Goal: Information Seeking & Learning: Learn about a topic

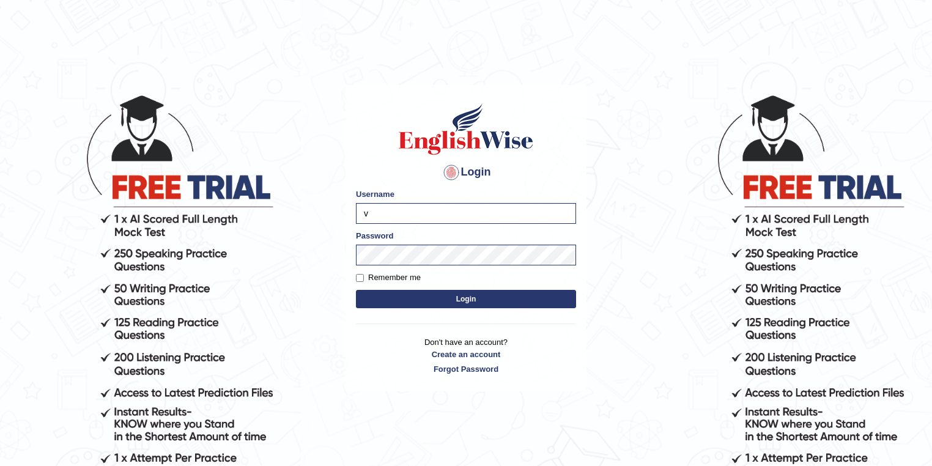
type input "vanita_parramatta"
click at [347, 256] on div "Login Please fix the following errors: Username vanita_parramatta Password Reme…" at bounding box center [466, 238] width 241 height 306
click at [356, 290] on button "Login" at bounding box center [466, 299] width 220 height 18
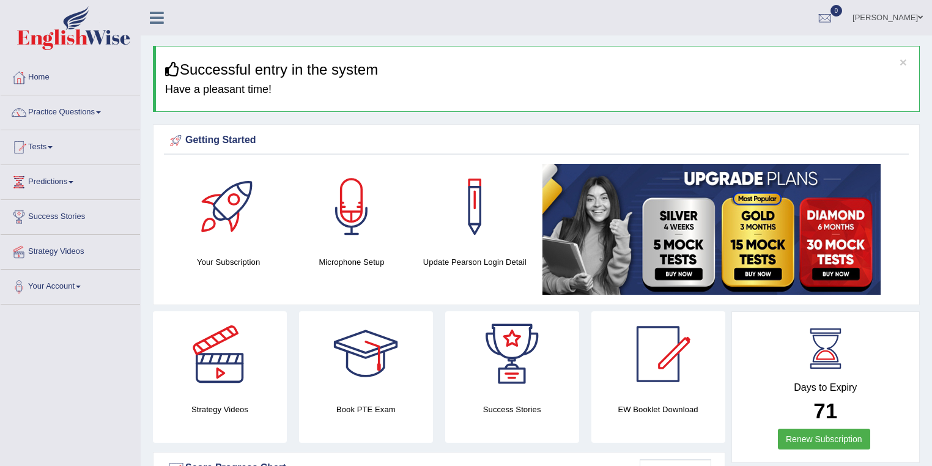
click at [83, 113] on link "Practice Questions" at bounding box center [70, 110] width 139 height 31
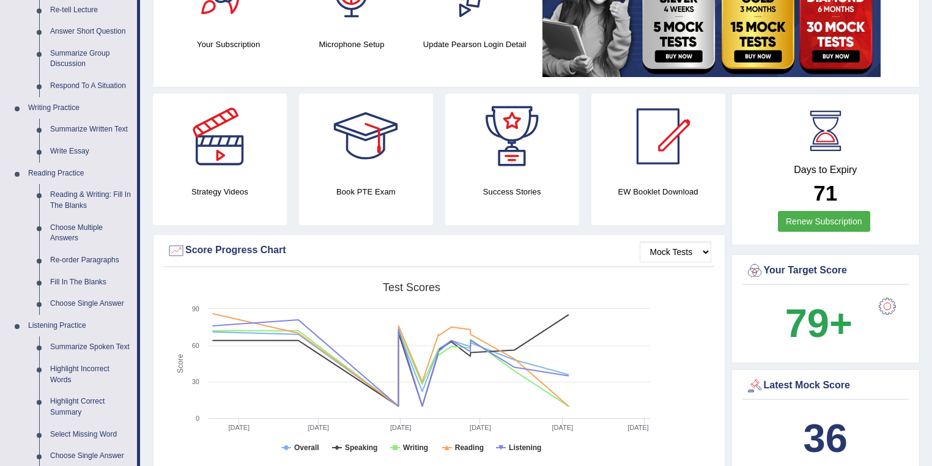
scroll to position [261, 0]
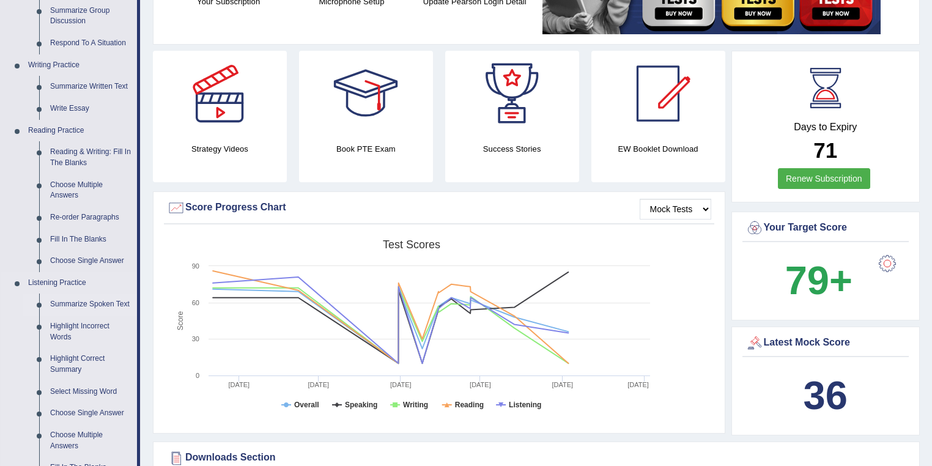
click at [103, 302] on link "Summarize Spoken Text" at bounding box center [91, 305] width 92 height 22
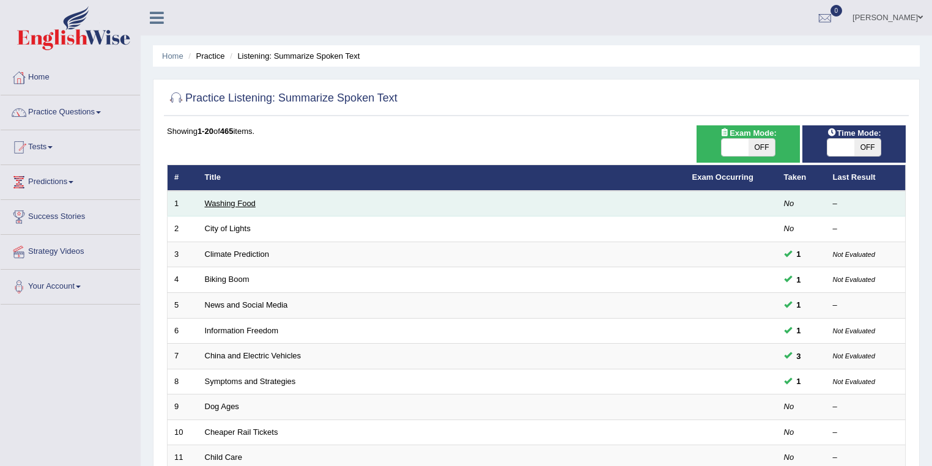
click at [232, 202] on link "Washing Food" at bounding box center [230, 203] width 51 height 9
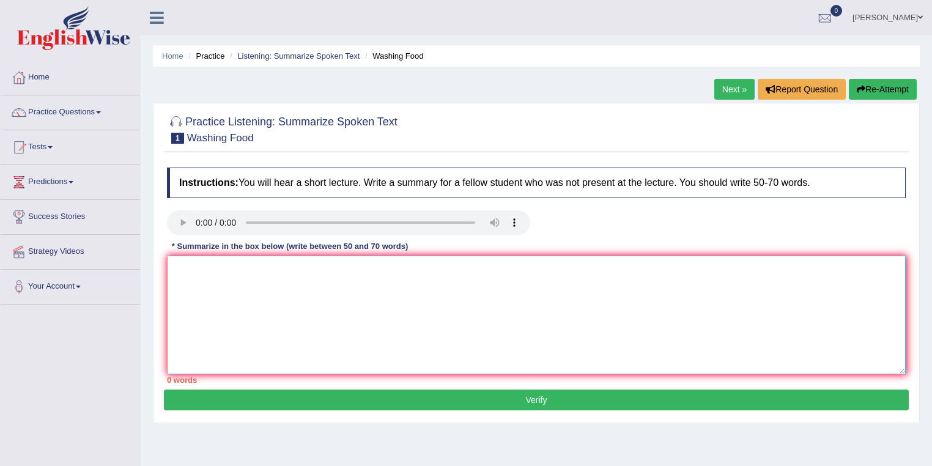
drag, startPoint x: 365, startPoint y: 284, endPoint x: 360, endPoint y: 272, distance: 13.2
click at [365, 276] on textarea at bounding box center [536, 315] width 739 height 119
type textarea "xc"
click at [504, 399] on button "Verify" at bounding box center [536, 400] width 745 height 21
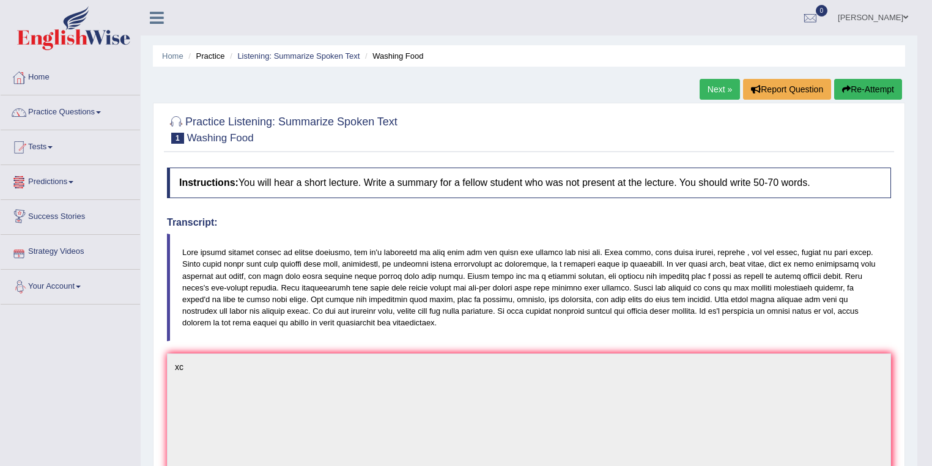
click at [71, 181] on link "Predictions" at bounding box center [70, 180] width 139 height 31
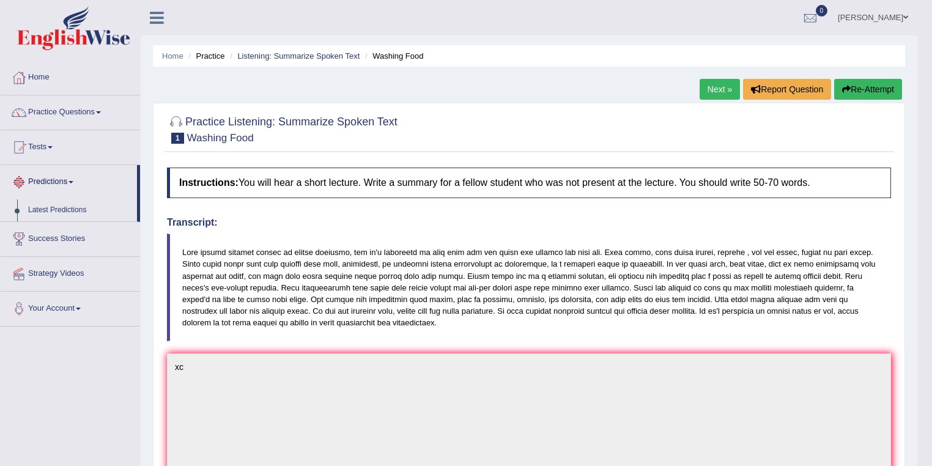
click at [62, 185] on link "Predictions" at bounding box center [69, 180] width 136 height 31
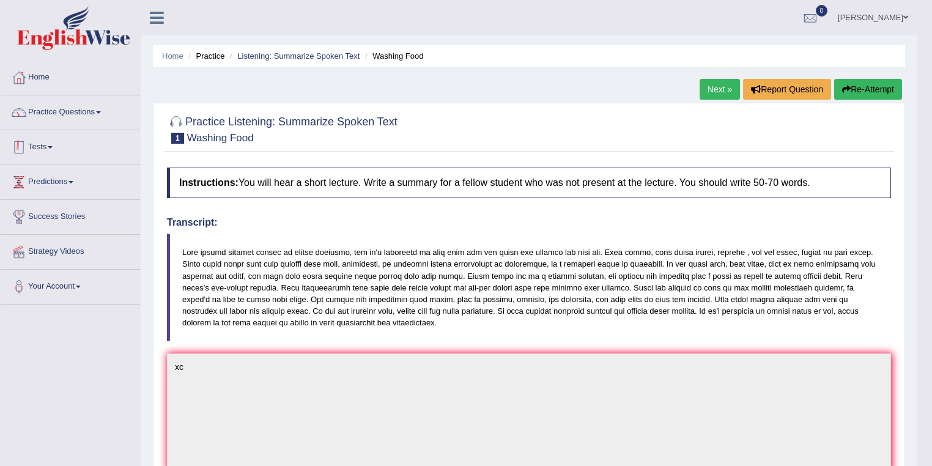
click at [44, 140] on link "Tests" at bounding box center [70, 145] width 139 height 31
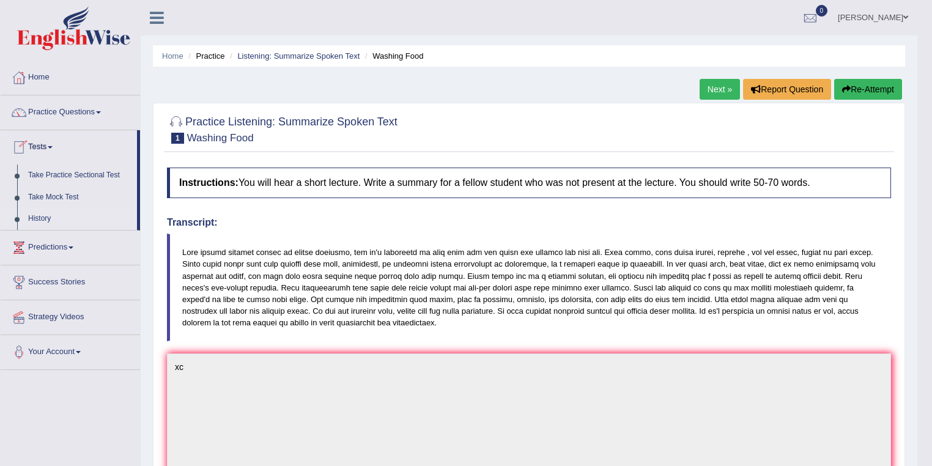
click at [45, 218] on link "History" at bounding box center [80, 219] width 114 height 22
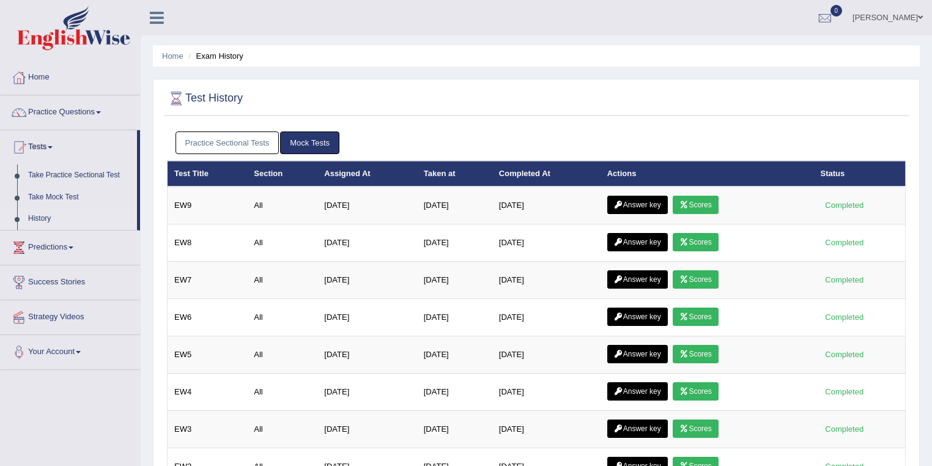
click at [225, 139] on link "Practice Sectional Tests" at bounding box center [228, 142] width 104 height 23
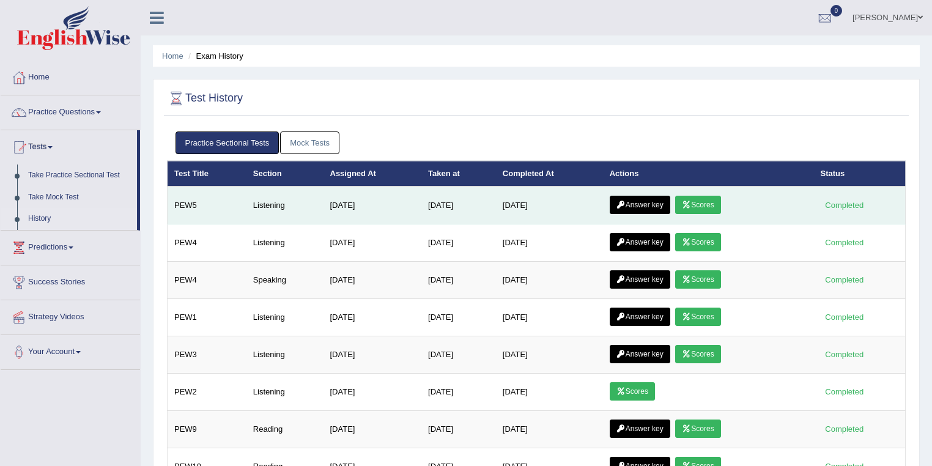
click at [652, 203] on link "Answer key" at bounding box center [640, 205] width 61 height 18
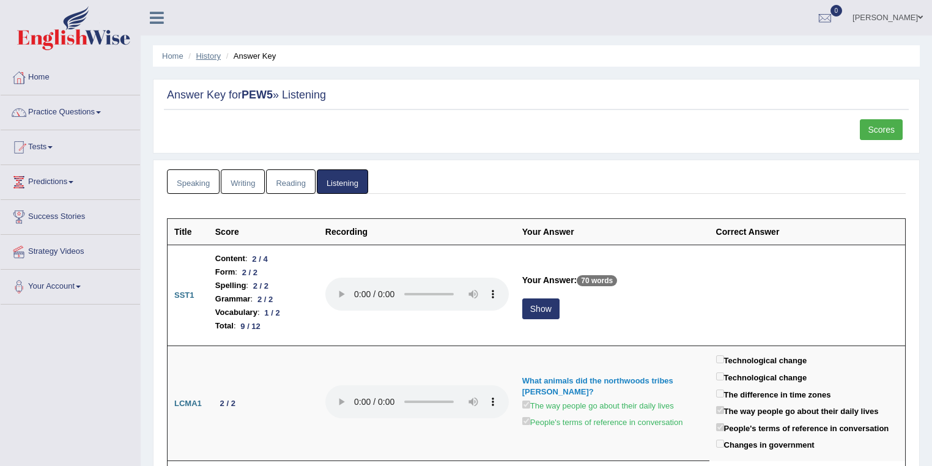
click at [205, 54] on link "History" at bounding box center [208, 55] width 24 height 9
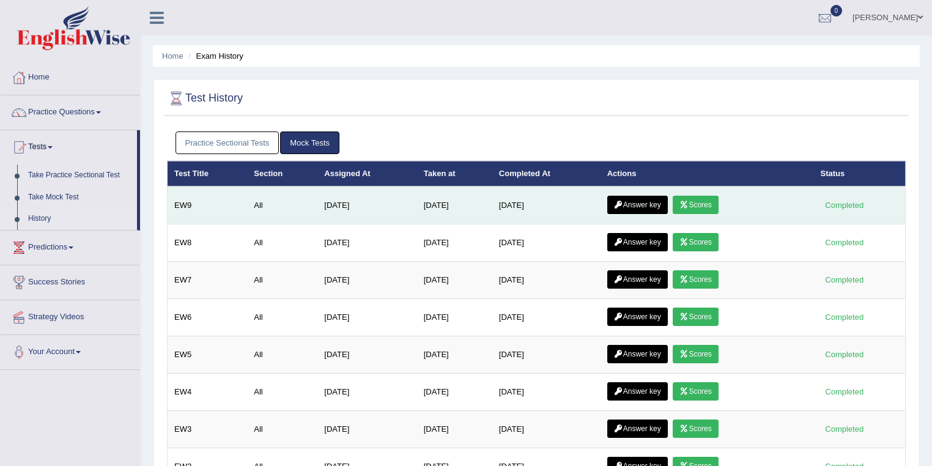
click at [717, 207] on link "Scores" at bounding box center [695, 205] width 45 height 18
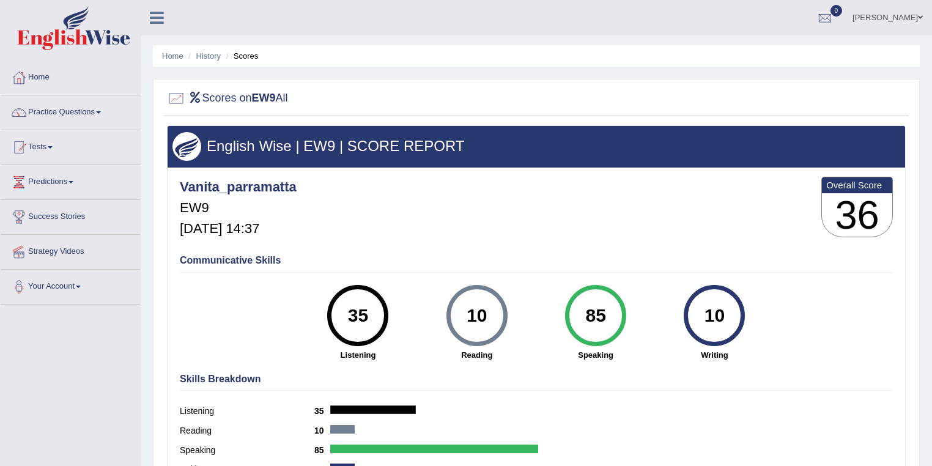
click at [212, 61] on li "History" at bounding box center [202, 56] width 35 height 12
click at [212, 58] on link "History" at bounding box center [208, 55] width 24 height 9
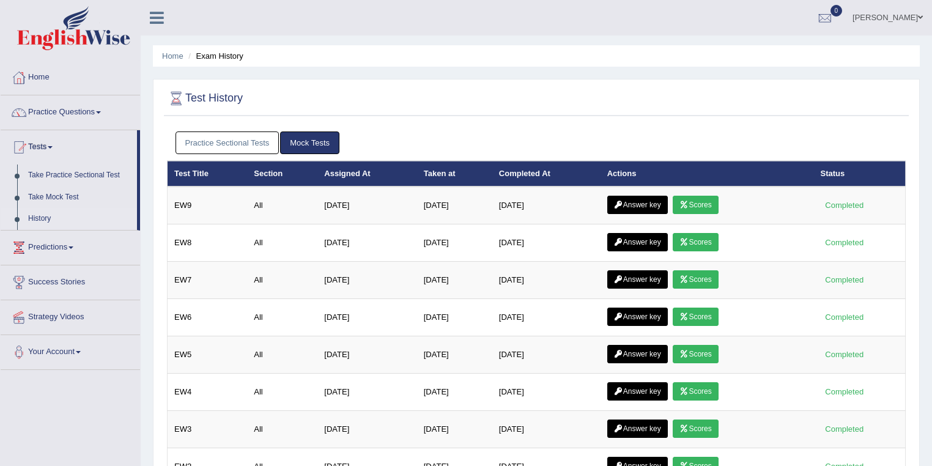
click at [253, 151] on link "Practice Sectional Tests" at bounding box center [228, 142] width 104 height 23
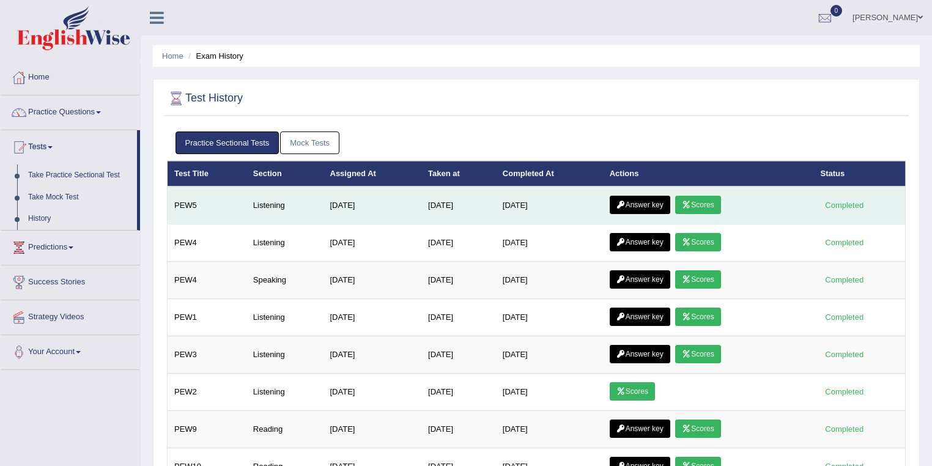
click at [714, 198] on link "Scores" at bounding box center [697, 205] width 45 height 18
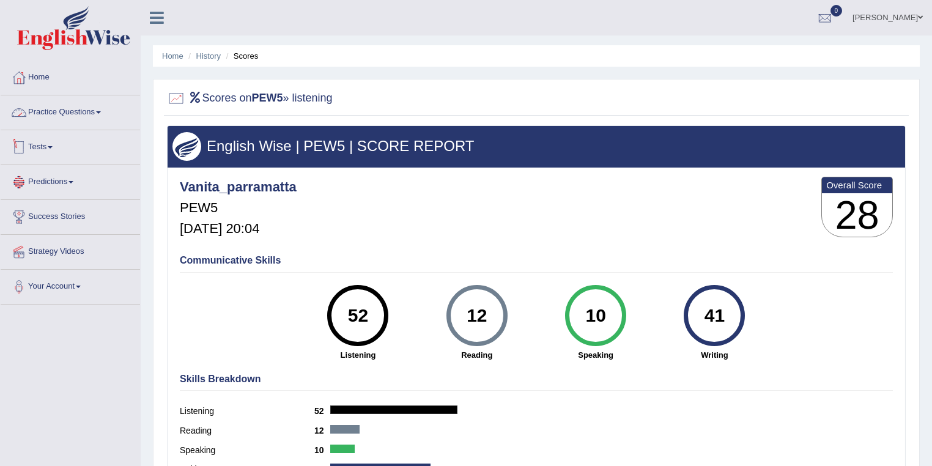
click at [57, 115] on link "Practice Questions" at bounding box center [70, 110] width 139 height 31
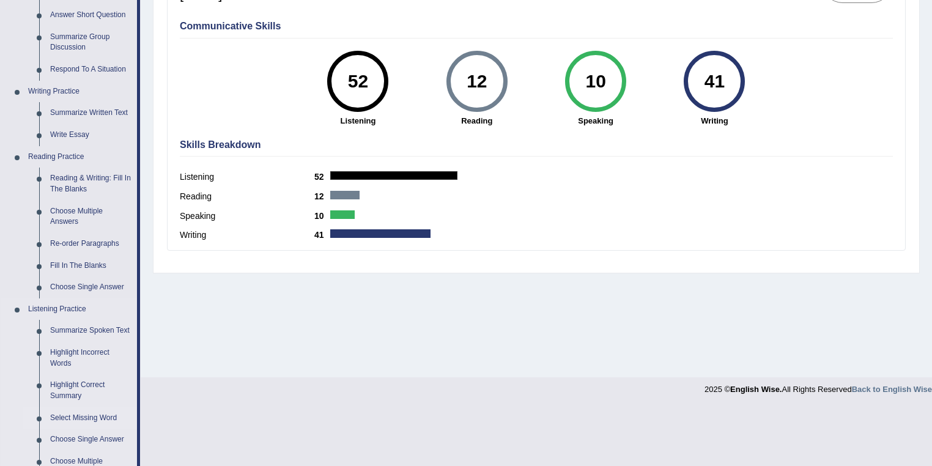
scroll to position [391, 0]
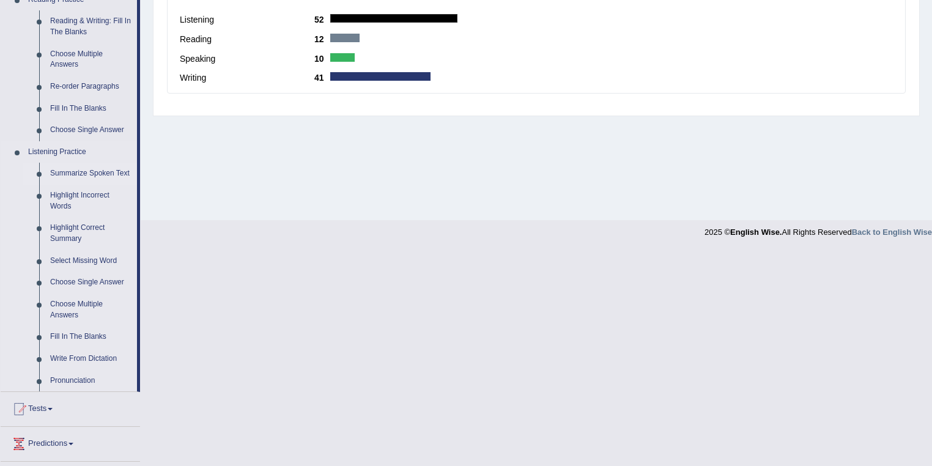
click at [85, 172] on link "Summarize Spoken Text" at bounding box center [91, 174] width 92 height 22
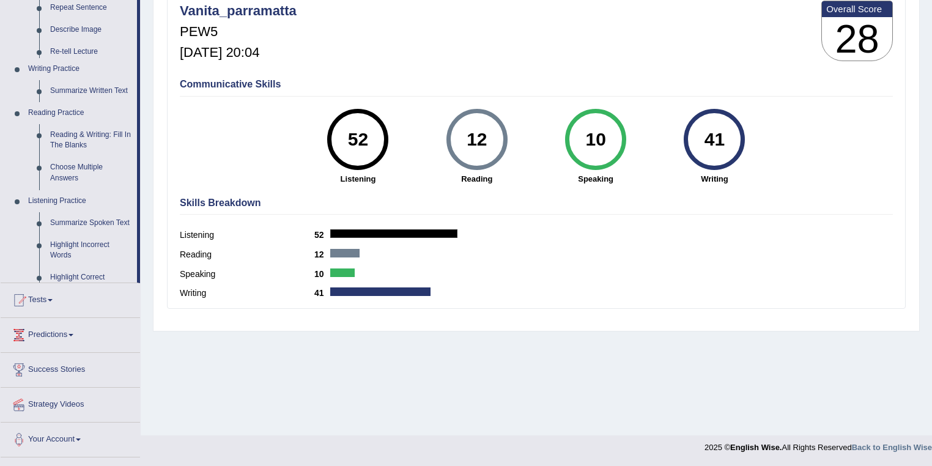
scroll to position [176, 0]
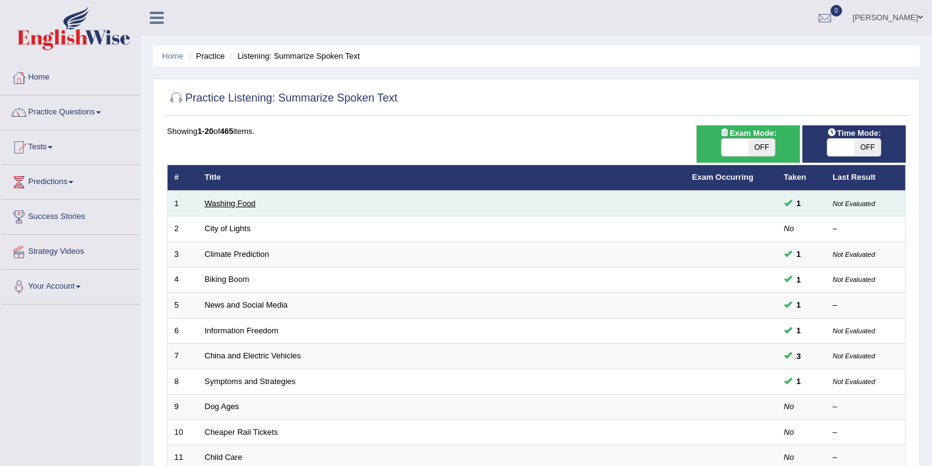
click at [237, 199] on link "Washing Food" at bounding box center [230, 203] width 51 height 9
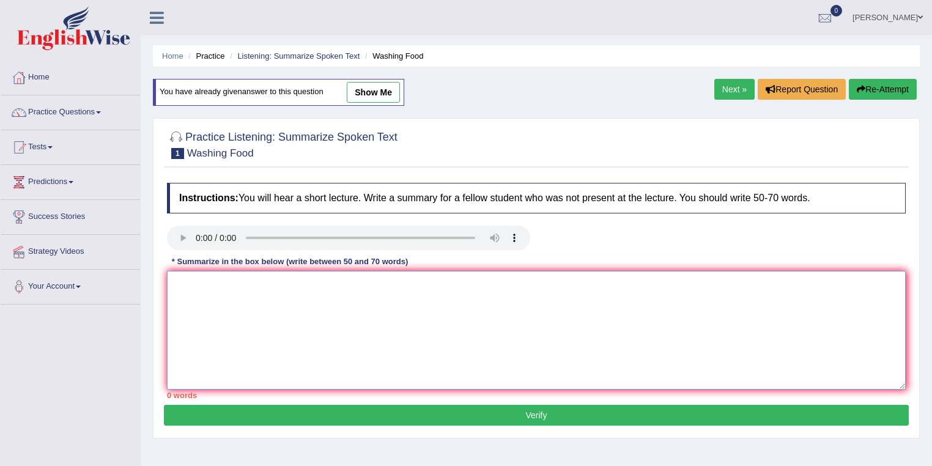
click at [289, 286] on textarea at bounding box center [536, 330] width 739 height 119
type textarea "t"
type textarea "The sessipn jnj hjkn jknk jnjk jnjk nkj kl m"
click at [887, 91] on button "Re-Attempt" at bounding box center [883, 89] width 68 height 21
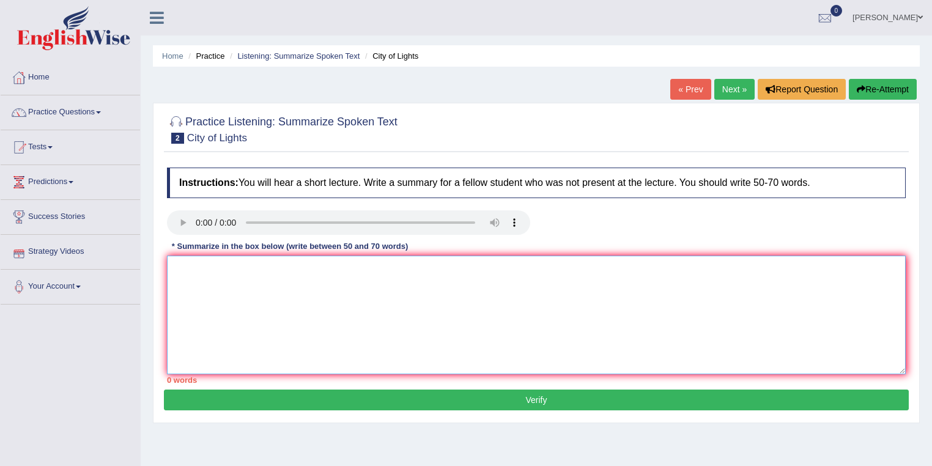
click at [438, 303] on textarea at bounding box center [536, 315] width 739 height 119
type textarea "njkj"
click at [572, 405] on button "Verify" at bounding box center [536, 400] width 745 height 21
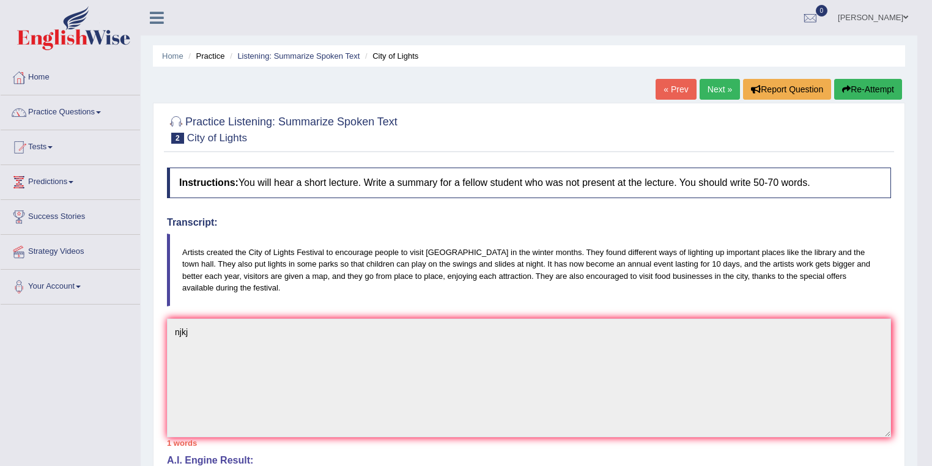
click at [723, 91] on link "Next »" at bounding box center [720, 89] width 40 height 21
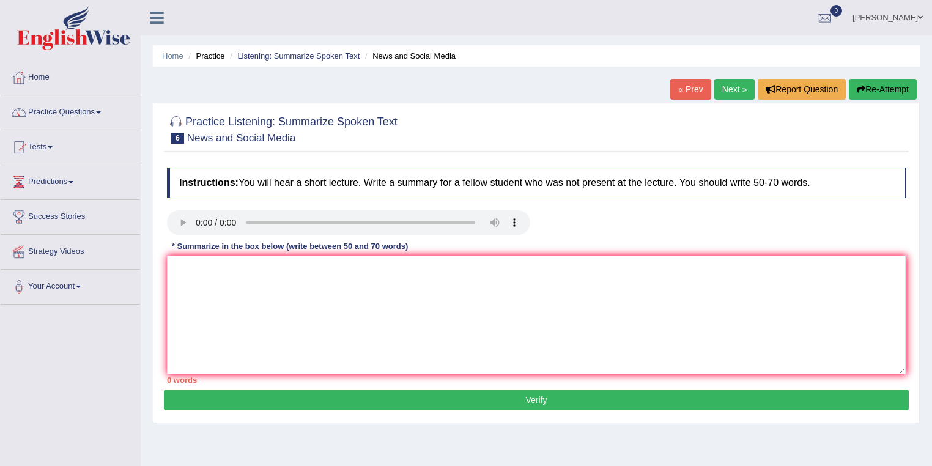
click at [736, 86] on link "Next »" at bounding box center [734, 89] width 40 height 21
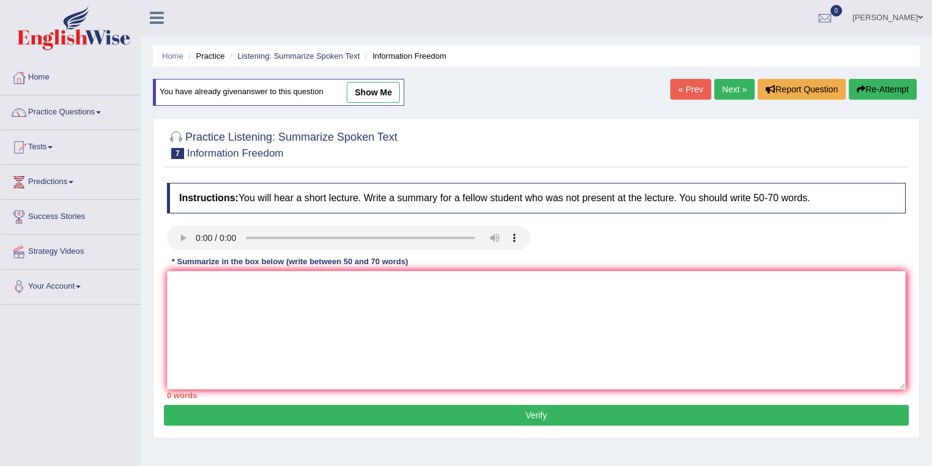
click at [676, 94] on link "« Prev" at bounding box center [690, 89] width 40 height 21
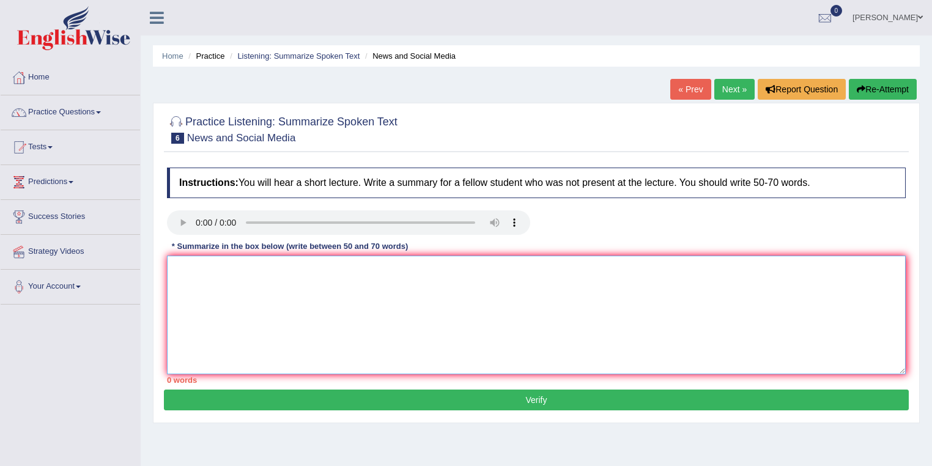
click at [247, 318] on textarea at bounding box center [536, 315] width 739 height 119
type textarea "j"
click at [521, 402] on button "Verify" at bounding box center [536, 400] width 745 height 21
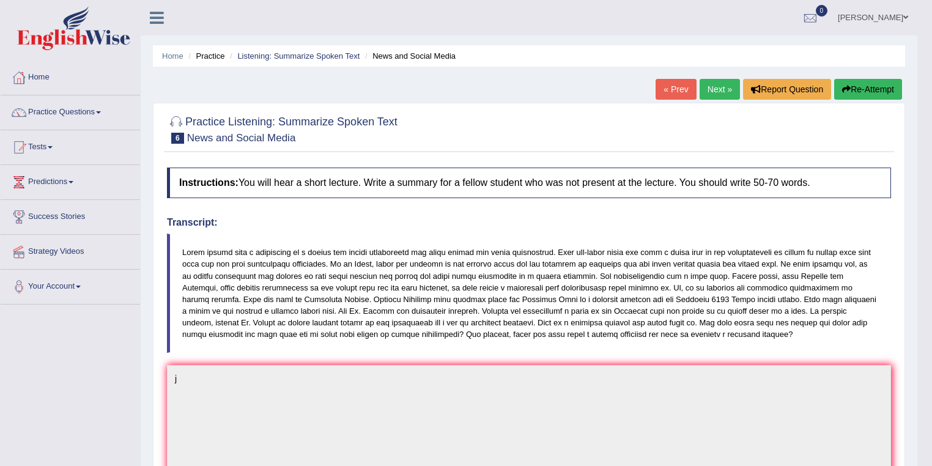
click at [724, 94] on link "Next »" at bounding box center [720, 89] width 40 height 21
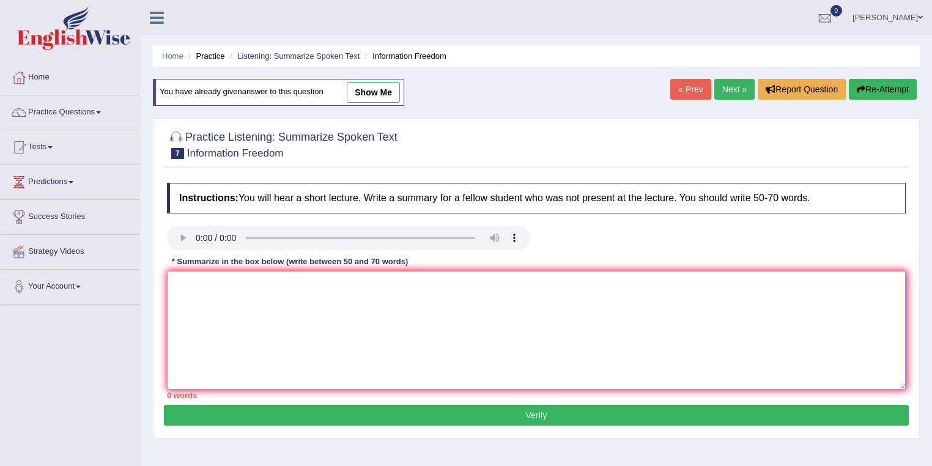
click at [410, 308] on textarea at bounding box center [536, 330] width 739 height 119
type textarea "hjkn"
click at [512, 407] on button "Verify" at bounding box center [536, 415] width 745 height 21
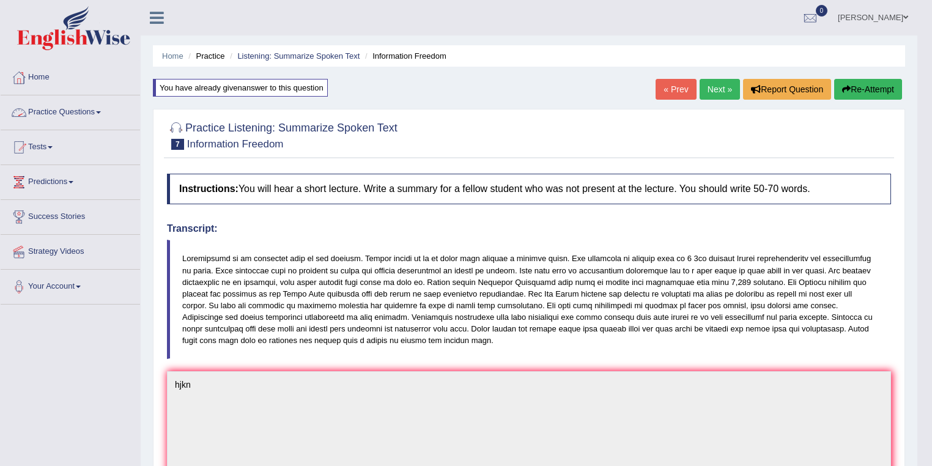
click at [73, 105] on link "Practice Questions" at bounding box center [70, 110] width 139 height 31
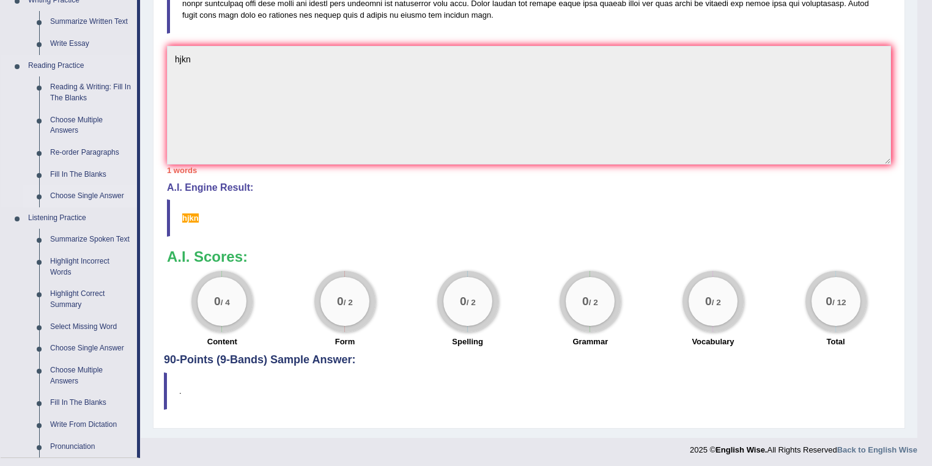
scroll to position [326, 0]
click at [80, 401] on link "Fill In The Blanks" at bounding box center [91, 402] width 92 height 22
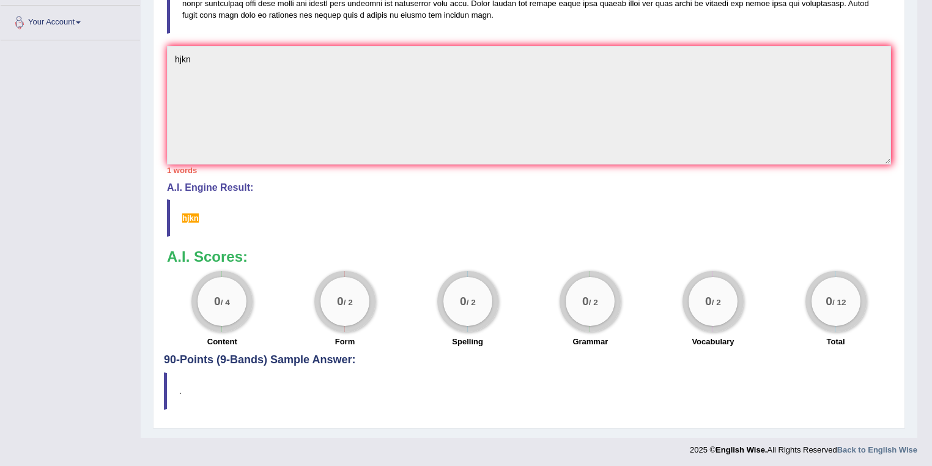
scroll to position [144, 0]
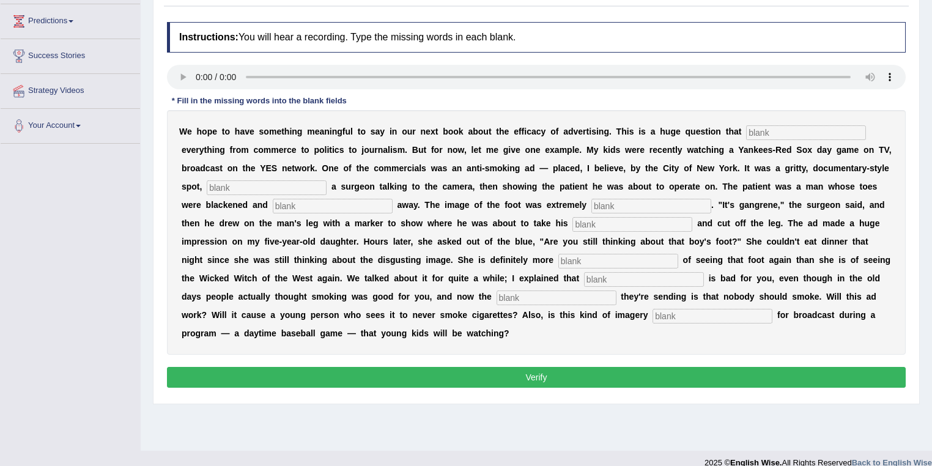
scroll to position [176, 0]
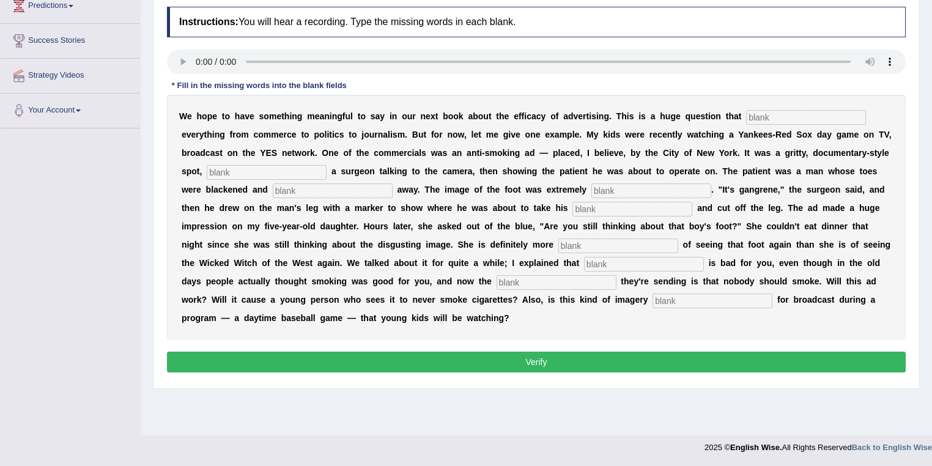
drag, startPoint x: 748, startPoint y: 113, endPoint x: 812, endPoint y: 115, distance: 63.7
click at [812, 115] on input "text" at bounding box center [806, 117] width 120 height 15
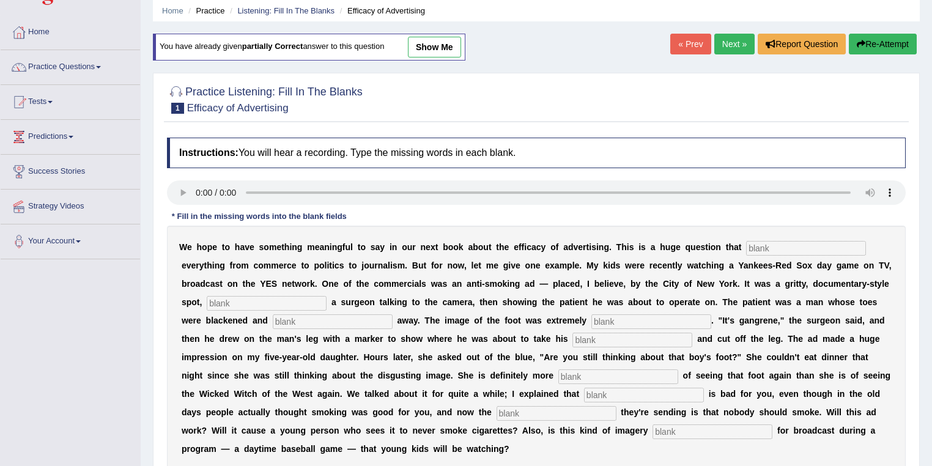
click at [728, 48] on link "Next »" at bounding box center [734, 44] width 40 height 21
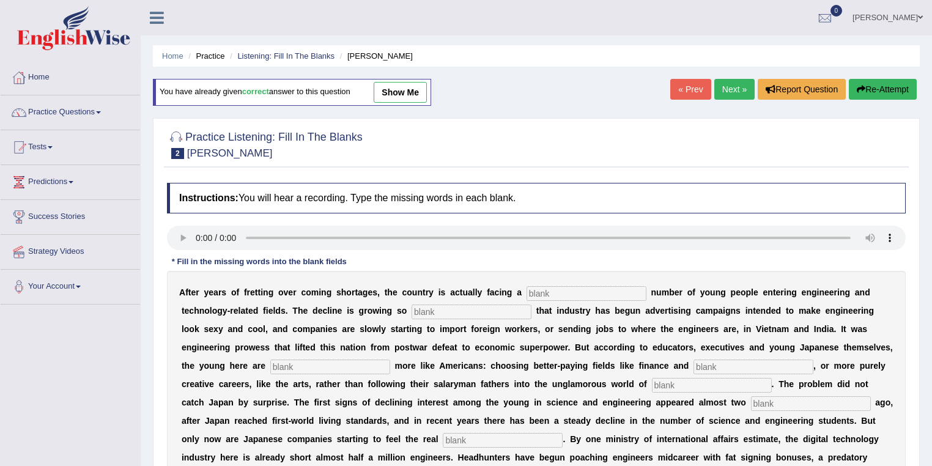
click at [724, 84] on link "Next »" at bounding box center [734, 89] width 40 height 21
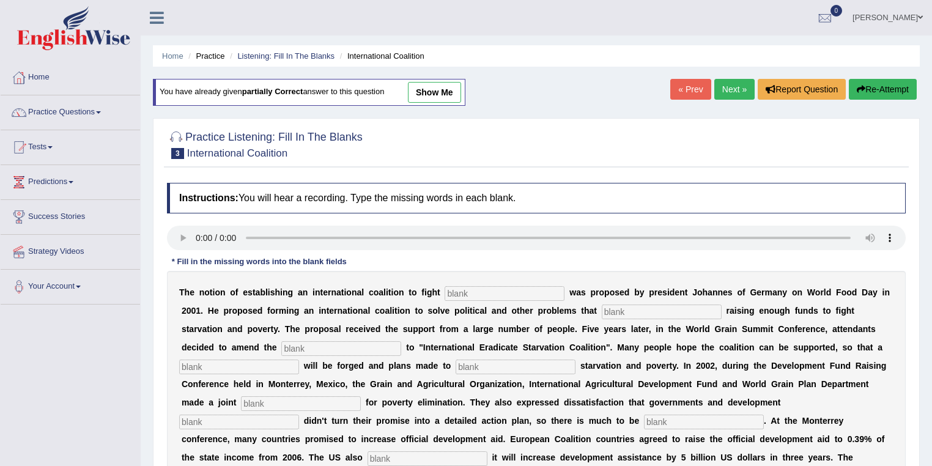
click at [723, 90] on link "Next »" at bounding box center [734, 89] width 40 height 21
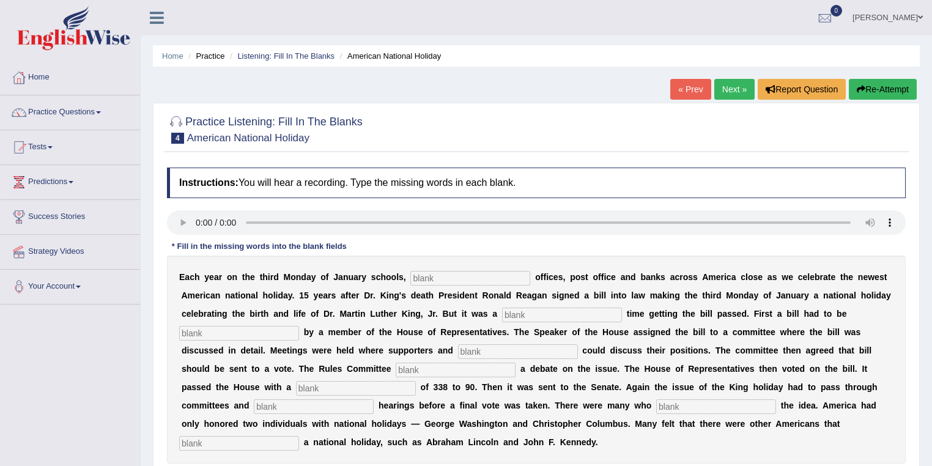
click at [723, 90] on link "Next »" at bounding box center [734, 89] width 40 height 21
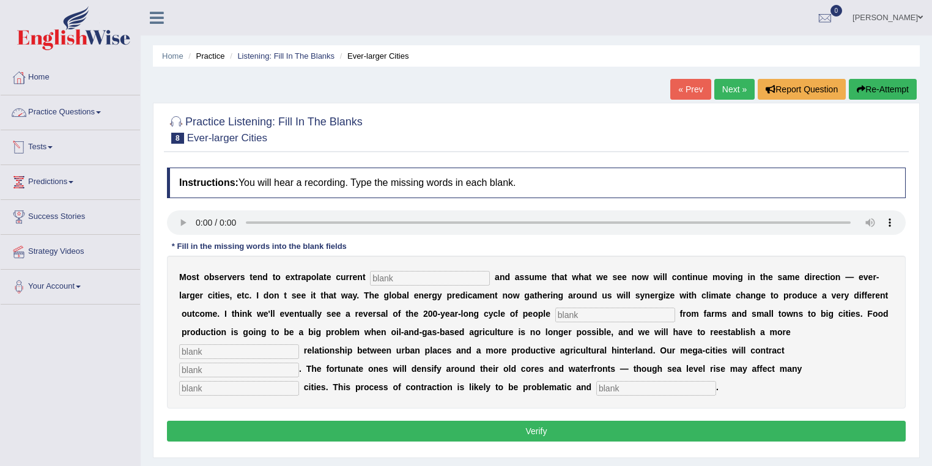
click at [65, 120] on link "Practice Questions" at bounding box center [70, 110] width 139 height 31
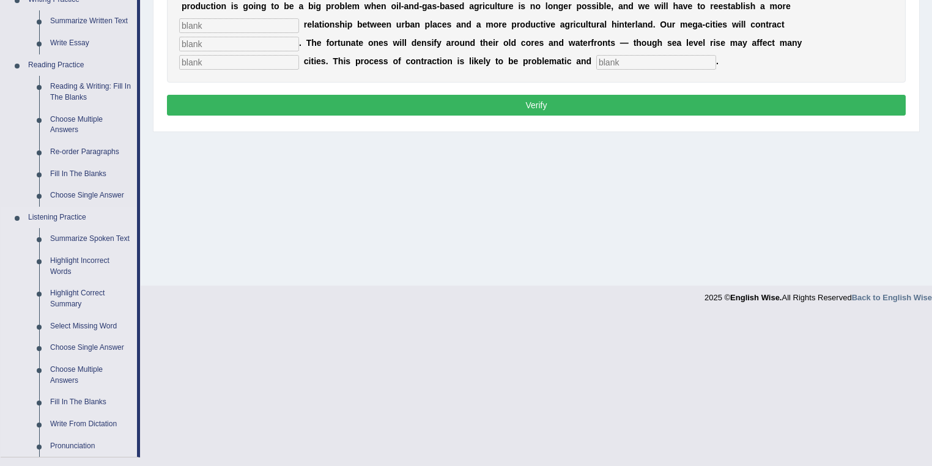
scroll to position [491, 0]
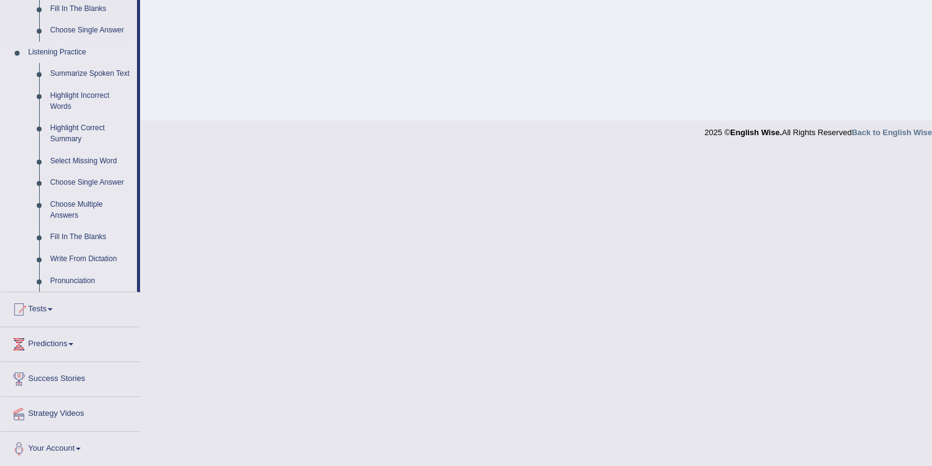
click at [86, 237] on link "Fill In The Blanks" at bounding box center [91, 237] width 92 height 22
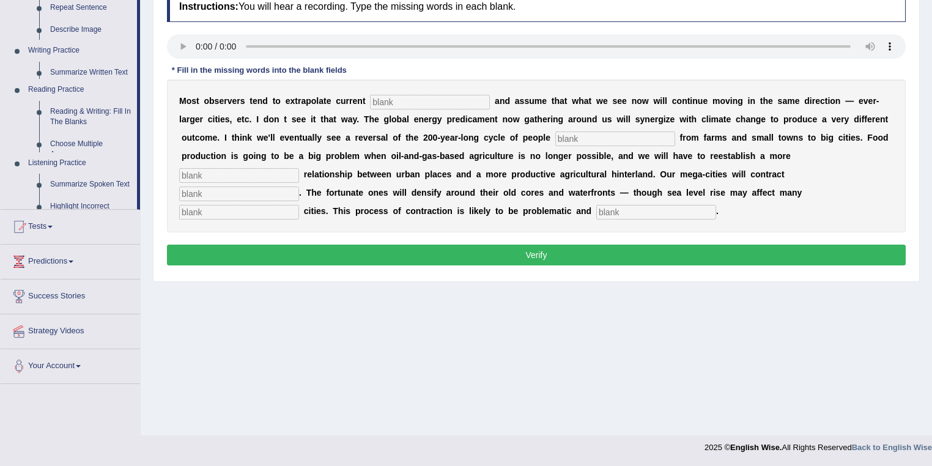
scroll to position [176, 0]
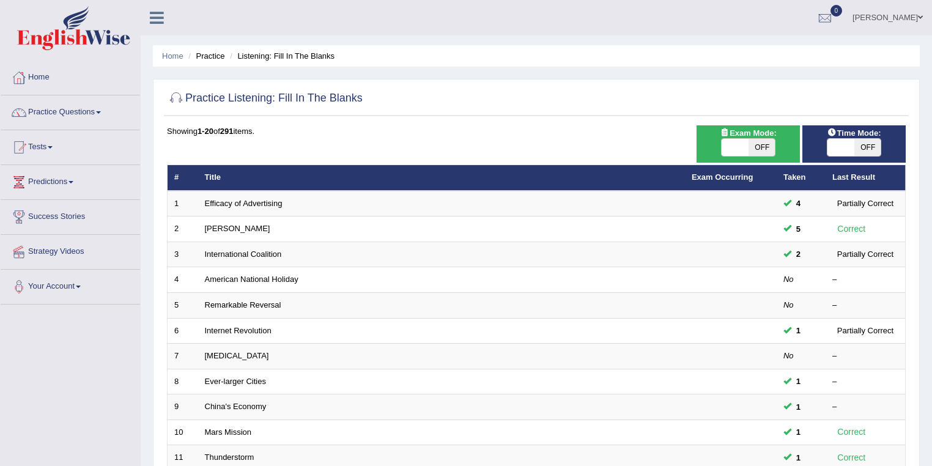
click at [734, 152] on span at bounding box center [735, 147] width 27 height 17
checkbox input "true"
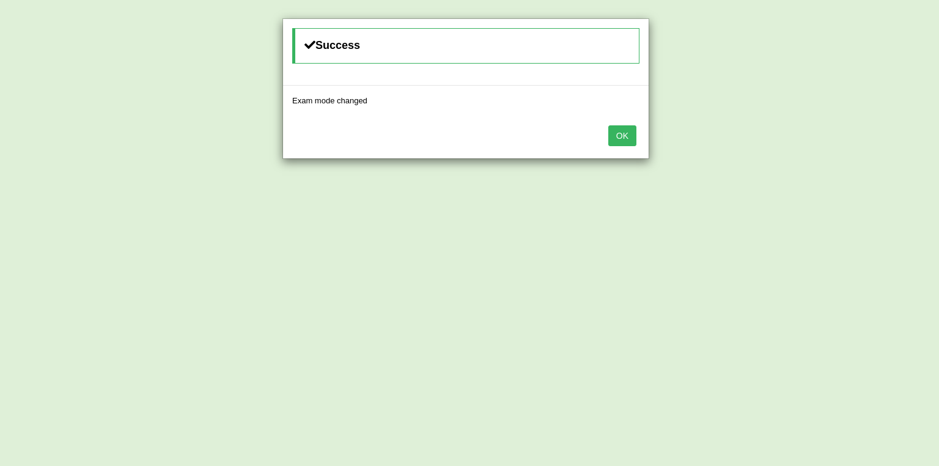
click at [618, 139] on button "OK" at bounding box center [623, 135] width 28 height 21
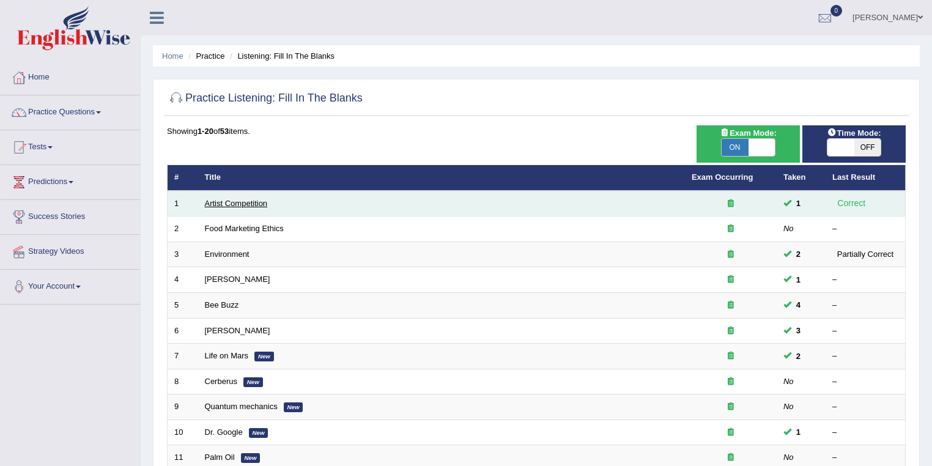
click at [243, 200] on link "Artist Competition" at bounding box center [236, 203] width 63 height 9
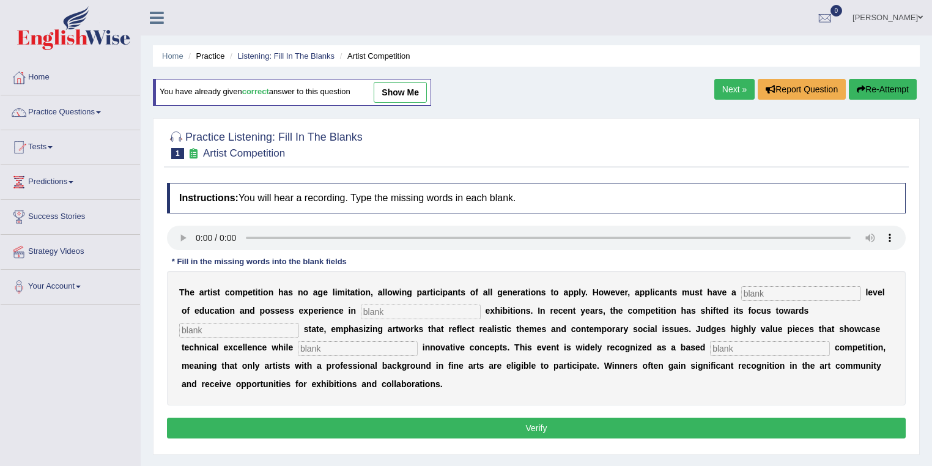
click at [729, 91] on link "Next »" at bounding box center [734, 89] width 40 height 21
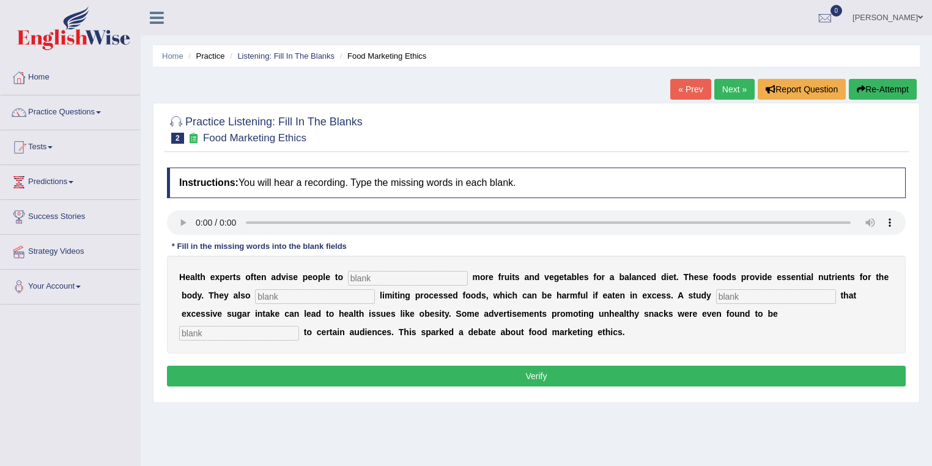
click at [426, 272] on input "text" at bounding box center [408, 278] width 120 height 15
type input "consume"
type input "recommended"
type input "diagnosed"
type input "offensive"
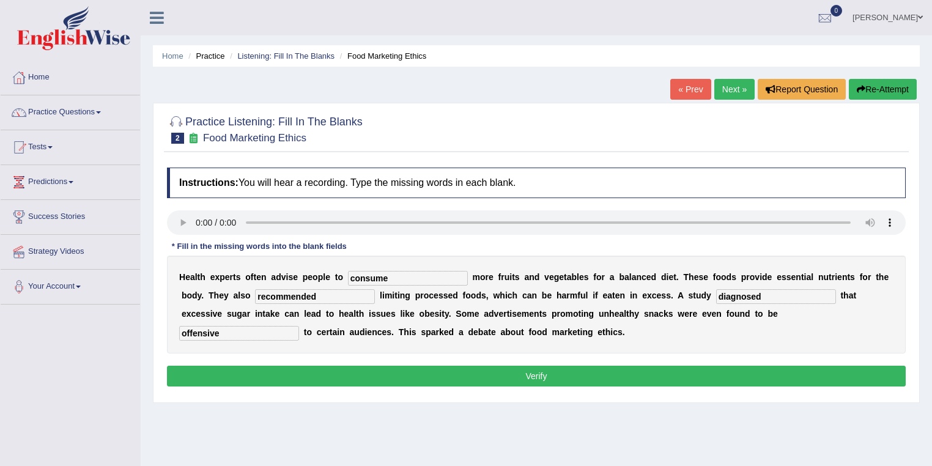
click at [508, 379] on button "Verify" at bounding box center [536, 376] width 739 height 21
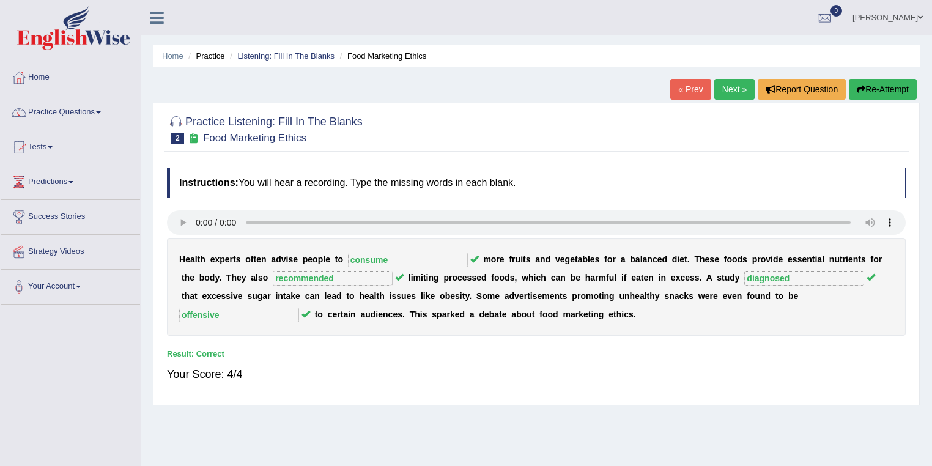
click at [717, 87] on link "Next »" at bounding box center [734, 89] width 40 height 21
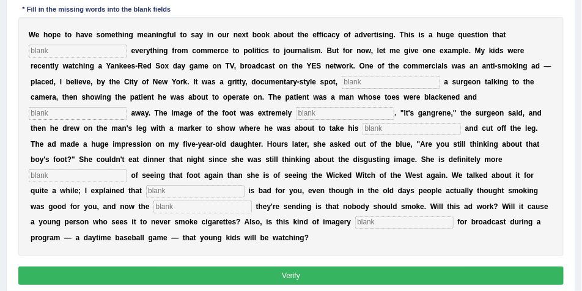
scroll to position [216, 0]
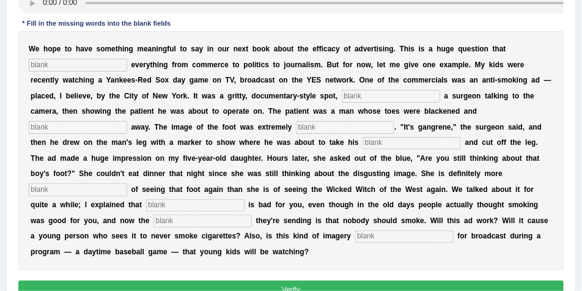
click at [73, 71] on input "text" at bounding box center [78, 65] width 98 height 12
type input "impacts"
type input "featuring"
type input "running"
type input "disguisting"
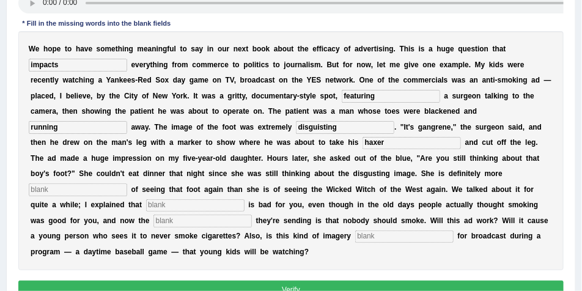
type input "haxer"
type input "scared"
type input "smoking"
type input "message"
type input "p"
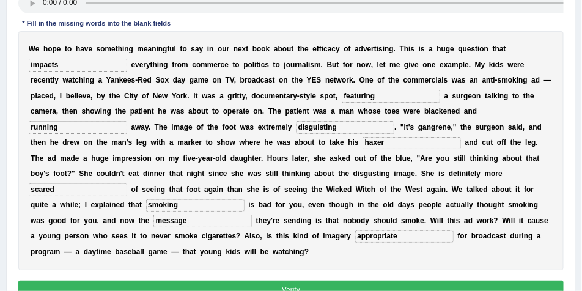
scroll to position [298, 0]
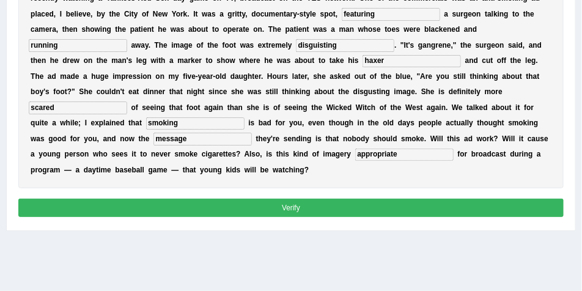
type input "appropriate"
click at [292, 216] on button "Verify" at bounding box center [291, 208] width 546 height 18
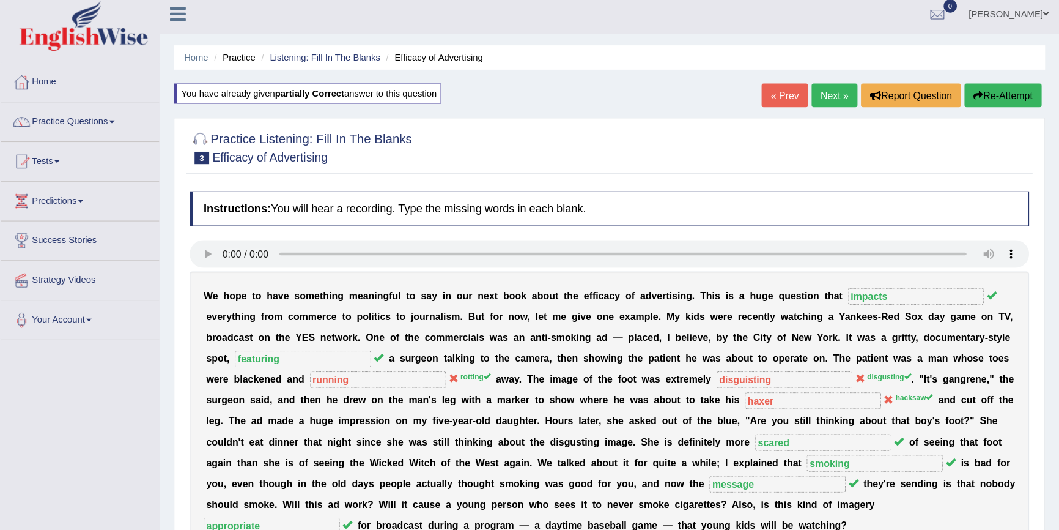
scroll to position [6, 0]
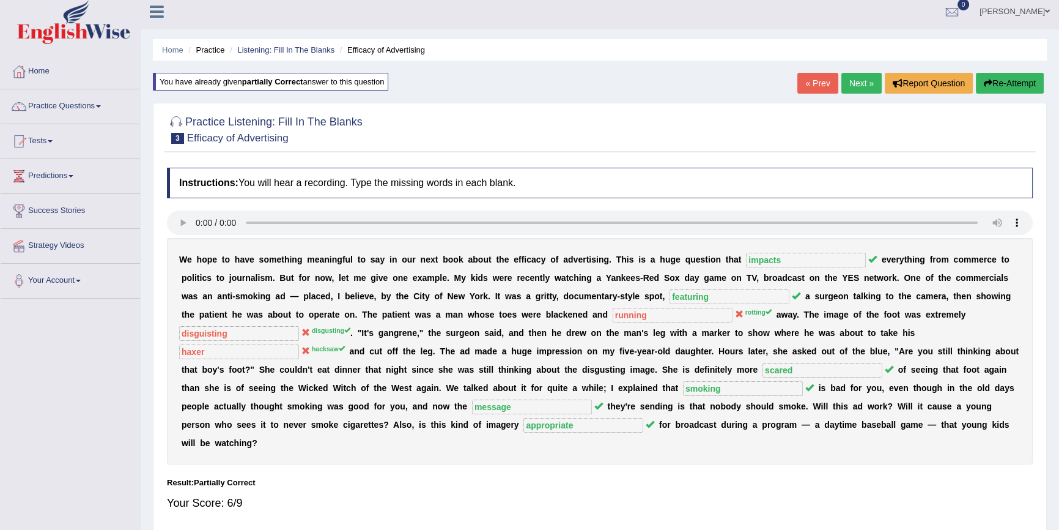
drag, startPoint x: 586, startPoint y: 0, endPoint x: 668, endPoint y: 80, distance: 114.6
click at [628, 74] on div "Home Practice Listening: Fill In The Blanks Efficacy of Advertising You have al…" at bounding box center [600, 300] width 919 height 612
click at [87, 103] on link "Practice Questions" at bounding box center [70, 104] width 139 height 31
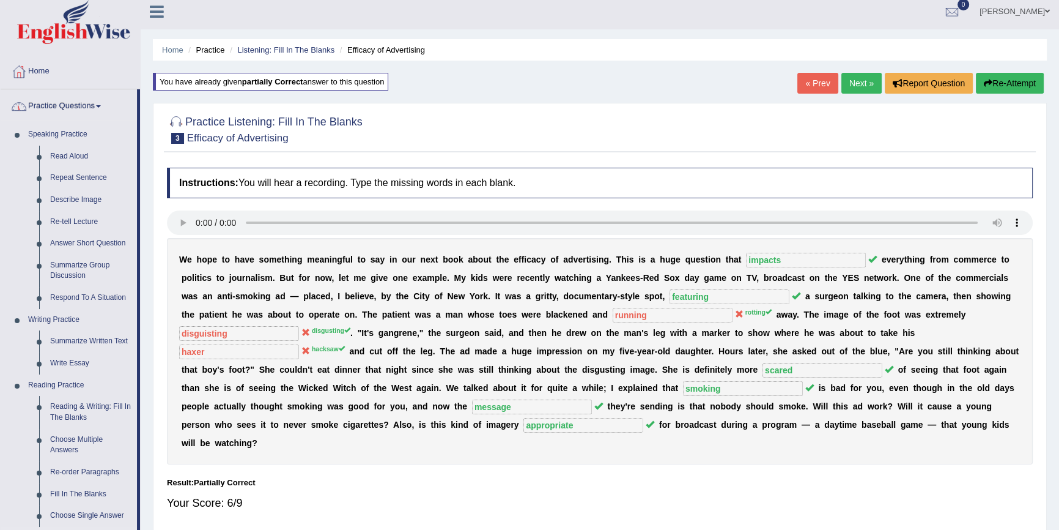
scroll to position [377, 0]
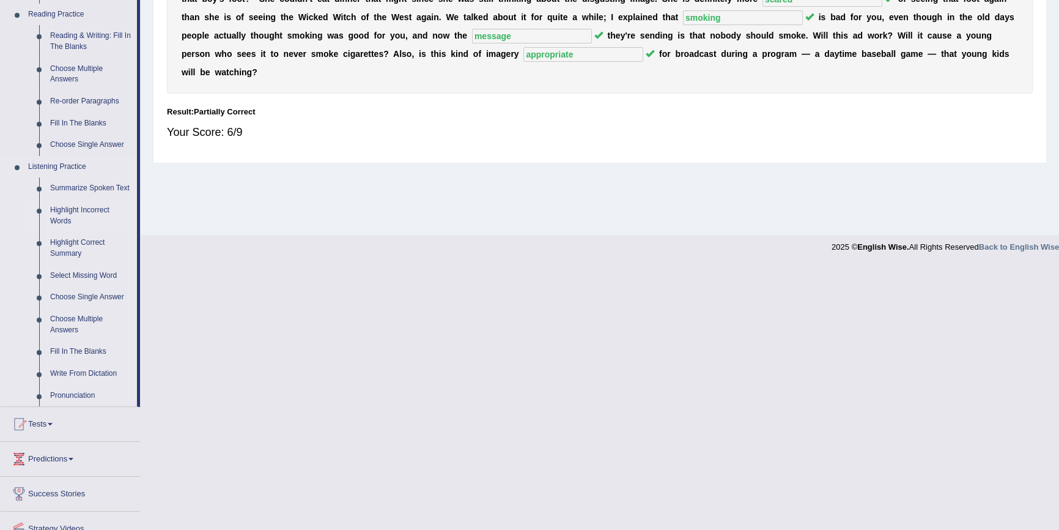
click at [86, 220] on link "Highlight Incorrect Words" at bounding box center [91, 215] width 92 height 32
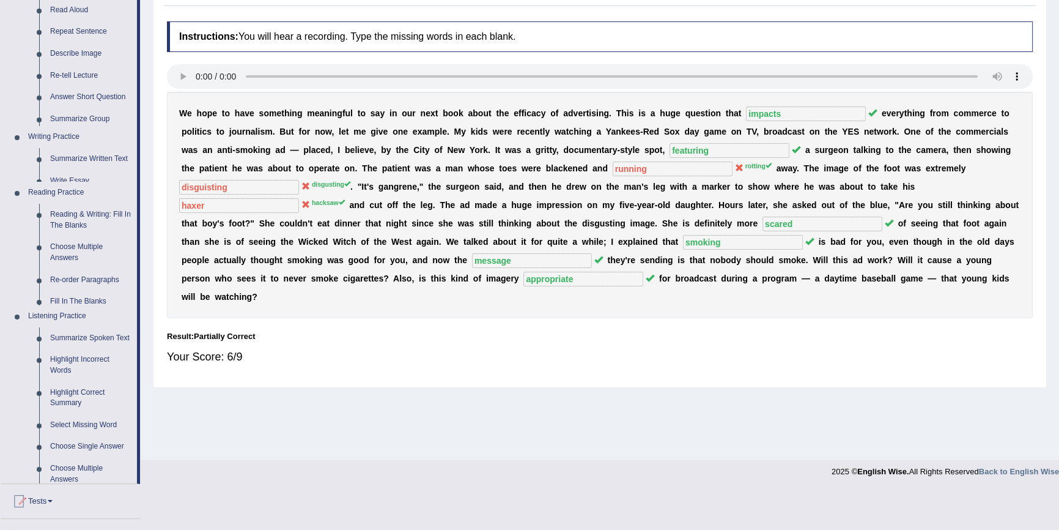
scroll to position [112, 0]
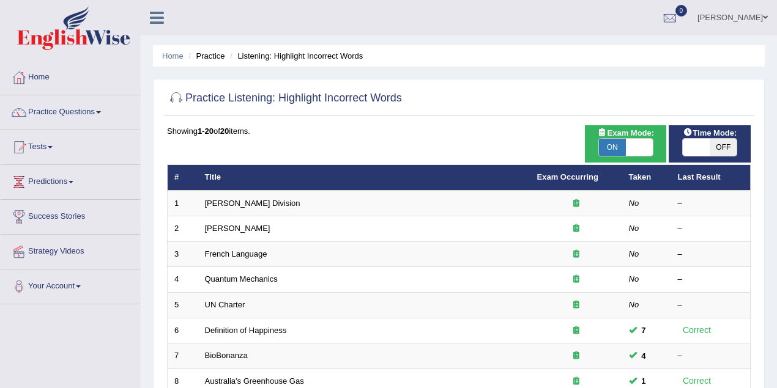
drag, startPoint x: 0, startPoint y: 0, endPoint x: 456, endPoint y: 131, distance: 474.8
click at [473, 134] on div "Showing 1-20 of 20 items." at bounding box center [458, 131] width 583 height 12
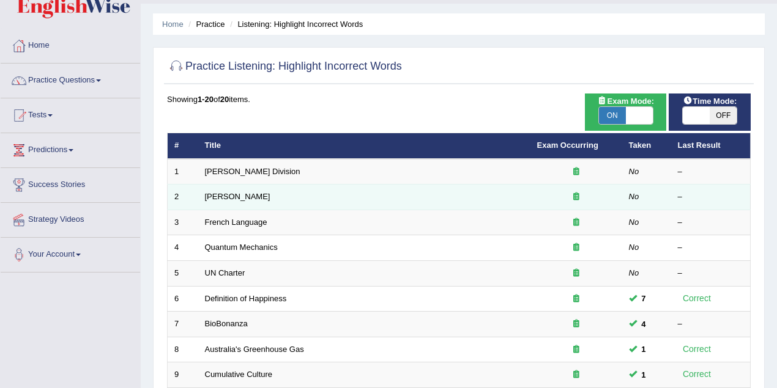
scroll to position [54, 0]
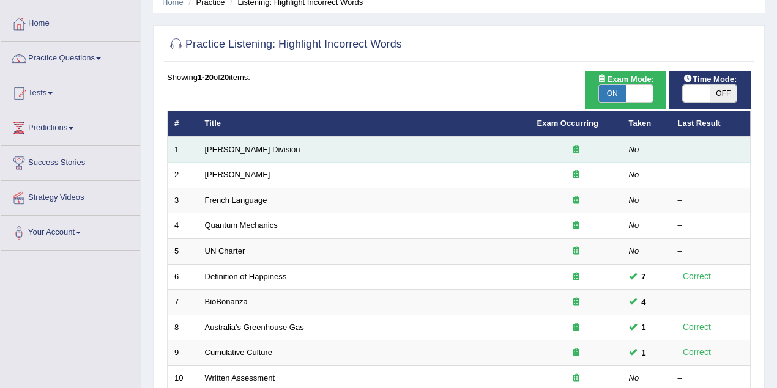
click at [245, 149] on link "[PERSON_NAME] Division" at bounding box center [252, 149] width 95 height 9
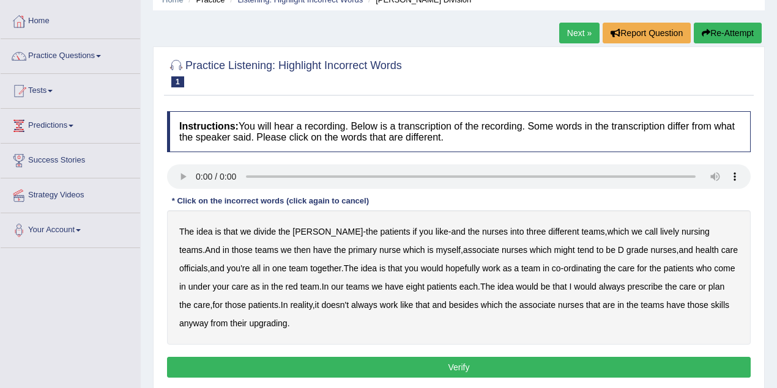
scroll to position [109, 0]
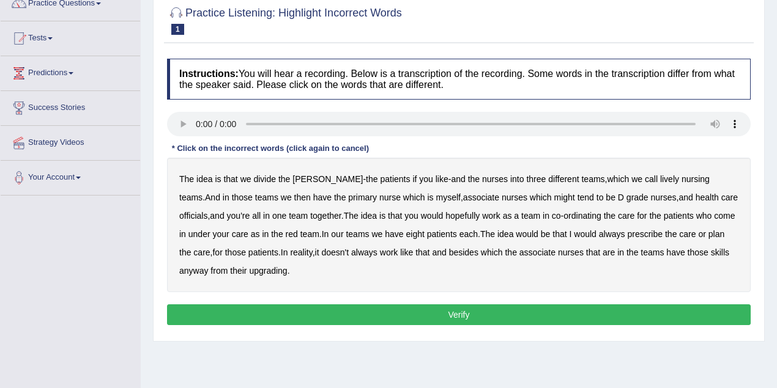
click at [297, 178] on b "[PERSON_NAME]" at bounding box center [327, 179] width 70 height 10
click at [660, 179] on b "lively" at bounding box center [669, 179] width 19 height 10
click at [554, 196] on b "might" at bounding box center [564, 198] width 21 height 10
click at [207, 211] on b "officials" at bounding box center [193, 216] width 28 height 10
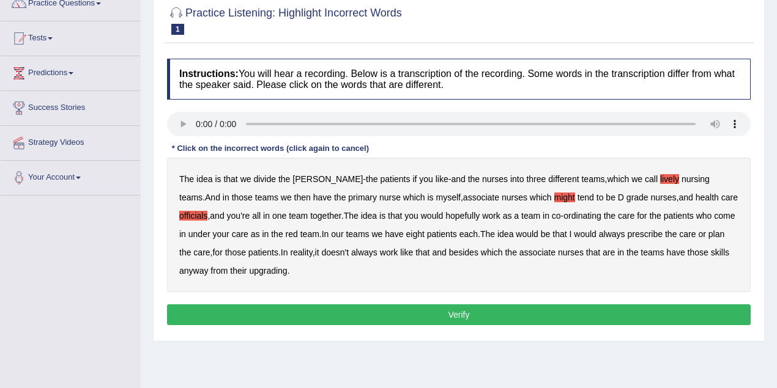
click at [616, 234] on b "always" at bounding box center [612, 234] width 26 height 10
click at [268, 272] on b "upgrading" at bounding box center [268, 271] width 38 height 10
click at [478, 308] on button "Verify" at bounding box center [458, 315] width 583 height 21
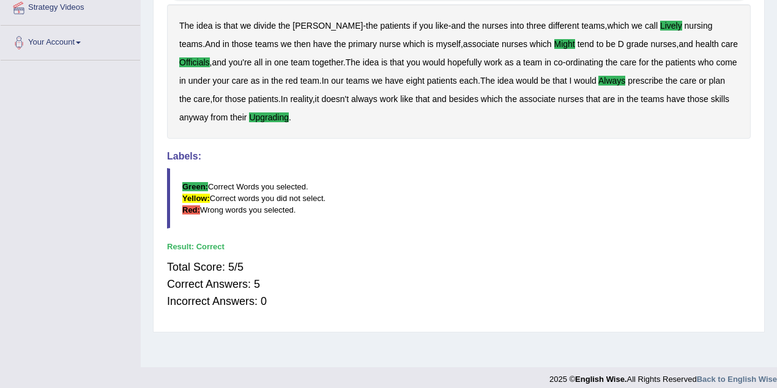
scroll to position [36, 0]
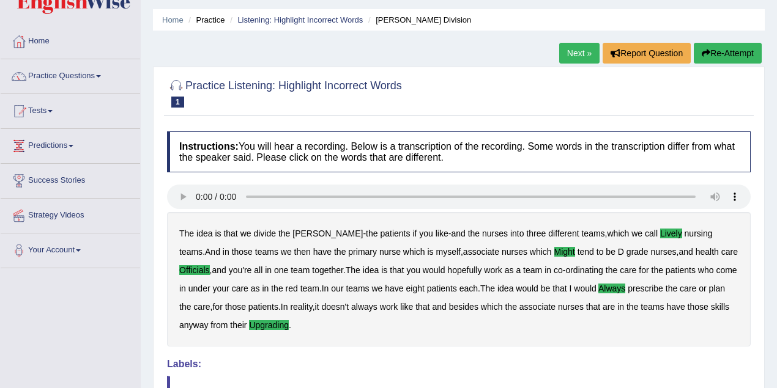
click at [716, 52] on button "Re-Attempt" at bounding box center [728, 53] width 68 height 21
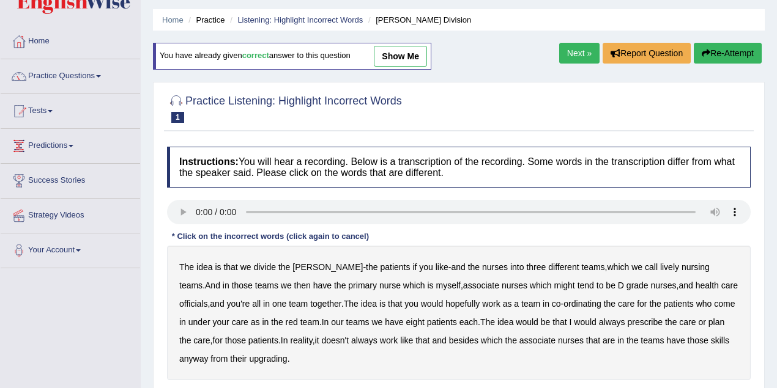
scroll to position [36, 0]
drag, startPoint x: 289, startPoint y: 265, endPoint x: 309, endPoint y: 271, distance: 21.5
click at [295, 268] on div "The idea is that we divide the [PERSON_NAME] - the patients if you like - and t…" at bounding box center [458, 313] width 583 height 135
click at [620, 276] on div "The idea is that we divide the [PERSON_NAME] - the patients if you like - and t…" at bounding box center [458, 313] width 583 height 135
click at [445, 301] on b "hopefully" at bounding box center [462, 304] width 34 height 10
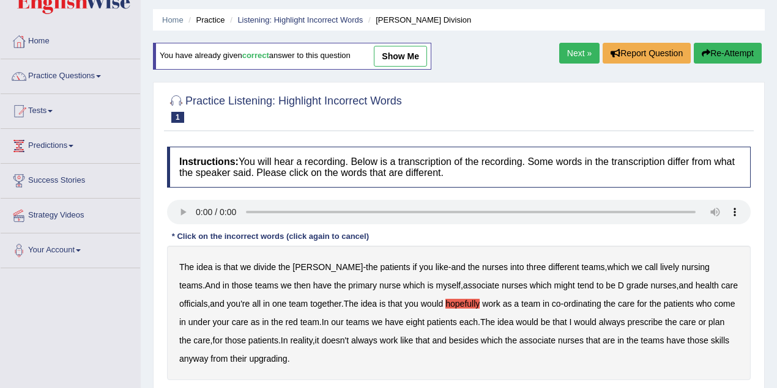
click at [463, 283] on b "associate" at bounding box center [481, 286] width 36 height 10
click at [202, 281] on b "teams" at bounding box center [190, 286] width 23 height 10
click at [448, 319] on b "patients" at bounding box center [442, 322] width 30 height 10
click at [279, 359] on b "upgrading" at bounding box center [268, 359] width 38 height 10
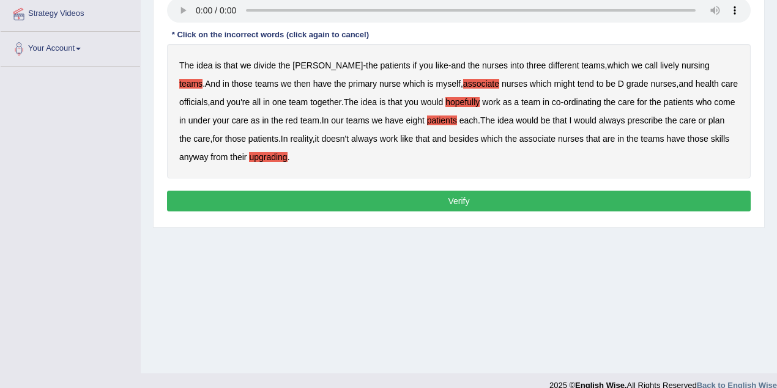
scroll to position [253, 0]
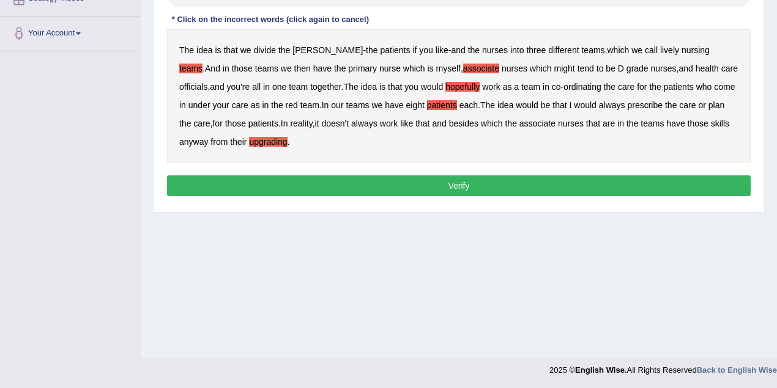
click at [398, 182] on button "Verify" at bounding box center [458, 186] width 583 height 21
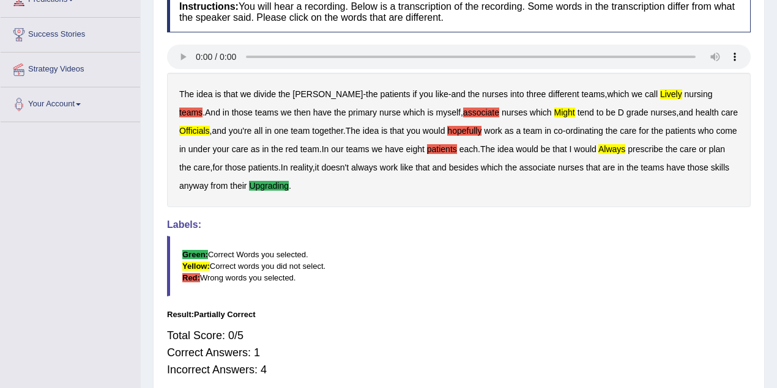
scroll to position [91, 0]
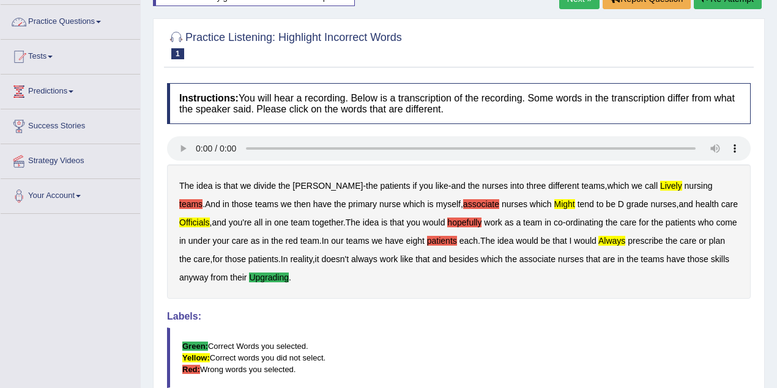
click at [83, 20] on link "Practice Questions" at bounding box center [70, 20] width 139 height 31
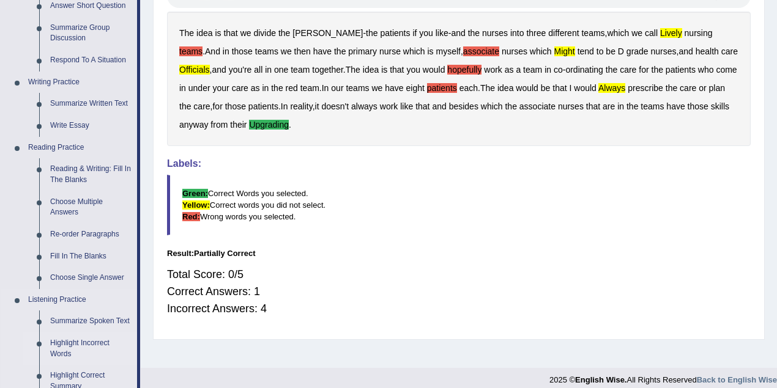
scroll to position [416, 0]
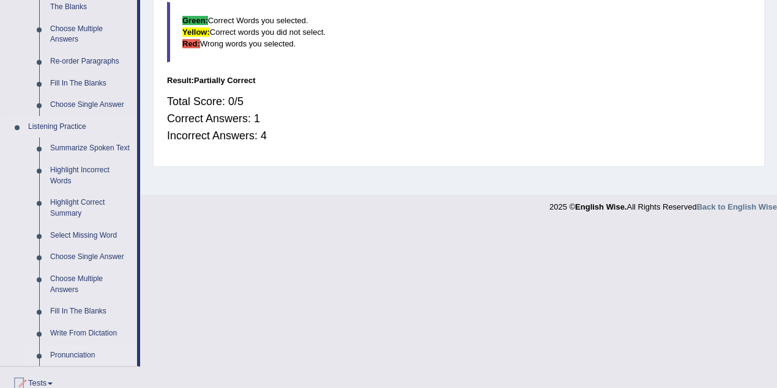
click at [84, 335] on link "Write From Dictation" at bounding box center [91, 334] width 92 height 22
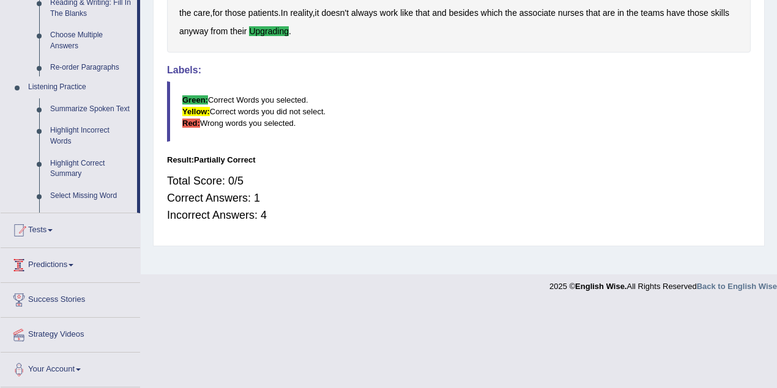
scroll to position [253, 0]
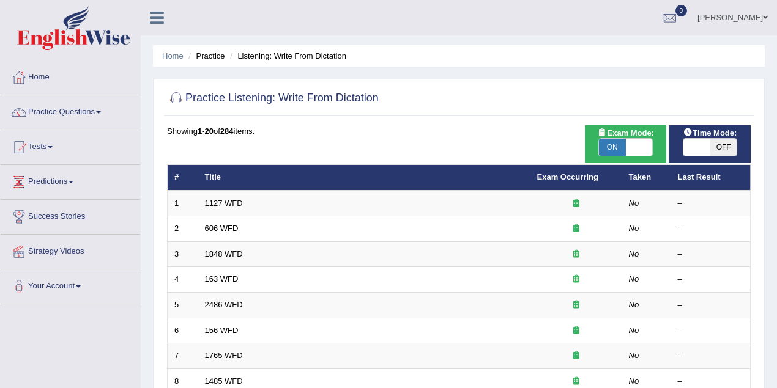
click at [229, 199] on link "1127 WFD" at bounding box center [224, 203] width 38 height 9
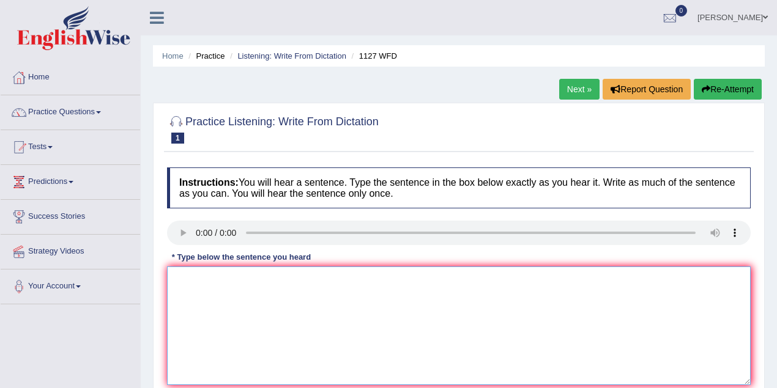
click at [197, 291] on textarea at bounding box center [458, 326] width 583 height 119
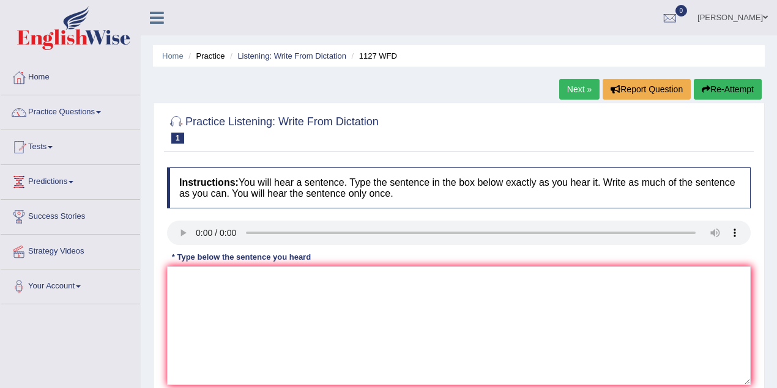
click at [776, 388] on html "Toggle navigation Home Practice Questions Speaking Practice Read Aloud Repeat S…" at bounding box center [388, 194] width 777 height 388
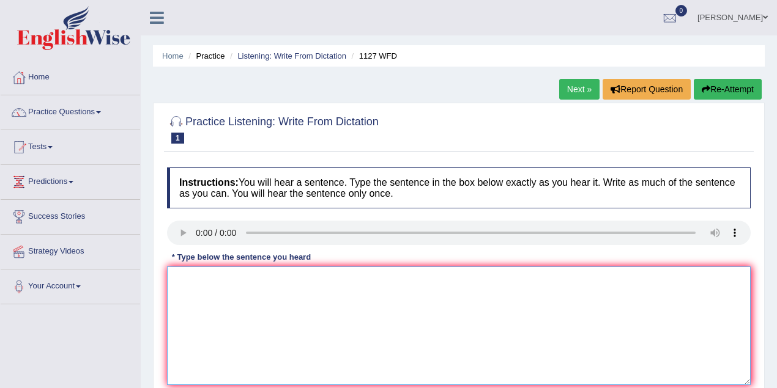
click at [236, 301] on textarea at bounding box center [458, 326] width 583 height 119
click at [182, 279] on textarea "A university degree is the requirement to enter many professions." at bounding box center [458, 326] width 583 height 119
click at [236, 275] on textarea "A The university degree is the requirement to enter many professions." at bounding box center [458, 326] width 583 height 119
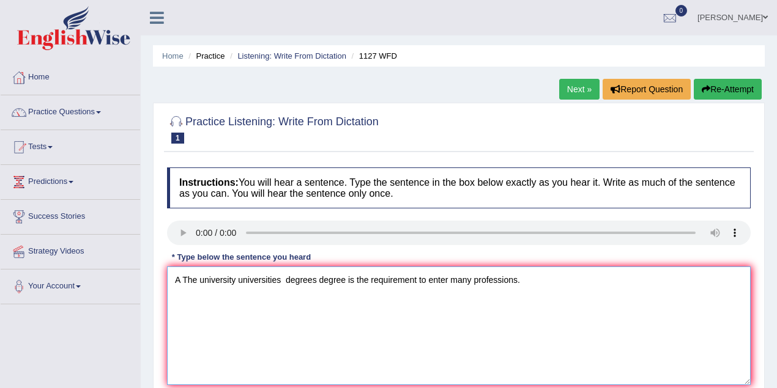
click at [357, 280] on textarea "A The university universities degrees degree is the requirement to enter many p…" at bounding box center [458, 326] width 583 height 119
click at [423, 280] on textarea "A The university universities degrees degree is are was were the requirement to…" at bounding box center [458, 326] width 583 height 119
click at [645, 281] on textarea "A The university universities degrees degree is are was were the a requirements…" at bounding box center [458, 326] width 583 height 119
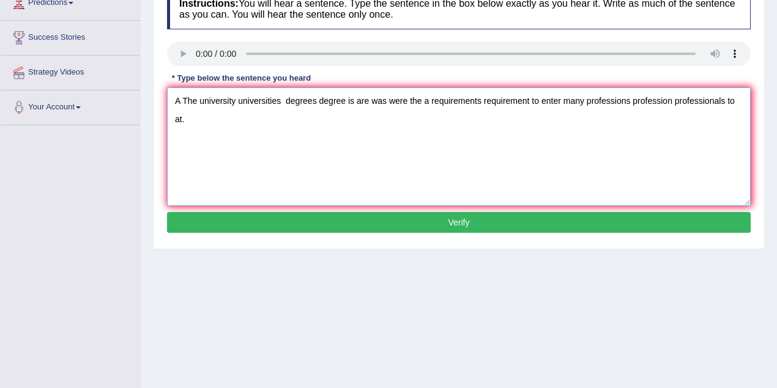
scroll to position [217, 0]
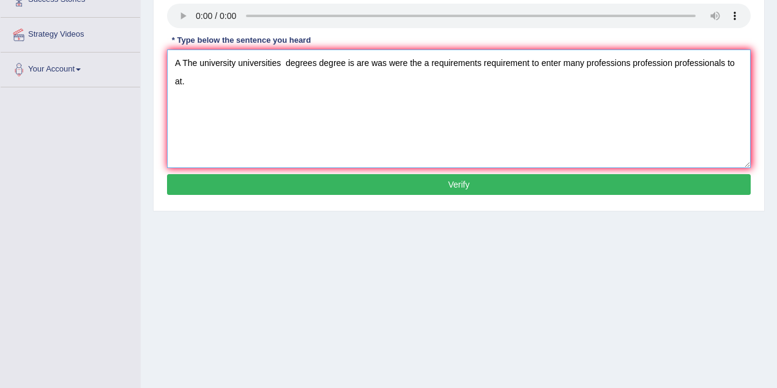
type textarea "A The university universities degrees degree is are was were the a requirements…"
click at [437, 182] on button "Verify" at bounding box center [458, 184] width 583 height 21
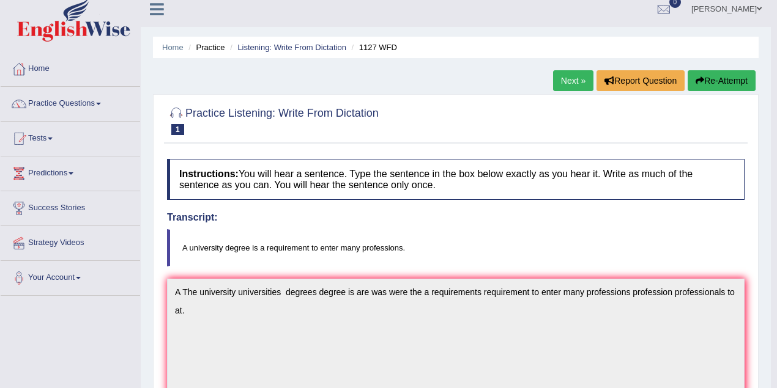
scroll to position [0, 0]
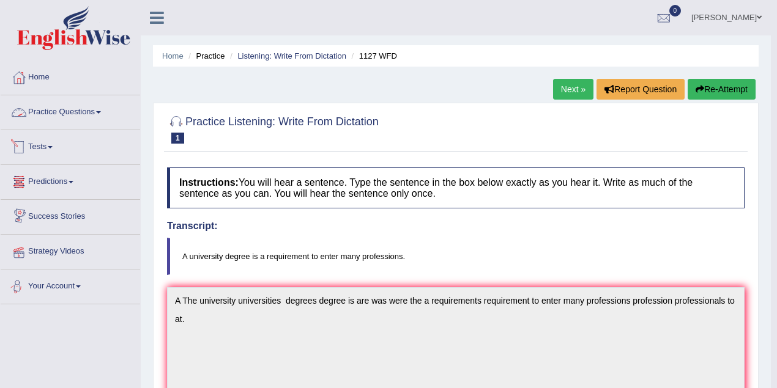
click at [55, 114] on link "Practice Questions" at bounding box center [70, 110] width 139 height 31
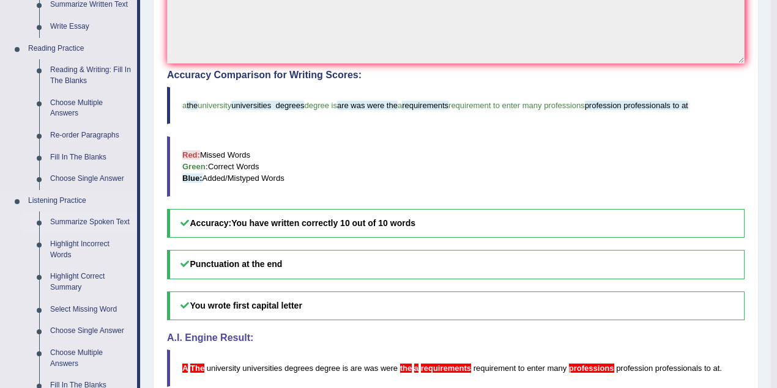
scroll to position [380, 0]
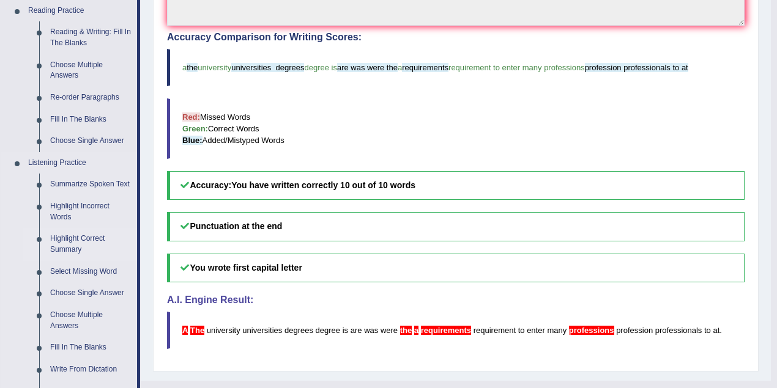
click at [72, 241] on link "Highlight Correct Summary" at bounding box center [91, 244] width 92 height 32
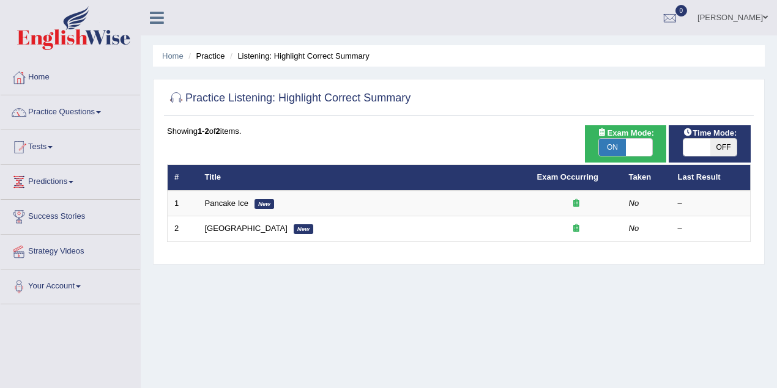
click at [642, 148] on span at bounding box center [639, 147] width 27 height 17
checkbox input "false"
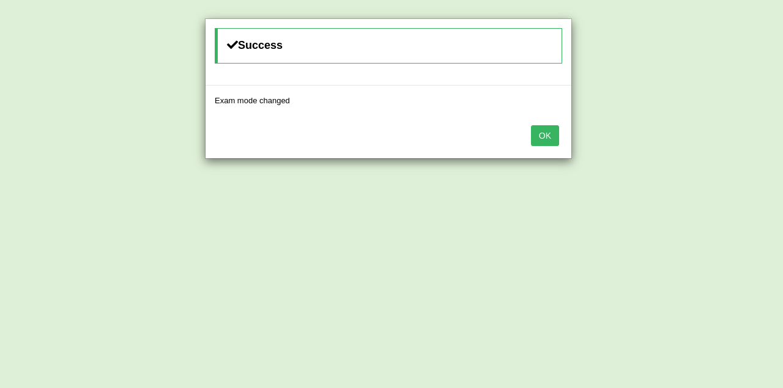
click at [539, 134] on button "OK" at bounding box center [545, 135] width 28 height 21
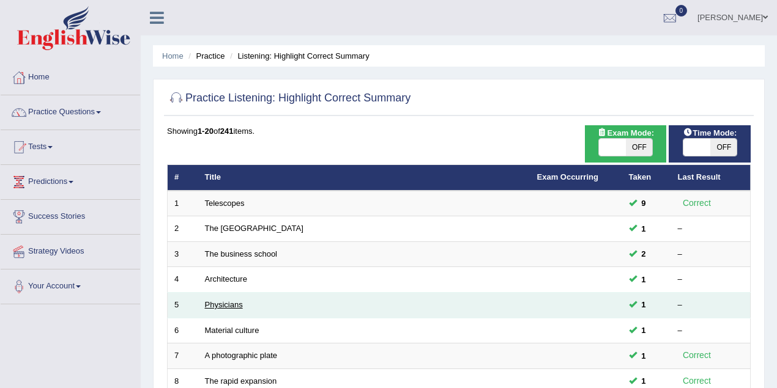
click at [223, 305] on link "Physicians" at bounding box center [224, 304] width 38 height 9
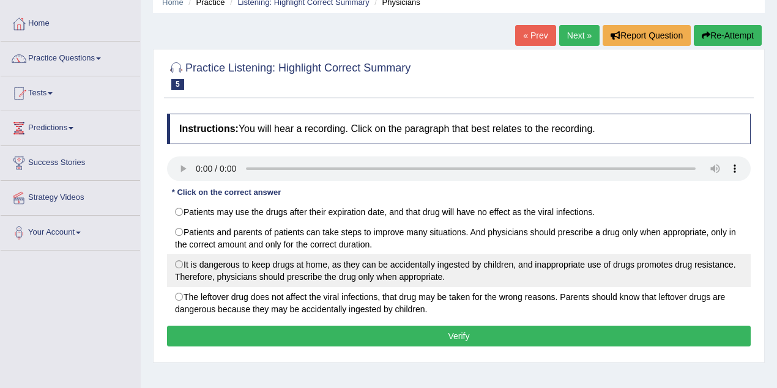
click at [178, 257] on label "It is dangerous to keep drugs at home, as they can be accidentally ingested by …" at bounding box center [458, 270] width 583 height 33
radio input "true"
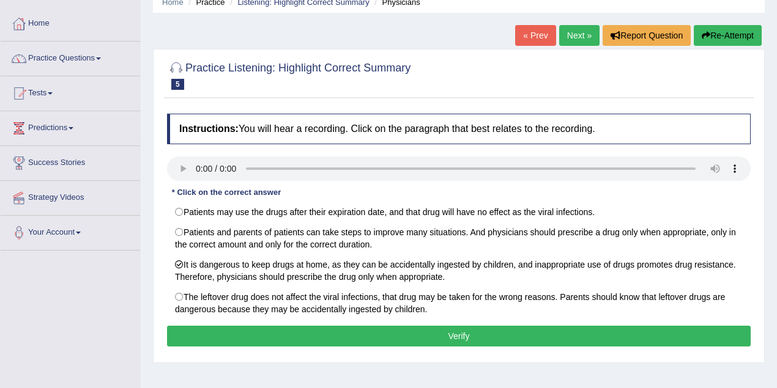
click at [746, 365] on div "Home Practice Listening: Highlight Correct Summary Physicians « Prev Next » Rep…" at bounding box center [459, 252] width 636 height 612
click at [530, 339] on button "Verify" at bounding box center [458, 336] width 583 height 21
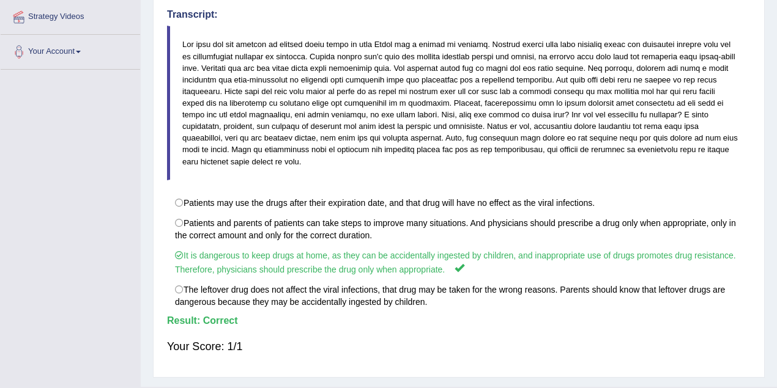
scroll to position [262, 0]
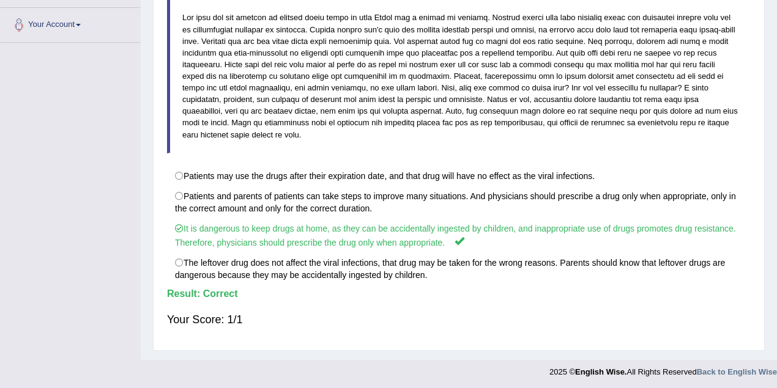
click at [745, 351] on div "Home Practice Listening: Highlight Correct Summary Physicians « Prev Next » Rep…" at bounding box center [459, 49] width 636 height 622
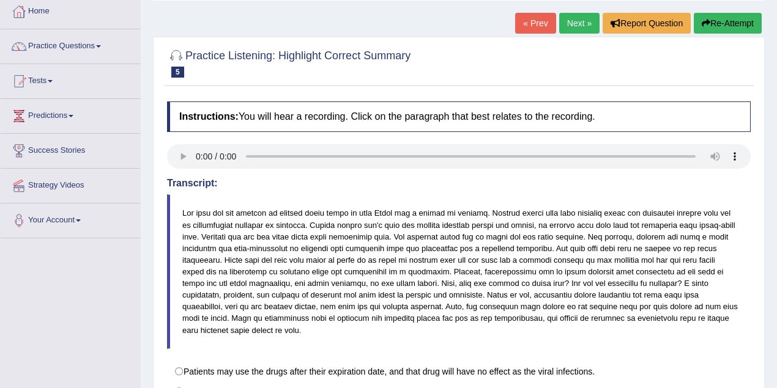
scroll to position [0, 0]
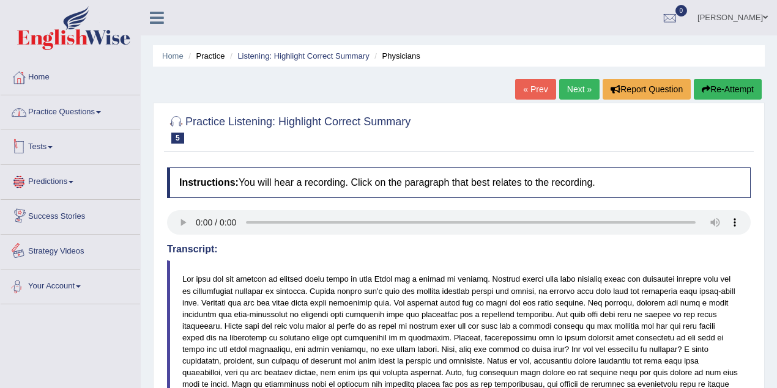
click at [92, 116] on link "Practice Questions" at bounding box center [70, 110] width 139 height 31
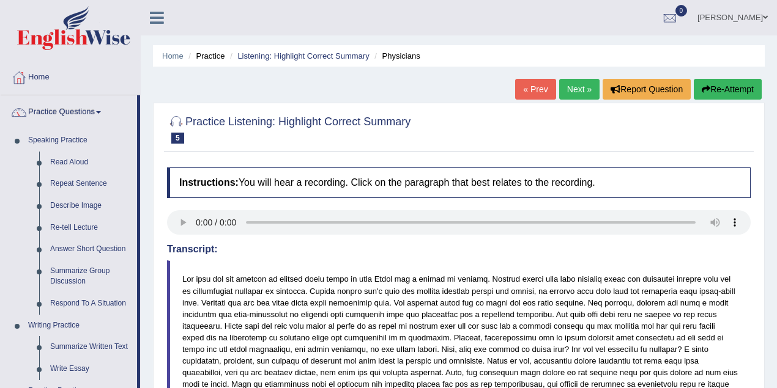
click at [258, 263] on blockquote at bounding box center [458, 338] width 583 height 154
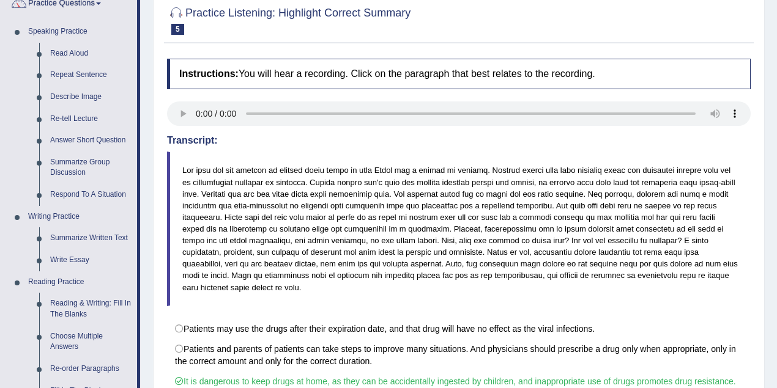
scroll to position [326, 0]
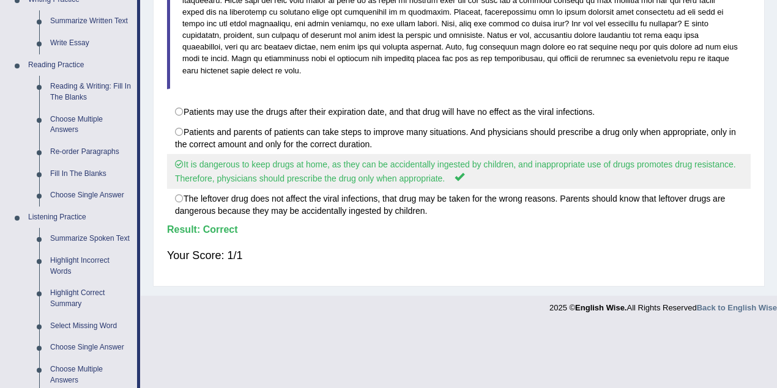
click at [179, 161] on label "It is dangerous to keep drugs at home, as they can be accidentally ingested by …" at bounding box center [458, 171] width 583 height 35
click at [182, 161] on label "It is dangerous to keep drugs at home, as they can be accidentally ingested by …" at bounding box center [458, 171] width 583 height 35
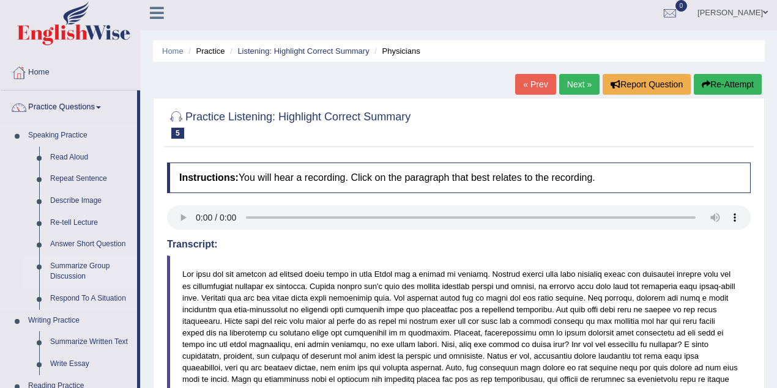
scroll to position [0, 0]
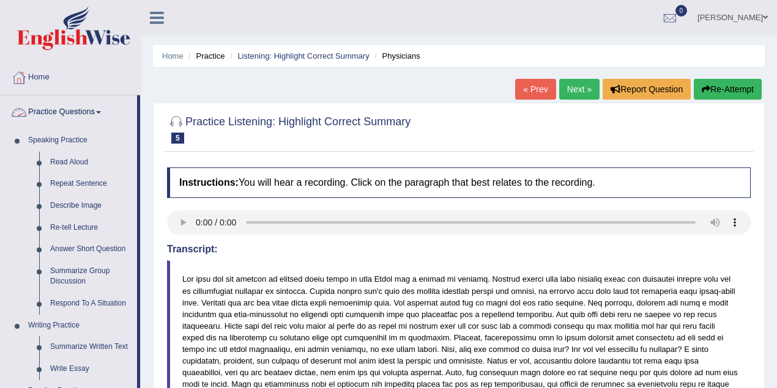
click at [71, 112] on link "Practice Questions" at bounding box center [69, 110] width 136 height 31
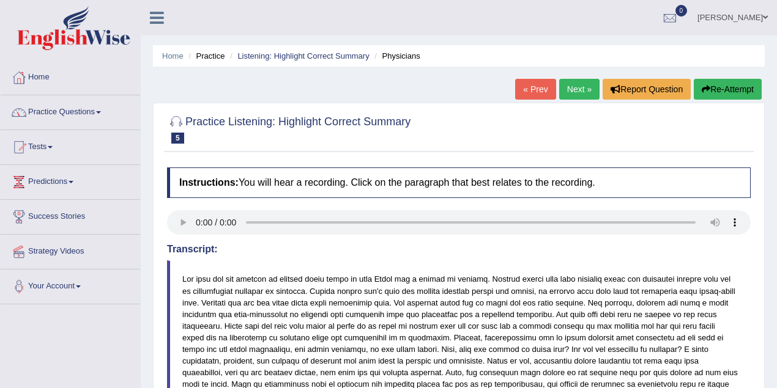
click at [71, 112] on link "Practice Questions" at bounding box center [70, 110] width 139 height 31
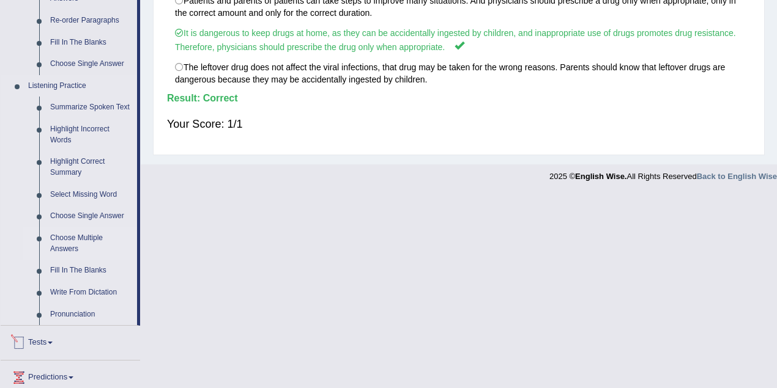
scroll to position [489, 0]
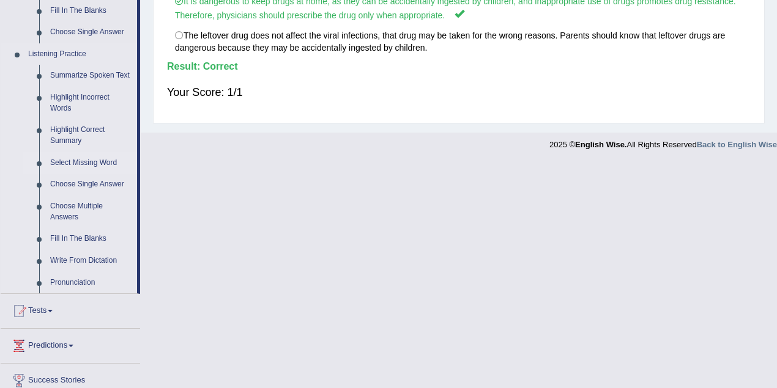
click at [76, 161] on link "Select Missing Word" at bounding box center [91, 163] width 92 height 22
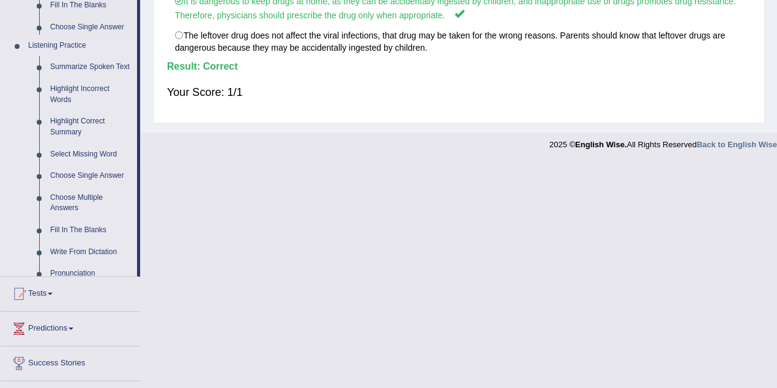
scroll to position [262, 0]
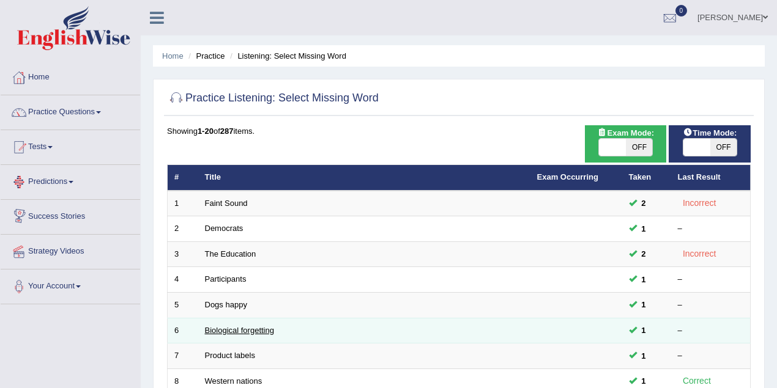
click at [224, 330] on link "Biological forgetting" at bounding box center [239, 330] width 69 height 9
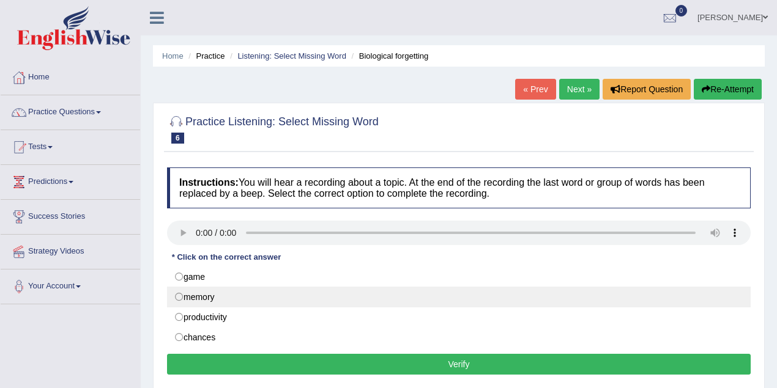
click at [180, 293] on label "memory" at bounding box center [458, 297] width 583 height 21
radio input "true"
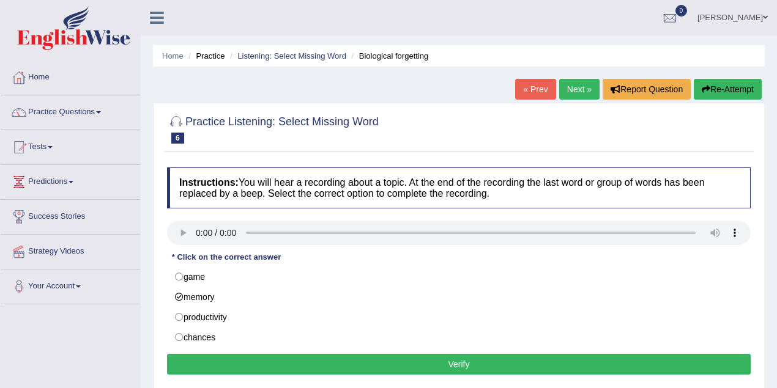
click at [429, 367] on button "Verify" at bounding box center [458, 364] width 583 height 21
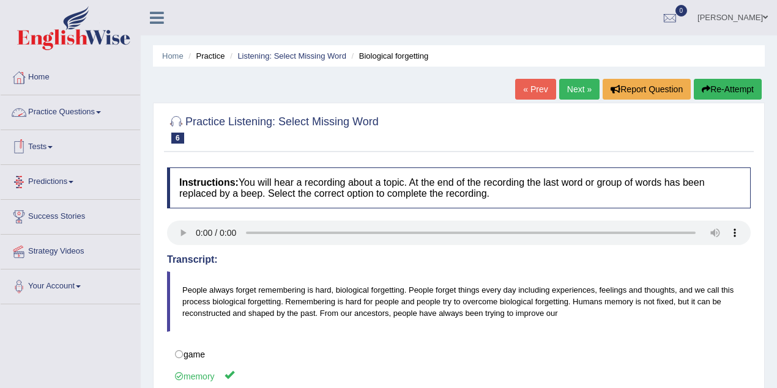
click at [68, 116] on link "Practice Questions" at bounding box center [70, 110] width 139 height 31
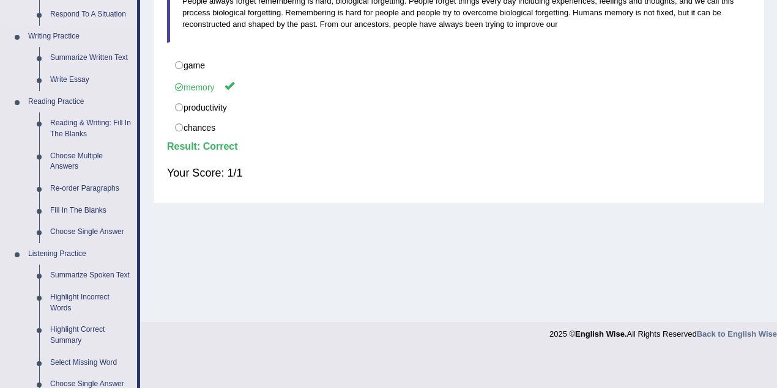
scroll to position [380, 0]
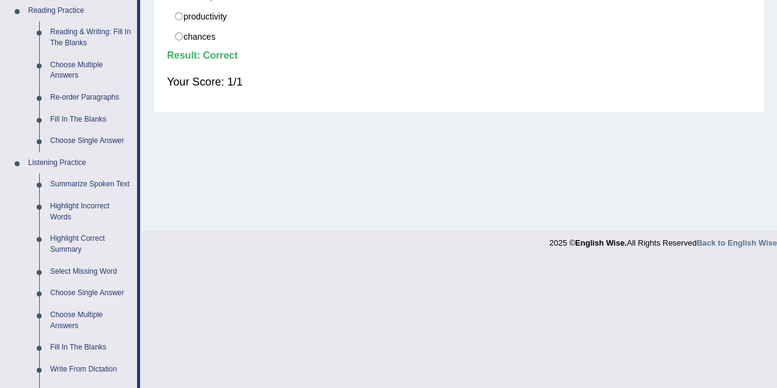
click at [94, 292] on link "Choose Single Answer" at bounding box center [91, 294] width 92 height 22
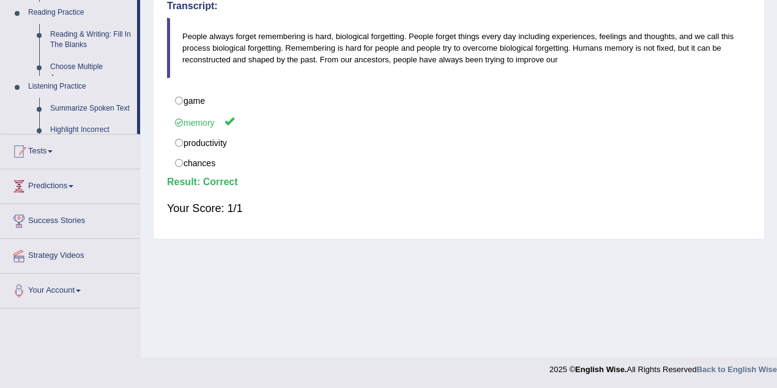
scroll to position [253, 0]
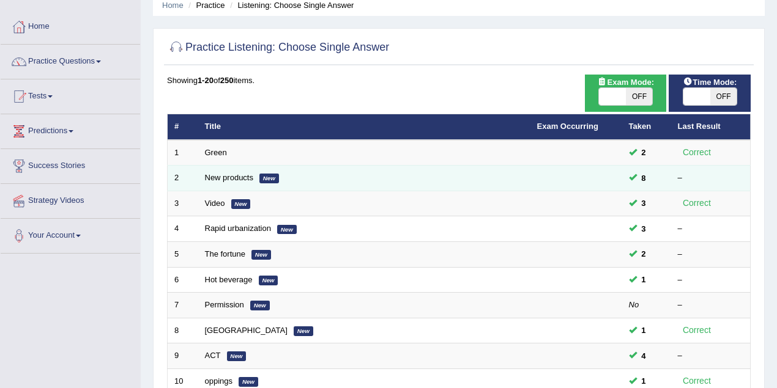
scroll to position [217, 0]
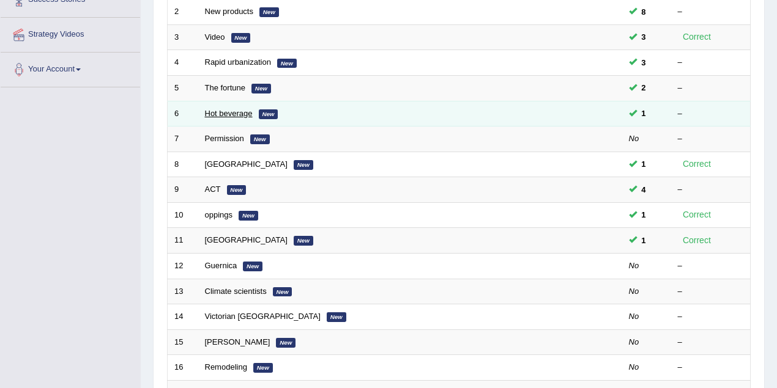
click at [234, 111] on link "Hot beverage" at bounding box center [229, 113] width 48 height 9
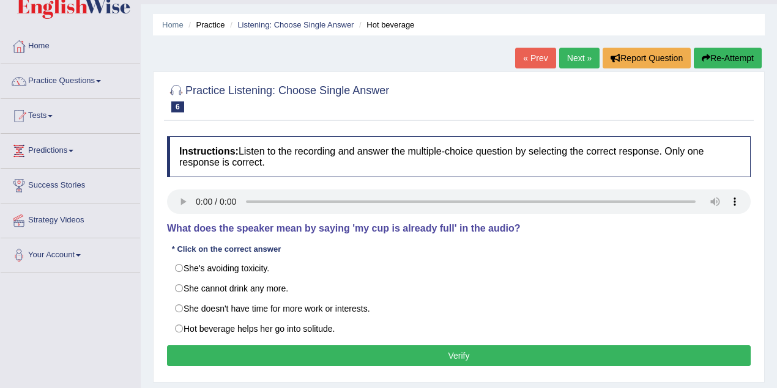
scroll to position [54, 0]
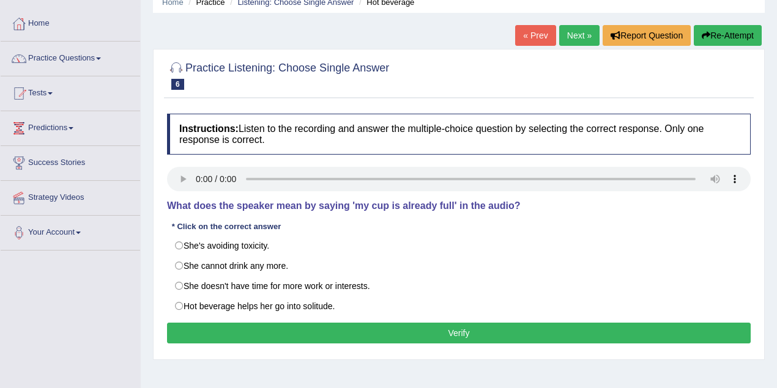
drag, startPoint x: 164, startPoint y: 205, endPoint x: 289, endPoint y: 205, distance: 124.8
click at [289, 205] on div "Instructions: Listen to the recording and answer the multiple-choice question b…" at bounding box center [459, 231] width 590 height 246
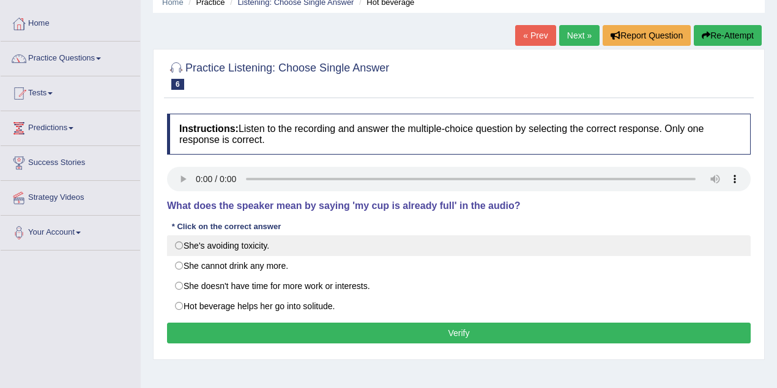
click at [176, 243] on label "She's avoiding toxicity." at bounding box center [458, 245] width 583 height 21
radio input "true"
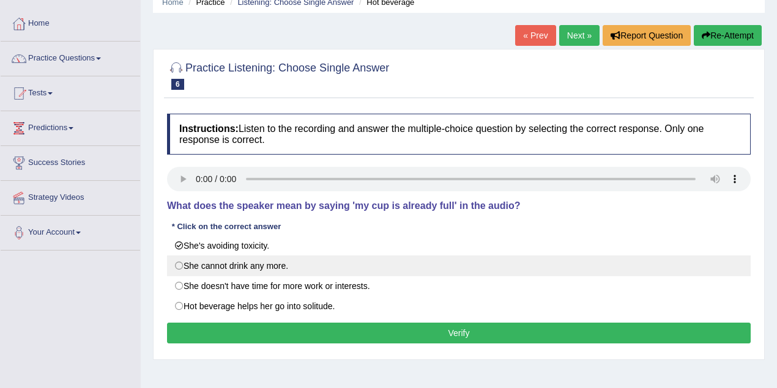
click at [178, 267] on label "She cannot drink any more." at bounding box center [458, 266] width 583 height 21
radio input "true"
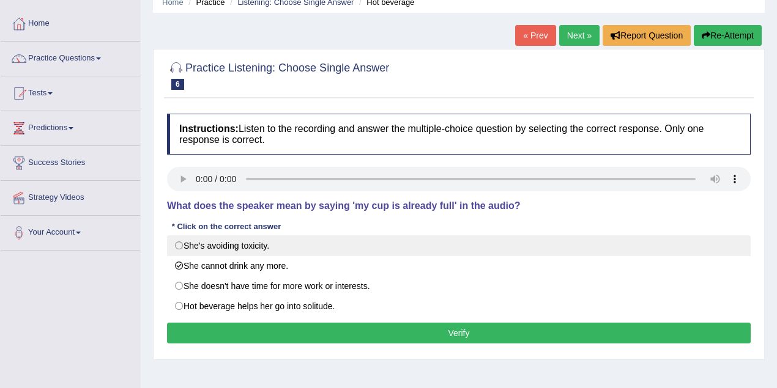
click at [183, 245] on label "She's avoiding toxicity." at bounding box center [458, 245] width 583 height 21
radio input "true"
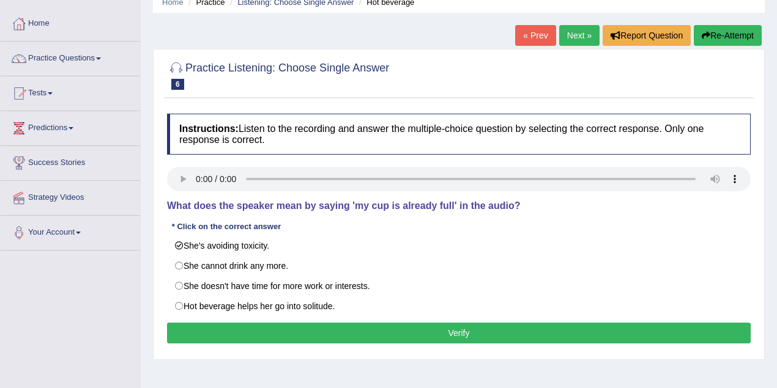
click at [489, 329] on button "Verify" at bounding box center [458, 333] width 583 height 21
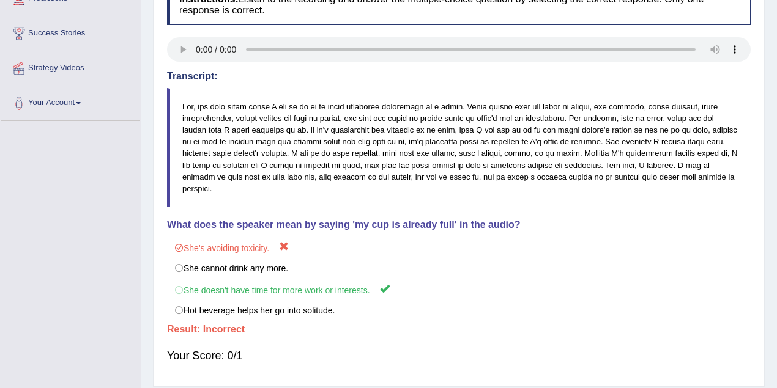
scroll to position [217, 0]
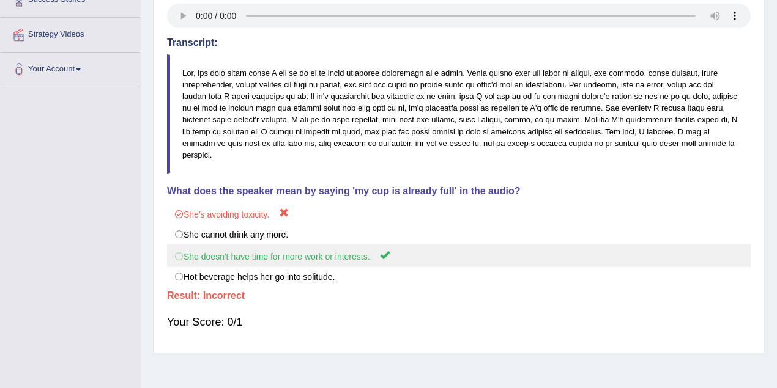
click at [180, 246] on label "She doesn't have time for more work or interests." at bounding box center [458, 256] width 583 height 23
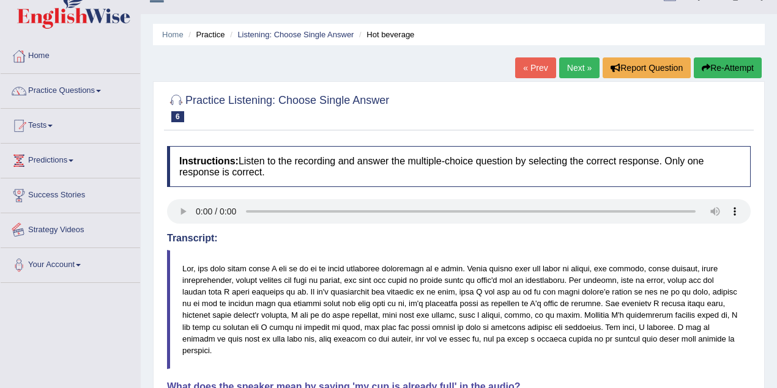
scroll to position [0, 0]
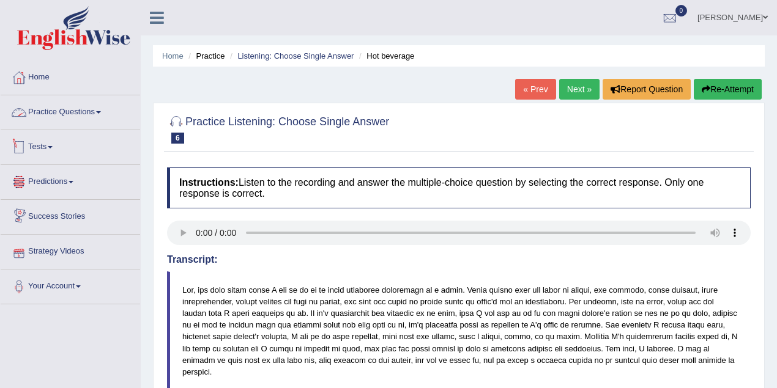
click at [95, 103] on link "Practice Questions" at bounding box center [70, 110] width 139 height 31
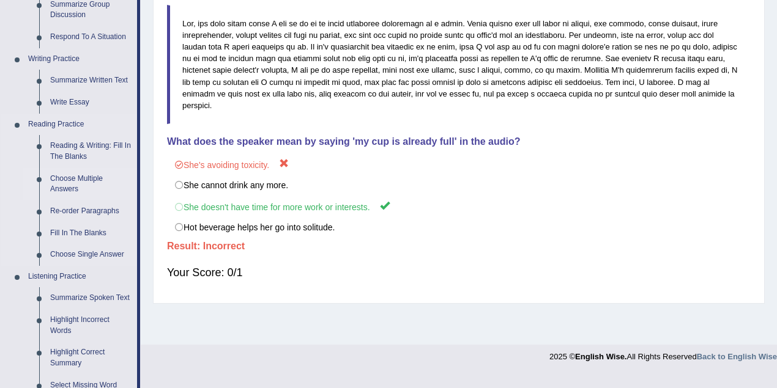
scroll to position [435, 0]
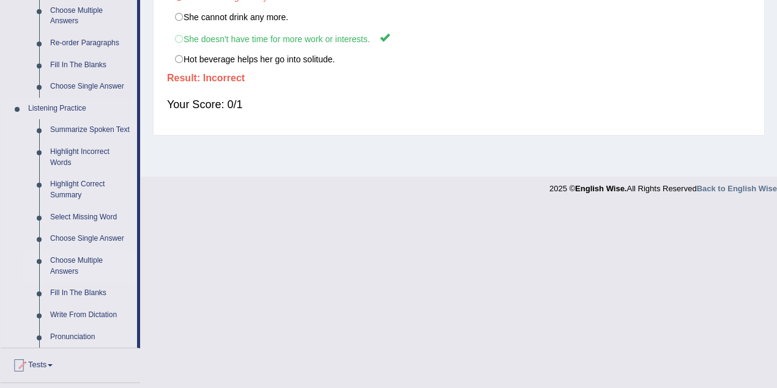
click at [61, 262] on link "Choose Multiple Answers" at bounding box center [91, 266] width 92 height 32
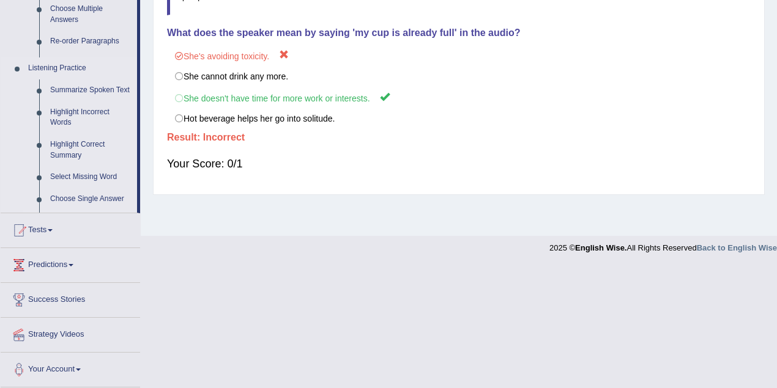
scroll to position [253, 0]
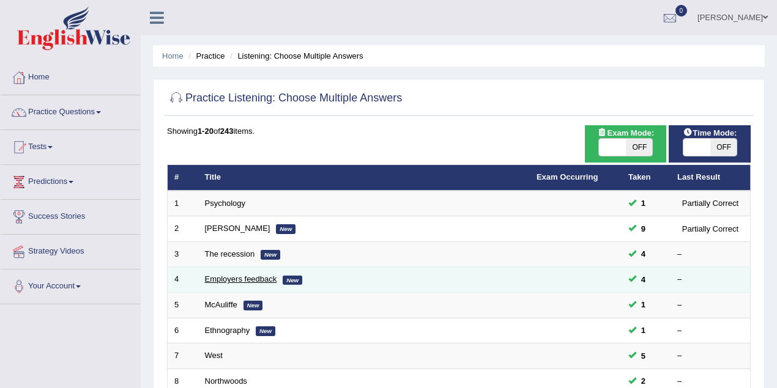
click at [224, 275] on link "Employers feedback" at bounding box center [241, 279] width 72 height 9
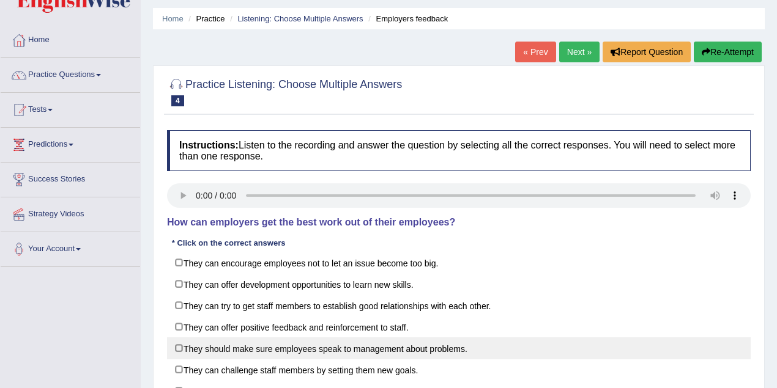
scroll to position [109, 0]
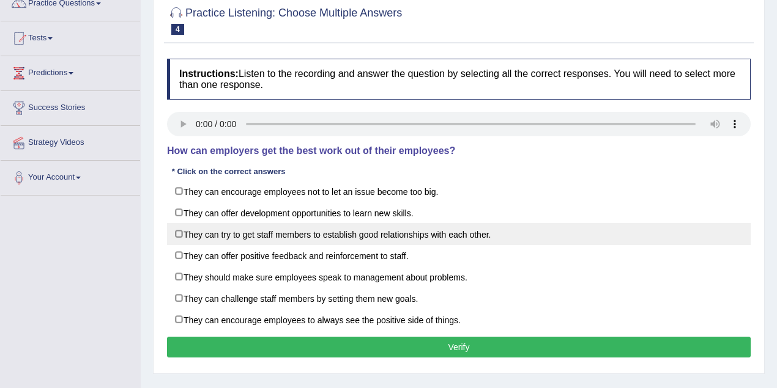
click at [178, 232] on label "They can try to get staff members to establish good relationships with each oth…" at bounding box center [458, 234] width 583 height 22
click at [180, 232] on label "They can try to get staff members to establish good relationships with each oth…" at bounding box center [458, 234] width 583 height 22
checkbox input "false"
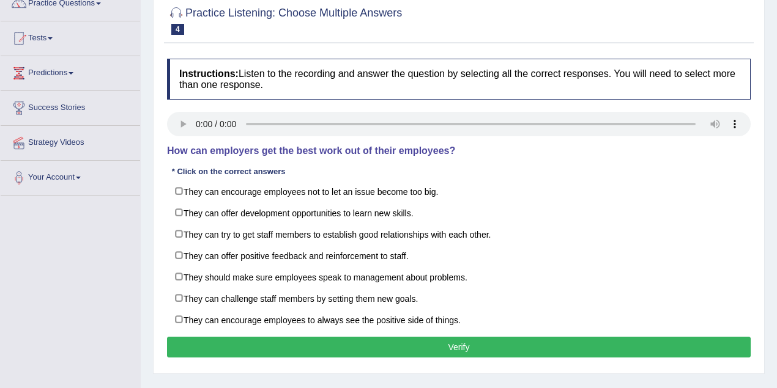
click at [311, 102] on div "Instructions: Listen to the recording and answer the question by selecting all …" at bounding box center [459, 210] width 590 height 315
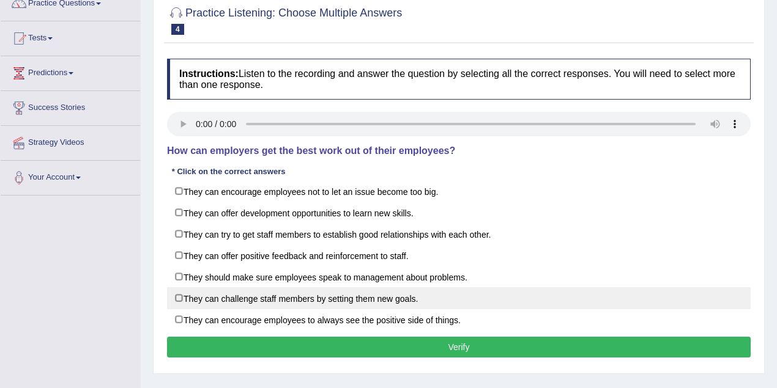
click at [498, 291] on div "They can encourage employees not to let an issue become too big. They can offer…" at bounding box center [458, 255] width 583 height 150
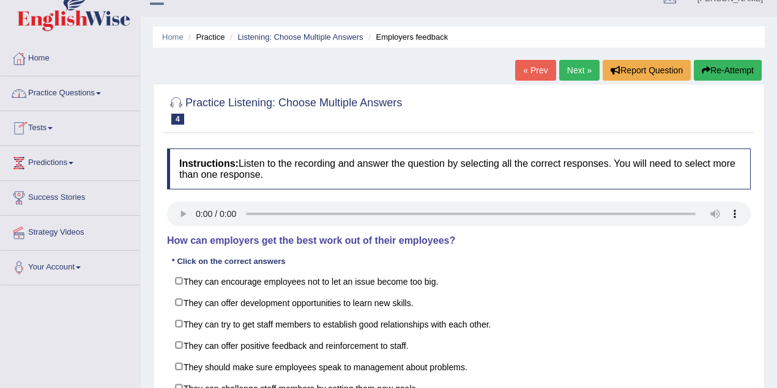
scroll to position [0, 0]
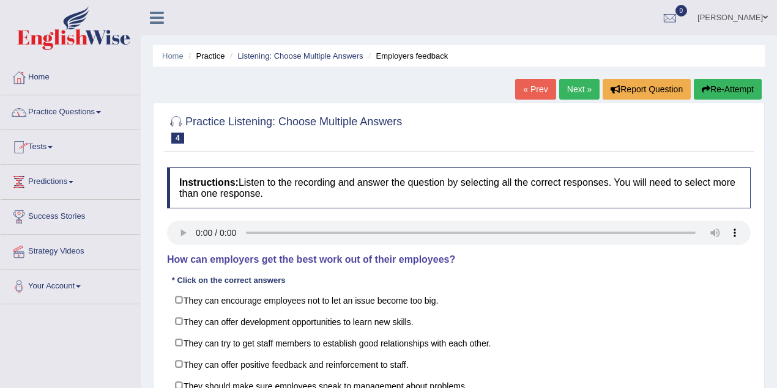
click at [757, 13] on link "Vanita Hans" at bounding box center [732, 16] width 89 height 32
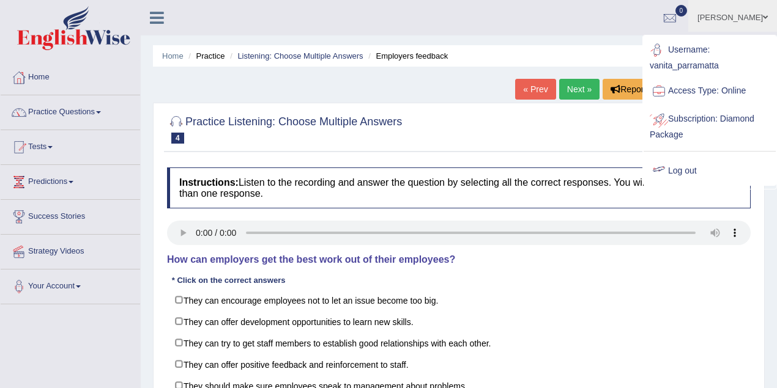
click at [679, 171] on link "Log out" at bounding box center [709, 171] width 132 height 28
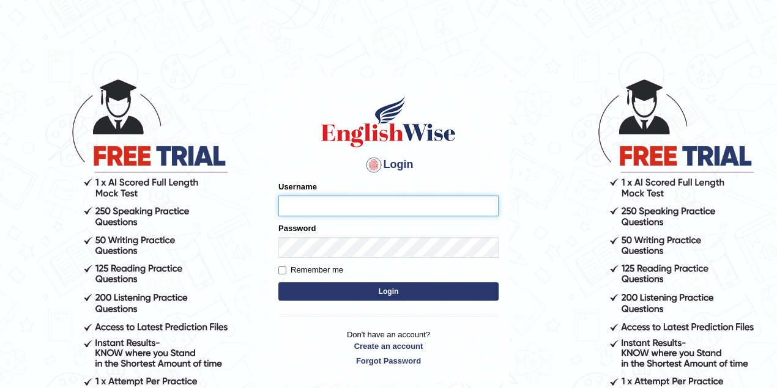
type input "nikitakoirala_parramatta"
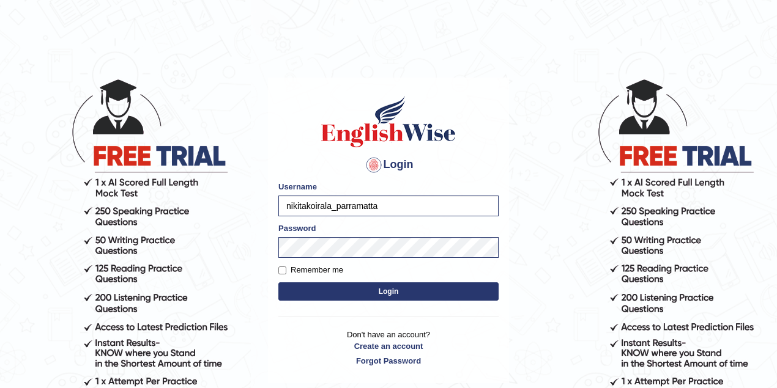
drag, startPoint x: 418, startPoint y: 209, endPoint x: 212, endPoint y: 197, distance: 206.4
click at [215, 201] on body "Login Please fix the following errors: Username nikitakoirala_parramatta Passwo…" at bounding box center [388, 233] width 777 height 388
type input "neelamrani_parramatta"
click at [433, 286] on button "Login" at bounding box center [388, 292] width 220 height 18
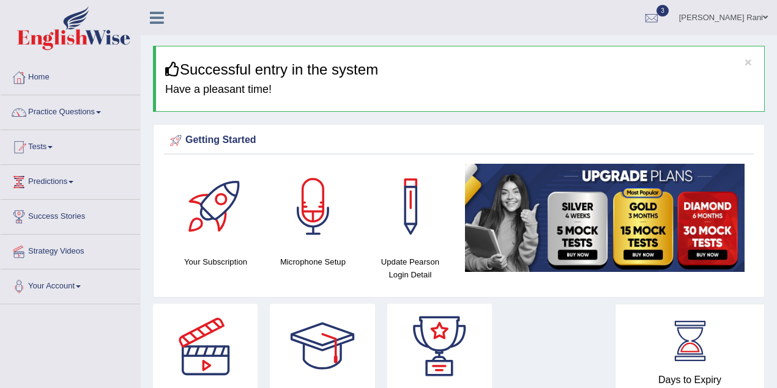
click at [61, 108] on link "Practice Questions" at bounding box center [70, 110] width 139 height 31
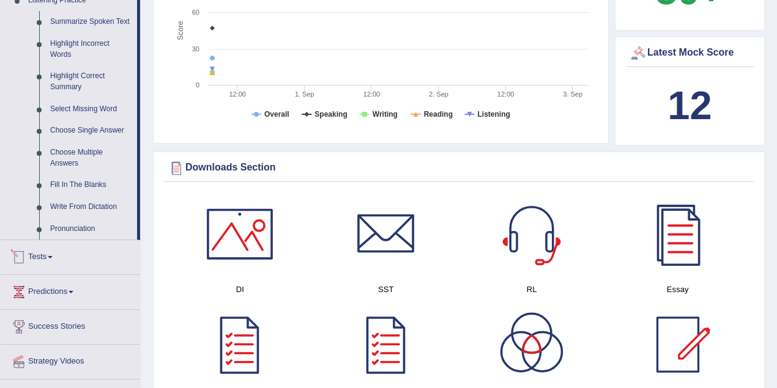
click at [55, 253] on link "Tests" at bounding box center [70, 255] width 139 height 31
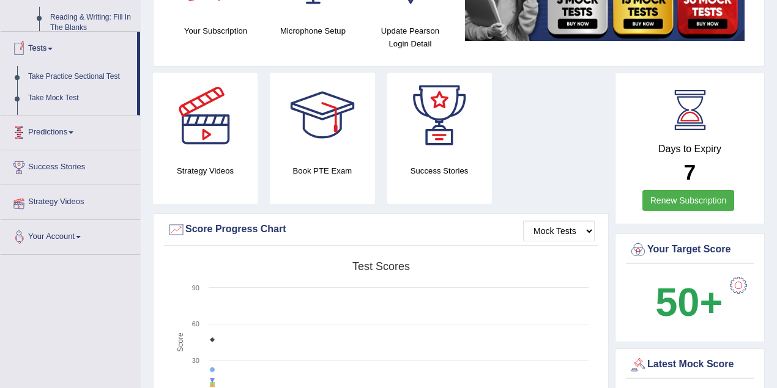
scroll to position [160, 0]
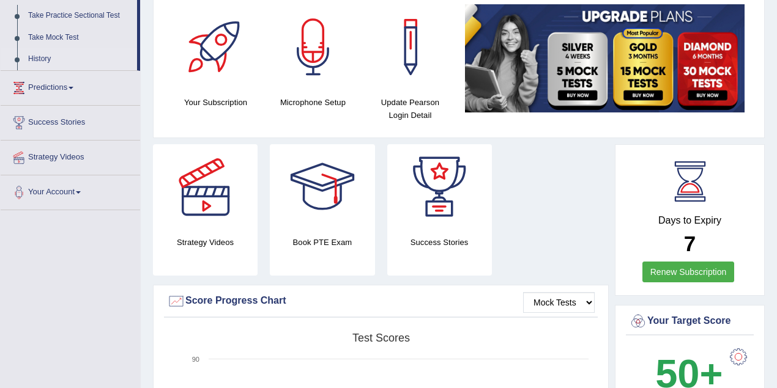
click at [31, 62] on link "History" at bounding box center [80, 59] width 114 height 22
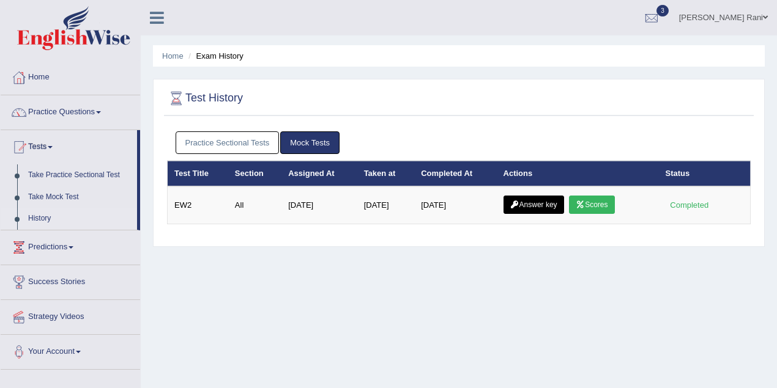
click at [254, 144] on link "Practice Sectional Tests" at bounding box center [228, 142] width 104 height 23
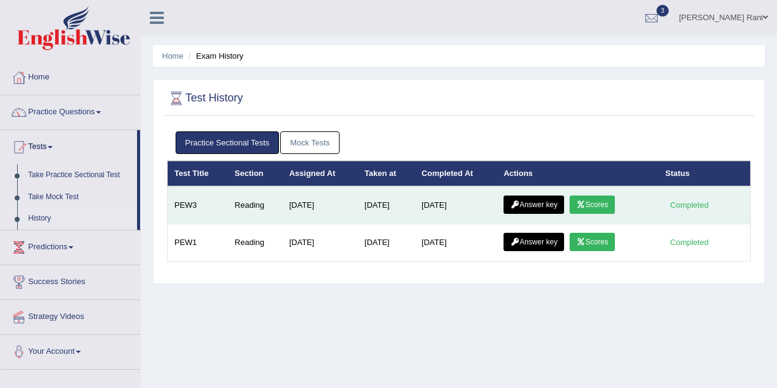
click at [603, 203] on link "Scores" at bounding box center [591, 205] width 45 height 18
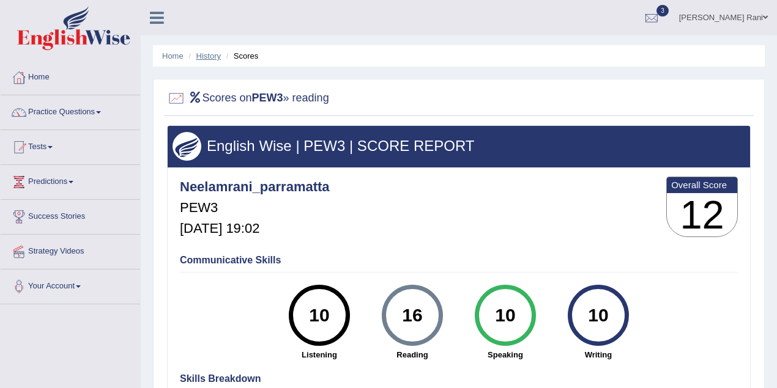
click at [212, 57] on link "History" at bounding box center [208, 55] width 24 height 9
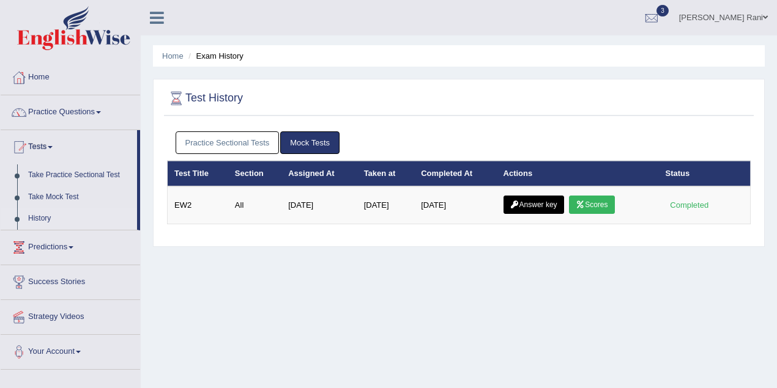
click at [262, 143] on link "Practice Sectional Tests" at bounding box center [228, 142] width 104 height 23
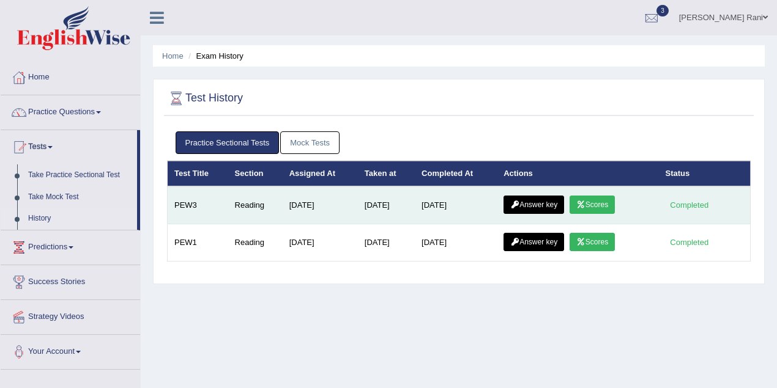
click at [588, 196] on link "Scores" at bounding box center [591, 205] width 45 height 18
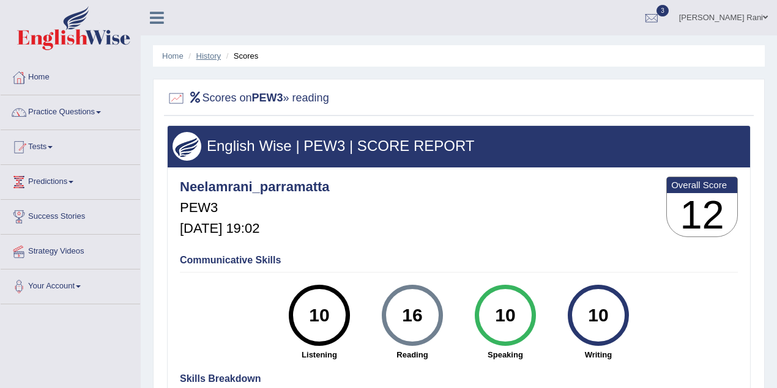
click at [210, 57] on link "History" at bounding box center [208, 55] width 24 height 9
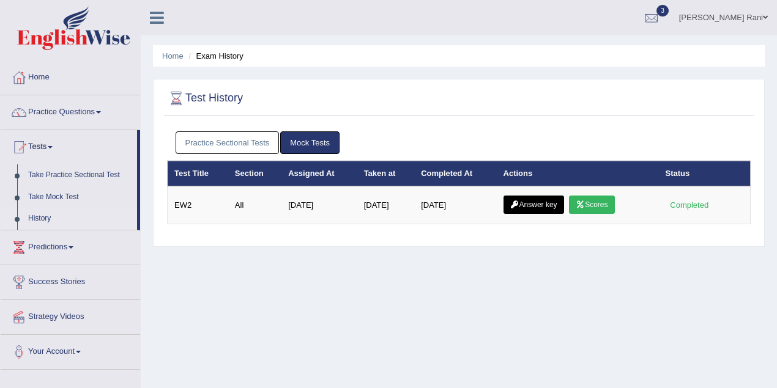
click at [250, 140] on link "Practice Sectional Tests" at bounding box center [228, 142] width 104 height 23
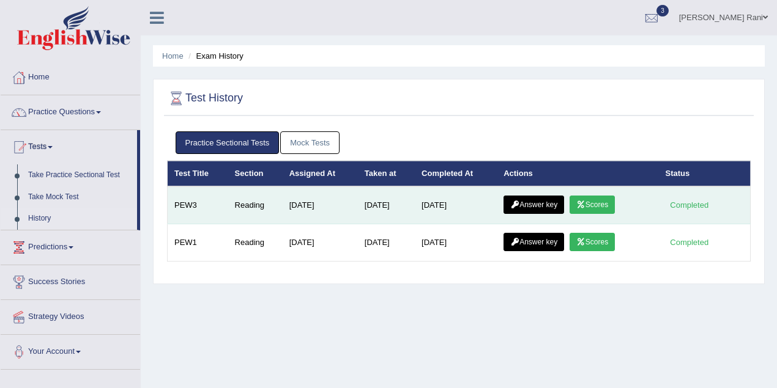
click at [521, 208] on link "Answer key" at bounding box center [533, 205] width 61 height 18
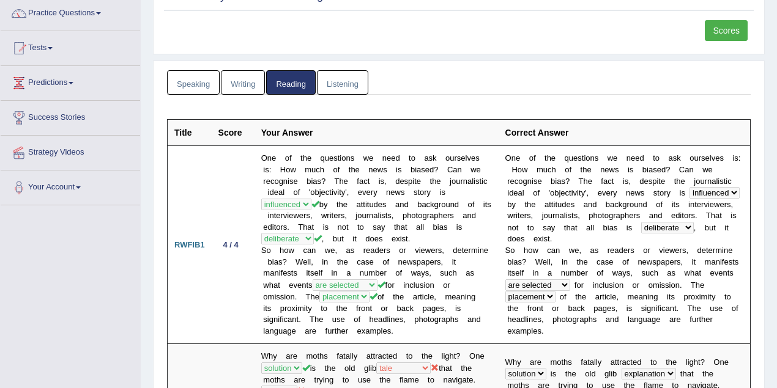
scroll to position [35, 0]
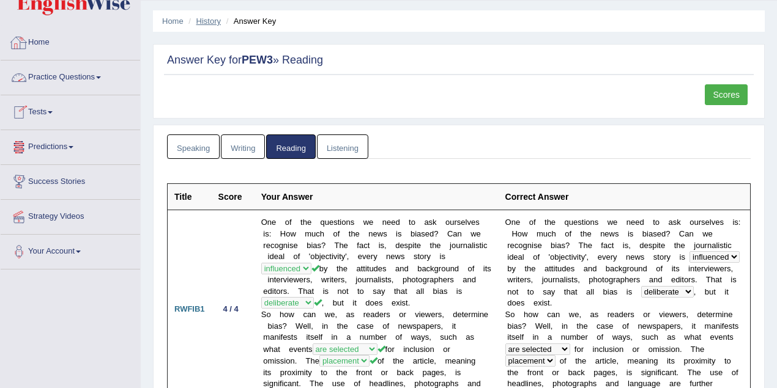
click at [205, 21] on link "History" at bounding box center [208, 21] width 24 height 9
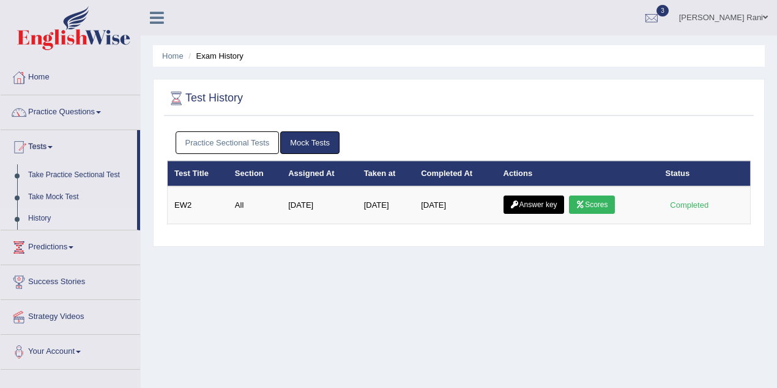
click at [256, 142] on link "Practice Sectional Tests" at bounding box center [228, 142] width 104 height 23
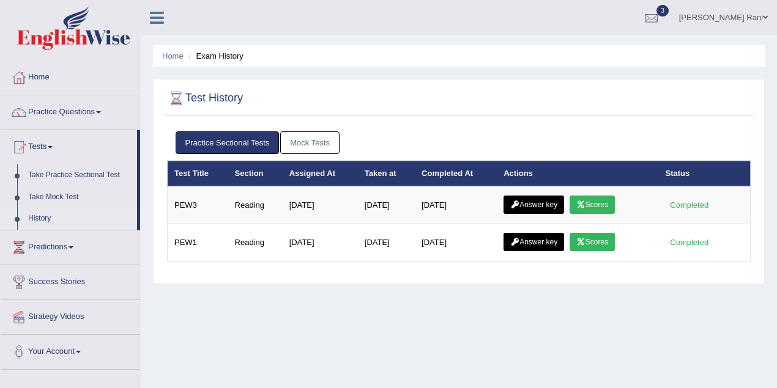
click at [312, 146] on link "Mock Tests" at bounding box center [309, 142] width 59 height 23
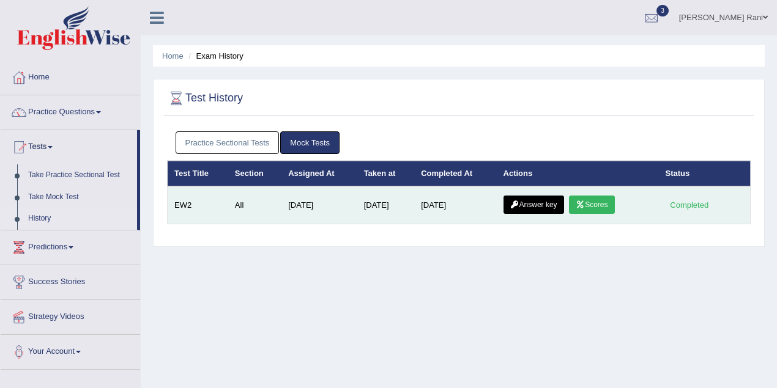
click at [604, 199] on link "Scores" at bounding box center [591, 205] width 45 height 18
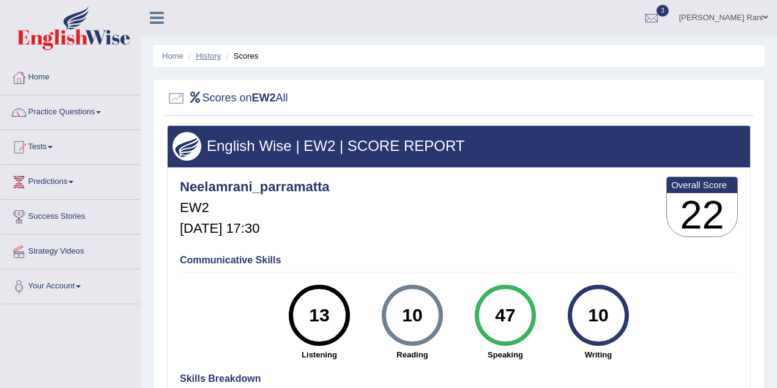
click at [213, 55] on link "History" at bounding box center [208, 55] width 24 height 9
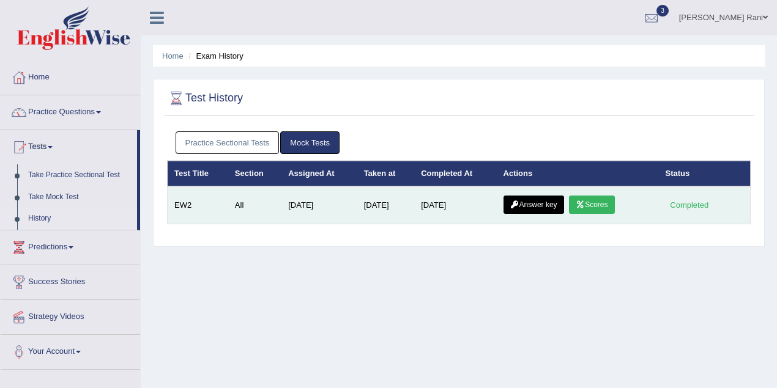
click at [535, 204] on link "Answer key" at bounding box center [533, 205] width 61 height 18
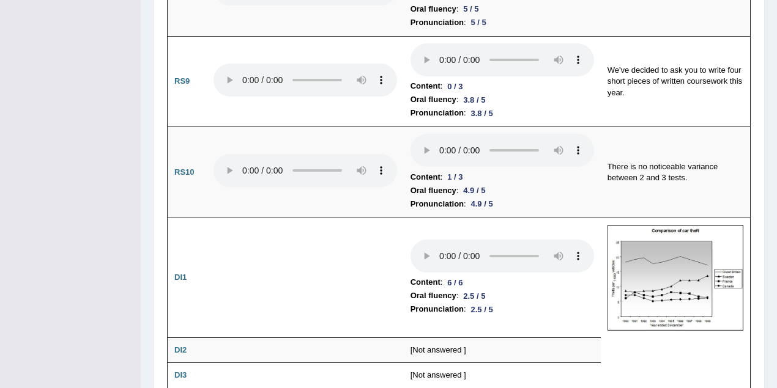
scroll to position [1733, 0]
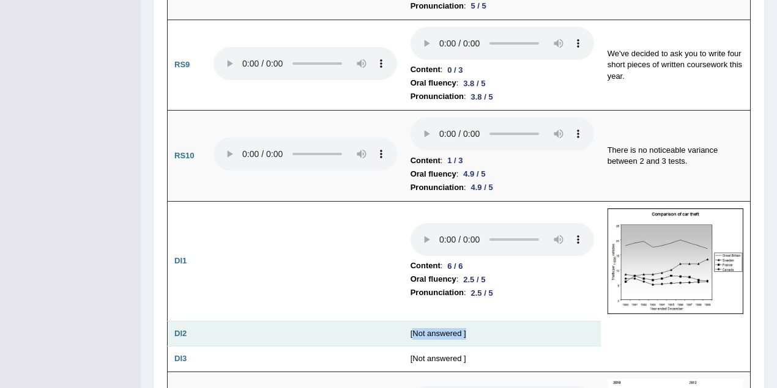
drag, startPoint x: 411, startPoint y: 303, endPoint x: 472, endPoint y: 302, distance: 61.2
click at [475, 321] on td "[Not answered ]" at bounding box center [502, 334] width 197 height 26
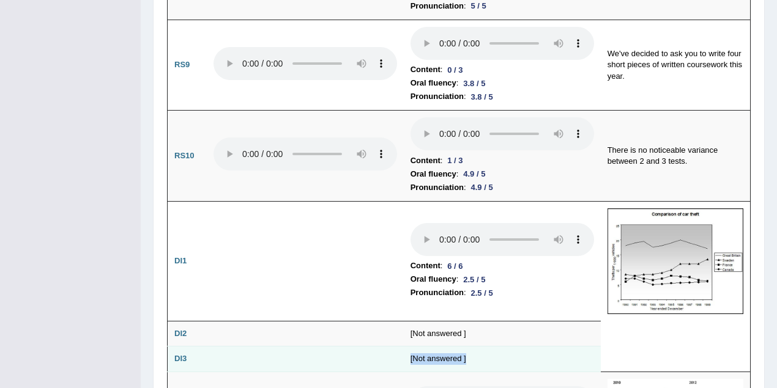
drag, startPoint x: 410, startPoint y: 329, endPoint x: 476, endPoint y: 328, distance: 66.1
click at [476, 347] on td "[Not answered ]" at bounding box center [502, 360] width 197 height 26
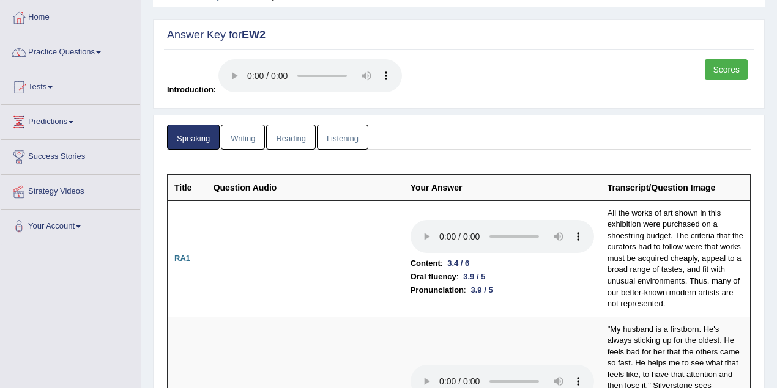
scroll to position [0, 0]
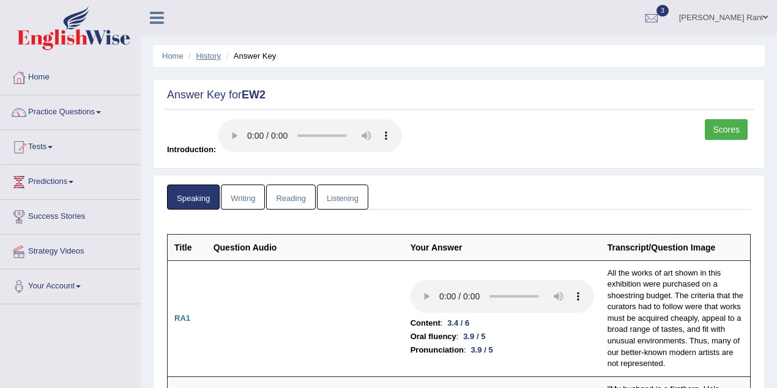
click at [205, 55] on link "History" at bounding box center [208, 55] width 24 height 9
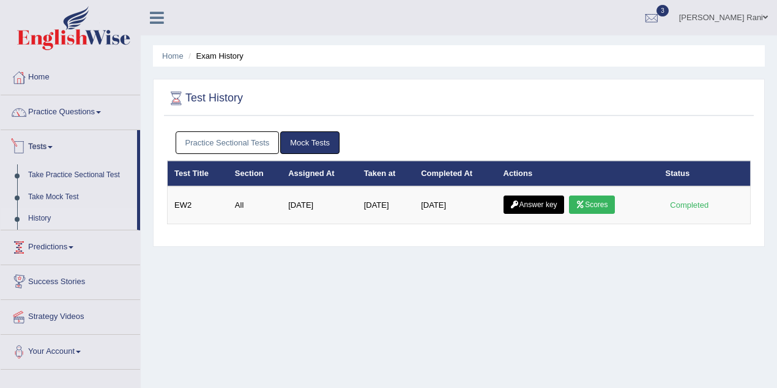
click at [229, 142] on link "Practice Sectional Tests" at bounding box center [228, 142] width 104 height 23
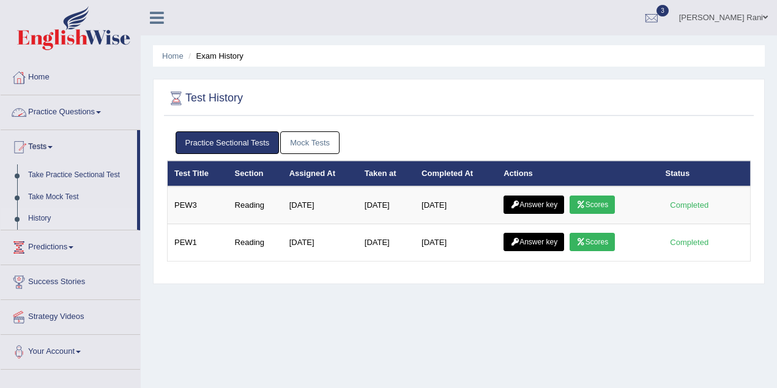
click at [39, 146] on link "Tests" at bounding box center [69, 145] width 136 height 31
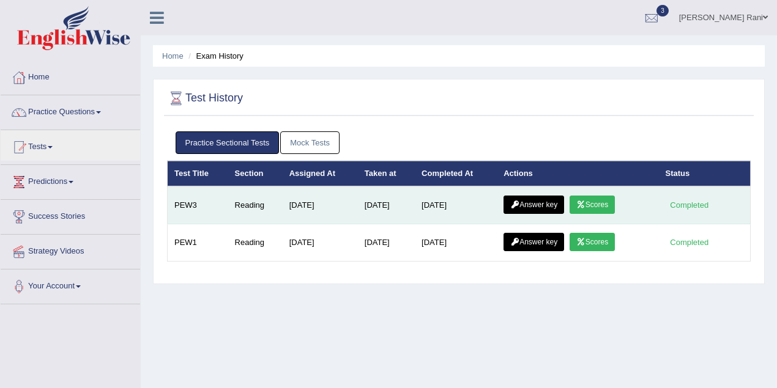
click at [554, 203] on link "Answer key" at bounding box center [533, 205] width 61 height 18
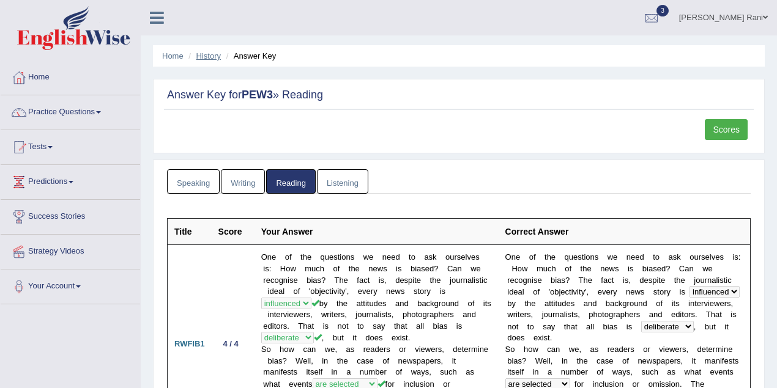
click at [209, 53] on link "History" at bounding box center [208, 55] width 24 height 9
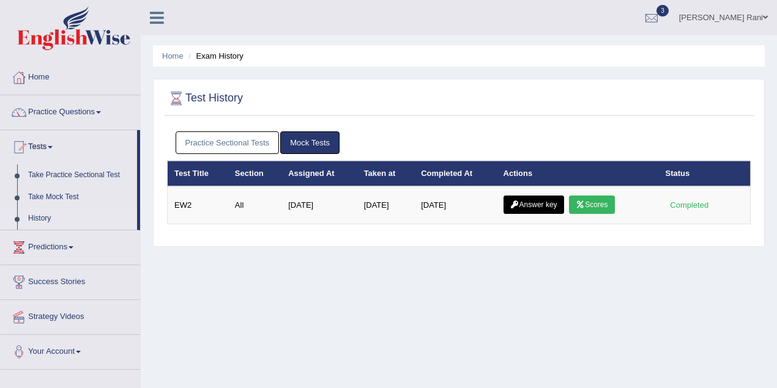
click at [259, 147] on link "Practice Sectional Tests" at bounding box center [228, 142] width 104 height 23
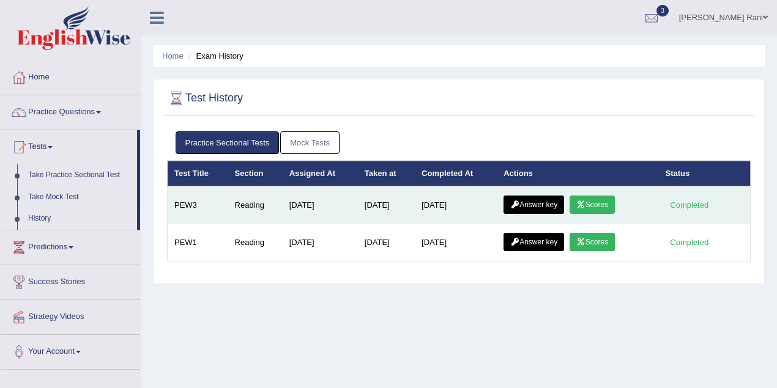
click at [597, 204] on link "Scores" at bounding box center [591, 205] width 45 height 18
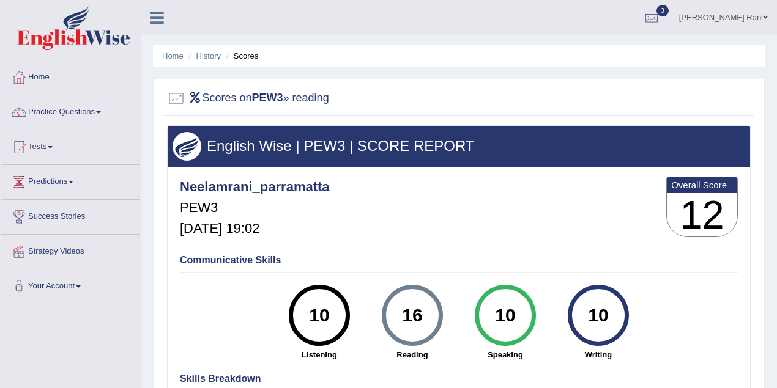
click at [756, 15] on link "[PERSON_NAME] Rani" at bounding box center [723, 16] width 107 height 32
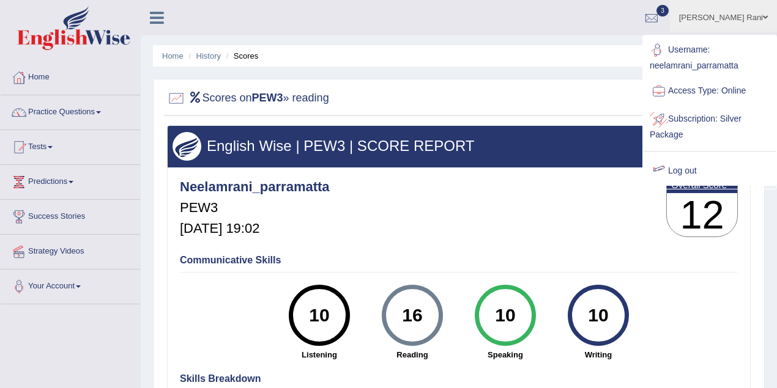
click at [685, 170] on link "Log out" at bounding box center [709, 171] width 132 height 28
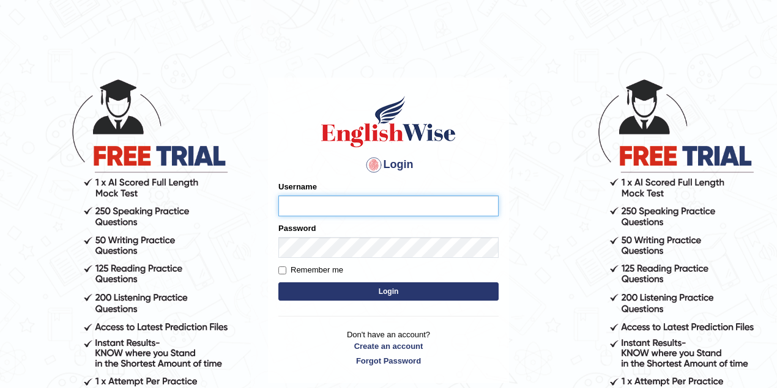
type input "nikitakoirala_parramatta"
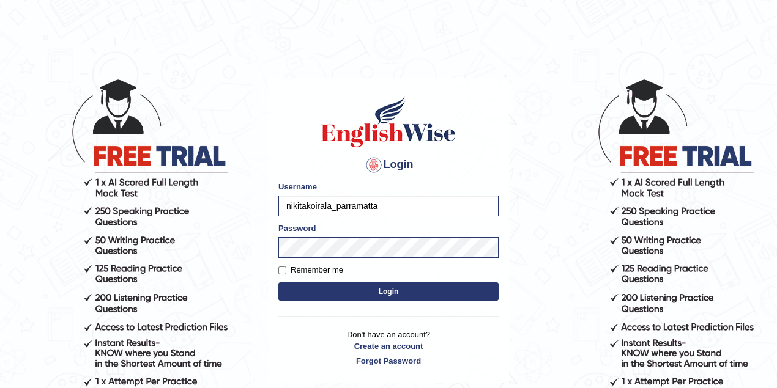
drag, startPoint x: 382, startPoint y: 206, endPoint x: 200, endPoint y: 203, distance: 182.3
click at [201, 209] on body "Login Please fix the following errors: Username nikitakoirala_parramatta Passwo…" at bounding box center [388, 233] width 777 height 388
type input "nikitakoirala_parramattasc"
drag, startPoint x: 411, startPoint y: 211, endPoint x: 228, endPoint y: 208, distance: 182.9
click at [228, 208] on body "Login Please fix the following errors: Username nikitakoirala_parramattasc Pass…" at bounding box center [388, 233] width 777 height 388
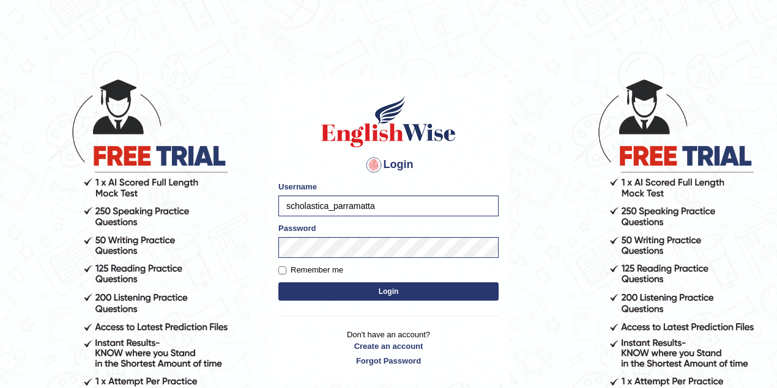
type input "scholastica_parramatta"
click at [384, 293] on button "Login" at bounding box center [388, 292] width 220 height 18
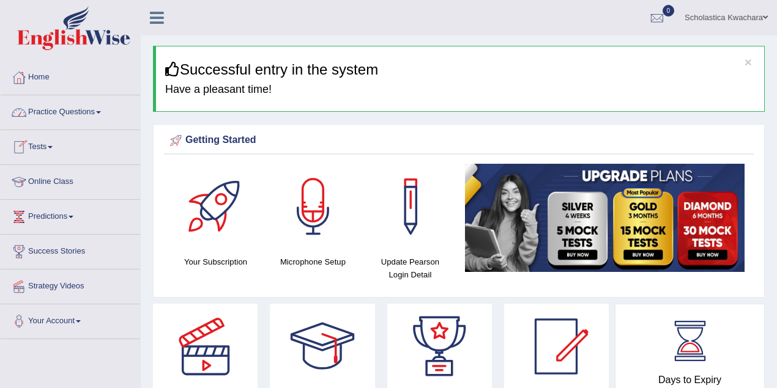
click at [67, 116] on link "Practice Questions" at bounding box center [70, 110] width 139 height 31
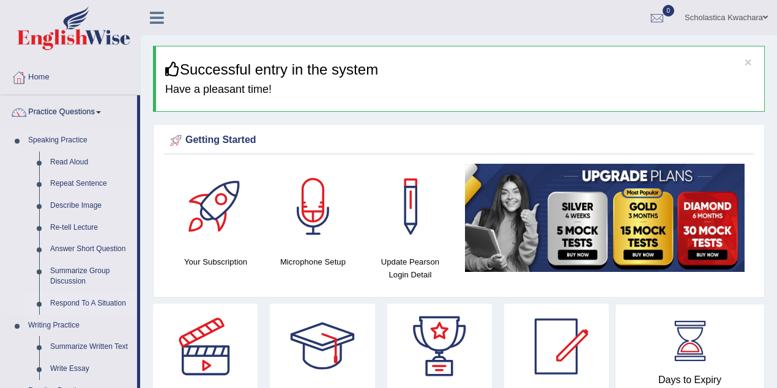
click at [88, 302] on link "Respond To A Situation" at bounding box center [91, 304] width 92 height 22
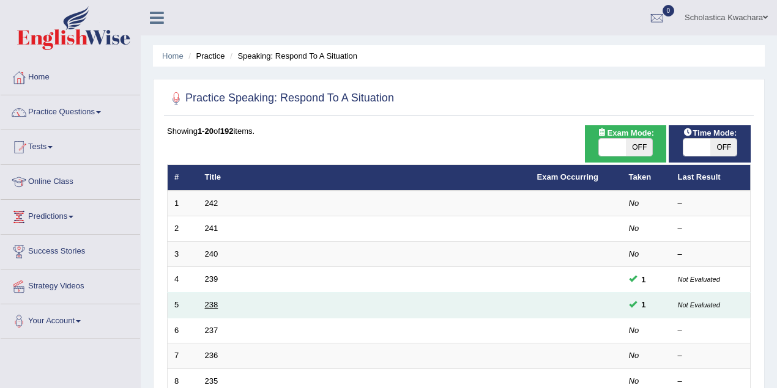
click at [207, 305] on link "238" at bounding box center [211, 304] width 13 height 9
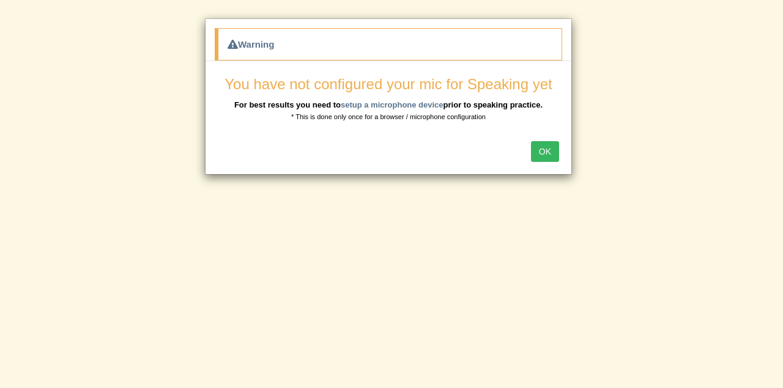
click at [548, 151] on button "OK" at bounding box center [545, 151] width 28 height 21
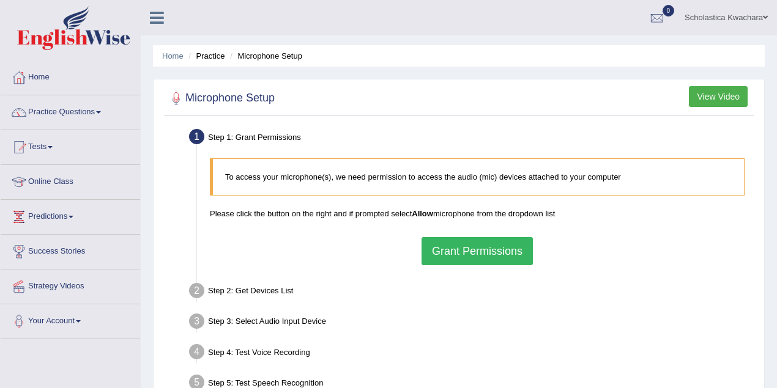
click at [492, 251] on button "Grant Permissions" at bounding box center [476, 251] width 111 height 28
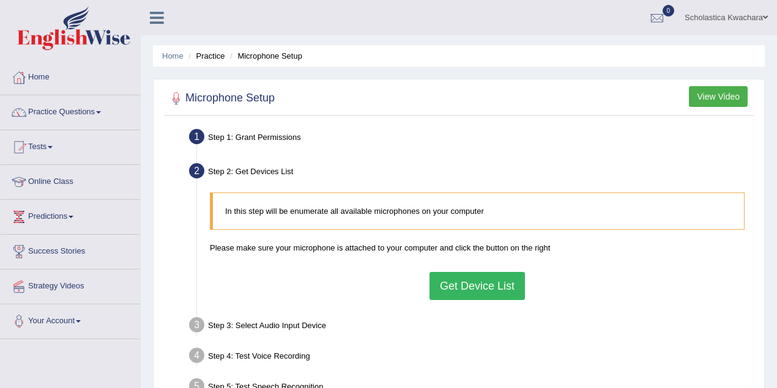
click at [494, 281] on button "Get Device List" at bounding box center [476, 286] width 95 height 28
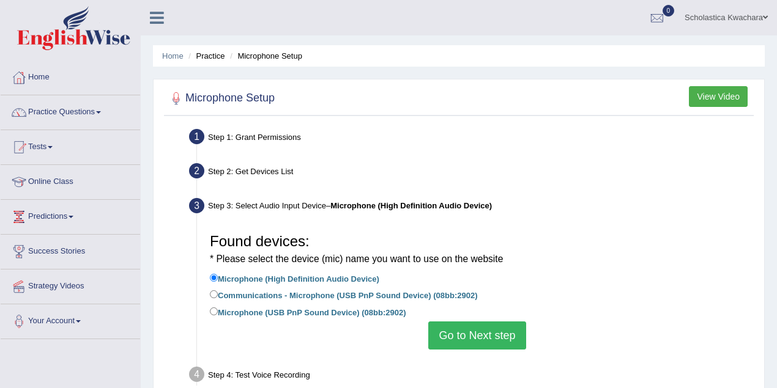
click at [450, 327] on button "Go to Next step" at bounding box center [476, 336] width 97 height 28
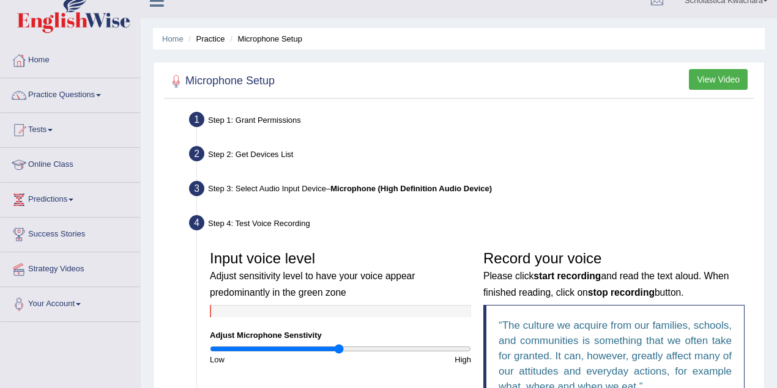
scroll to position [109, 0]
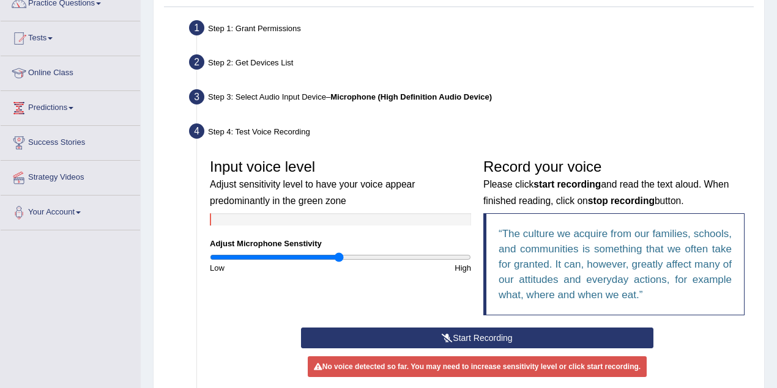
click at [461, 336] on button "Start Recording" at bounding box center [477, 338] width 352 height 21
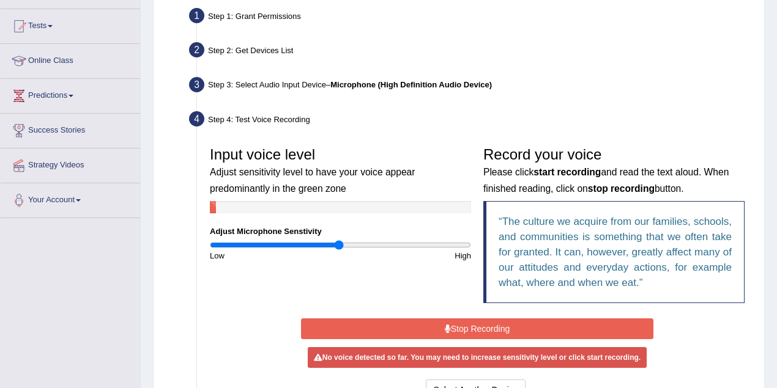
scroll to position [217, 0]
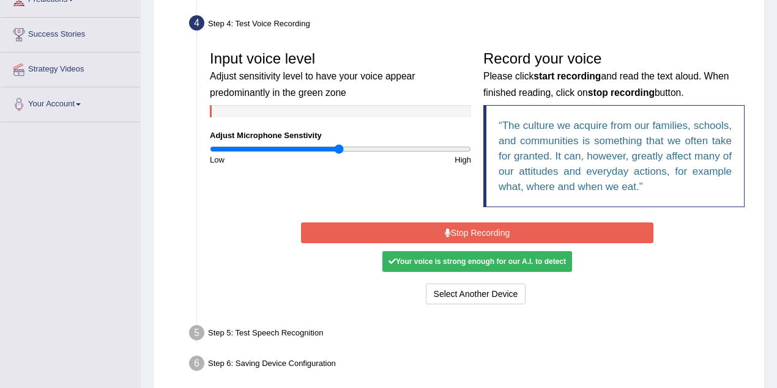
click at [465, 235] on button "Stop Recording" at bounding box center [477, 233] width 352 height 21
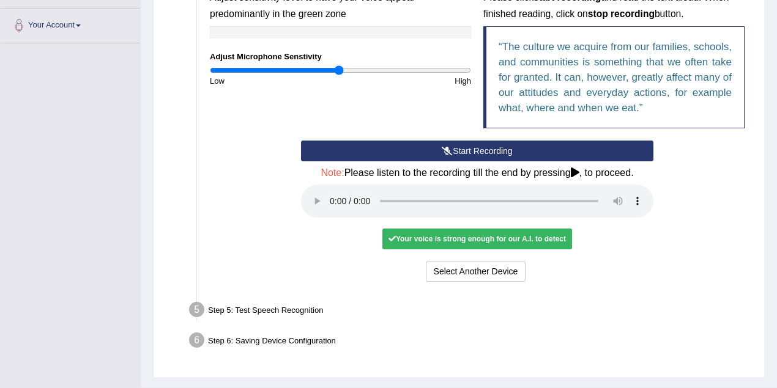
scroll to position [324, 0]
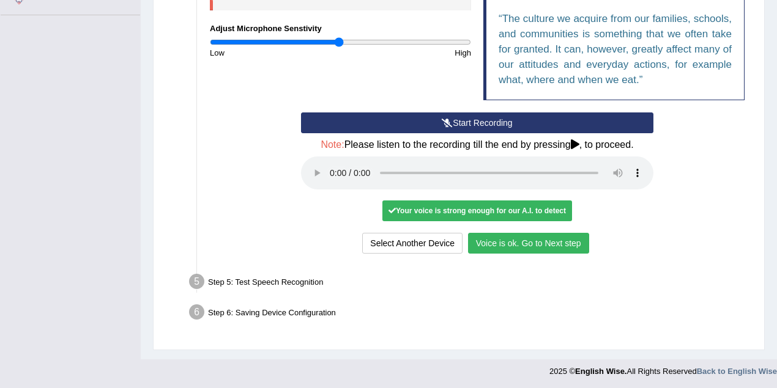
click at [500, 248] on button "Voice is ok. Go to Next step" at bounding box center [528, 243] width 121 height 21
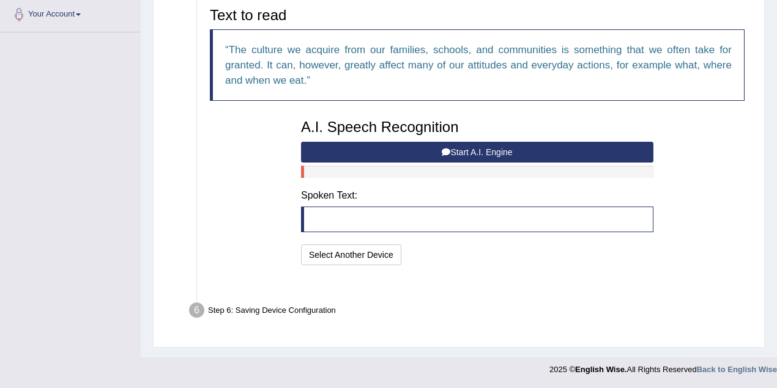
scroll to position [276, 0]
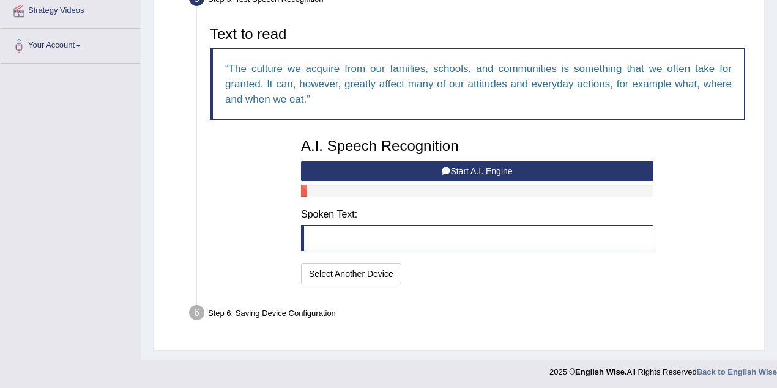
click at [448, 167] on icon at bounding box center [446, 171] width 9 height 9
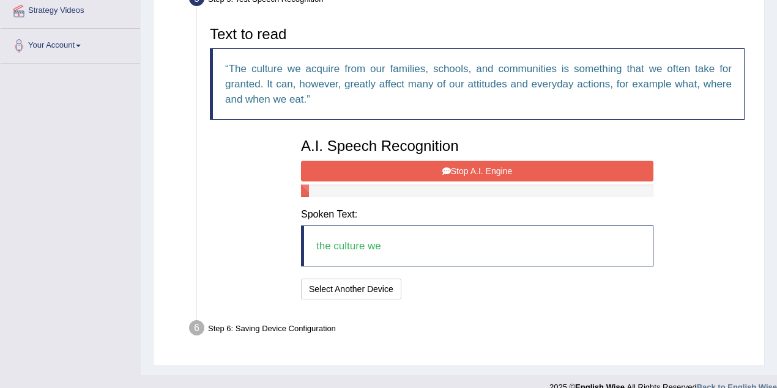
click at [454, 171] on button "Stop A.I. Engine" at bounding box center [477, 171] width 352 height 21
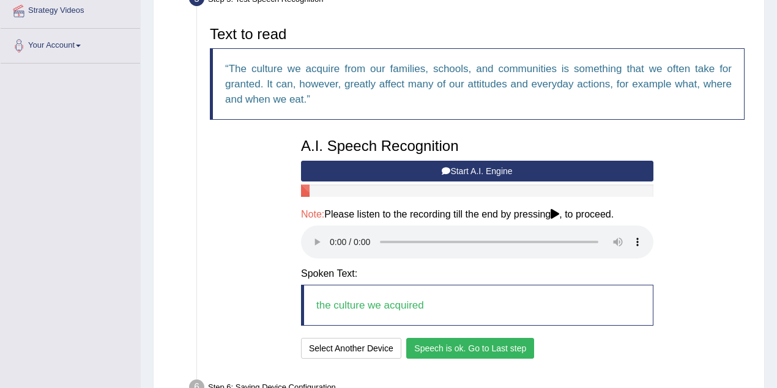
click at [475, 349] on button "Speech is ok. Go to Last step" at bounding box center [470, 348] width 128 height 21
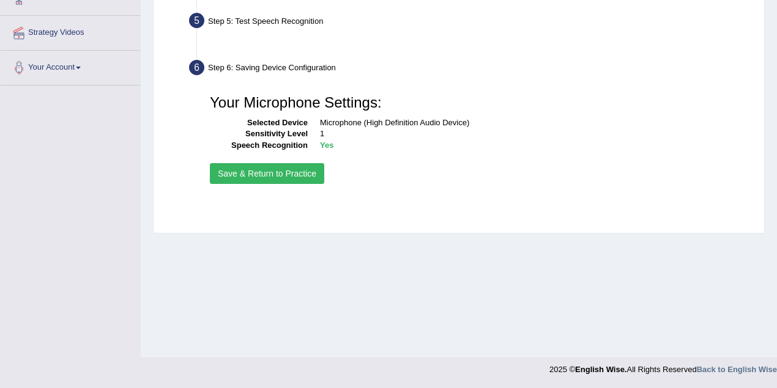
scroll to position [253, 0]
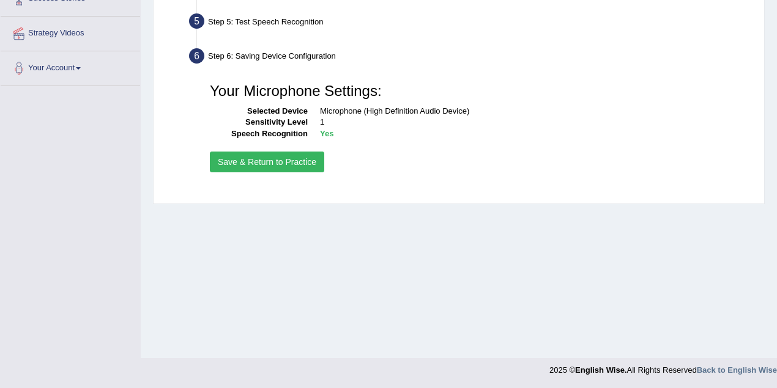
click at [279, 168] on button "Save & Return to Practice" at bounding box center [267, 162] width 114 height 21
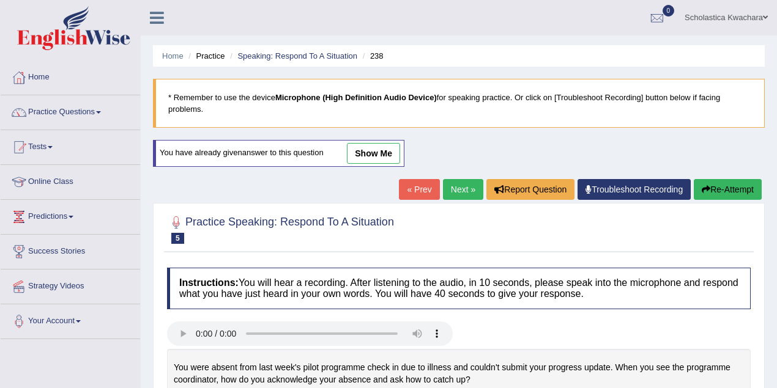
click at [372, 148] on link "show me" at bounding box center [373, 153] width 53 height 21
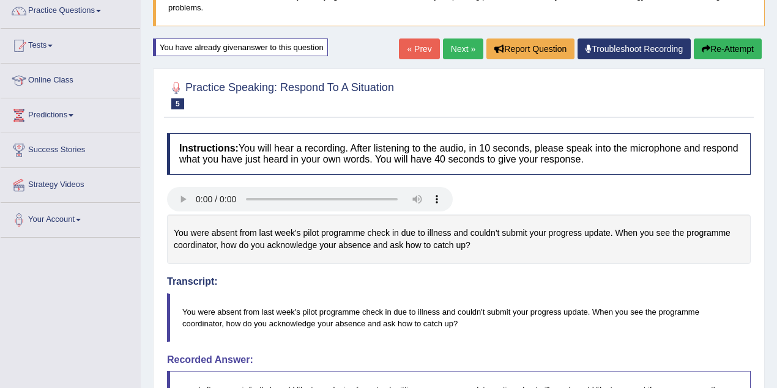
scroll to position [49, 0]
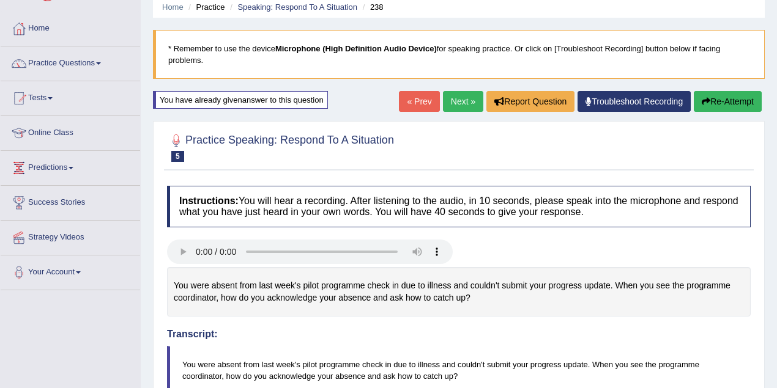
click at [450, 103] on link "Next »" at bounding box center [463, 101] width 40 height 21
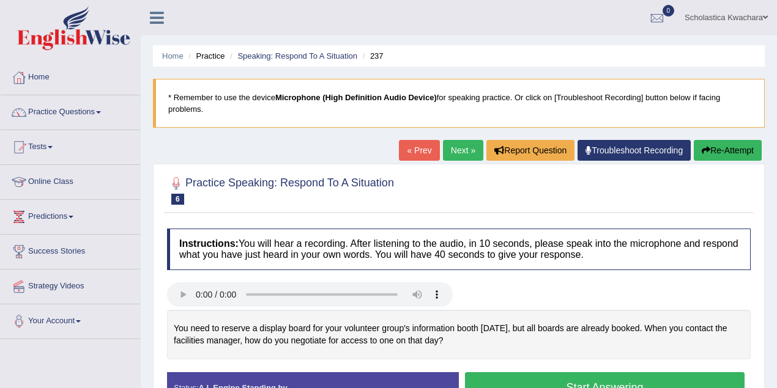
click at [411, 143] on link "« Prev" at bounding box center [419, 150] width 40 height 21
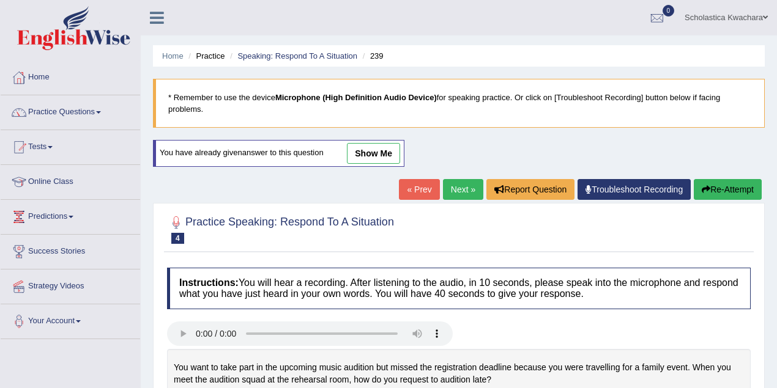
click at [393, 153] on link "show me" at bounding box center [373, 153] width 53 height 21
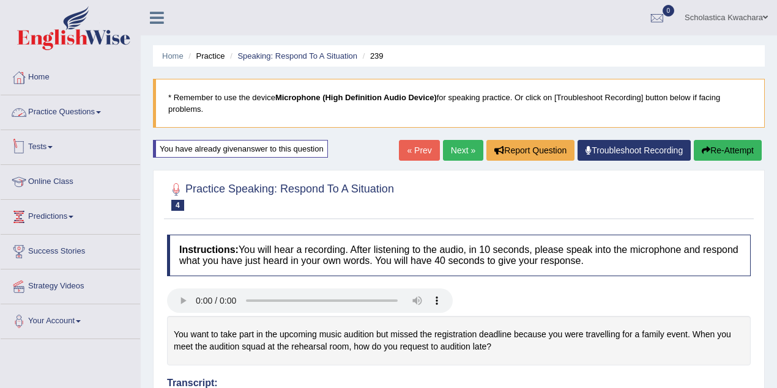
click at [72, 117] on link "Practice Questions" at bounding box center [70, 110] width 139 height 31
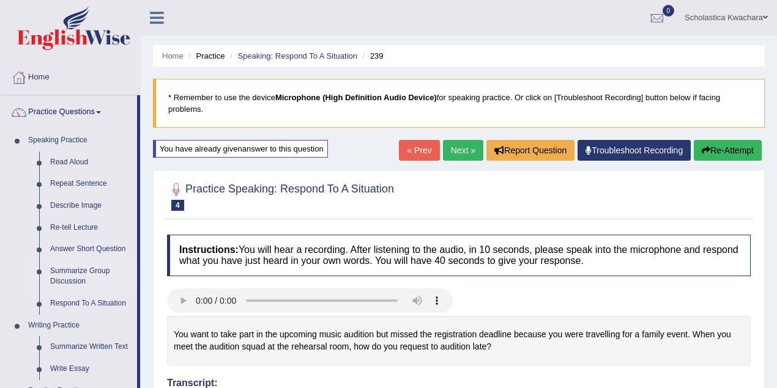
click at [80, 270] on link "Summarize Group Discussion" at bounding box center [91, 277] width 92 height 32
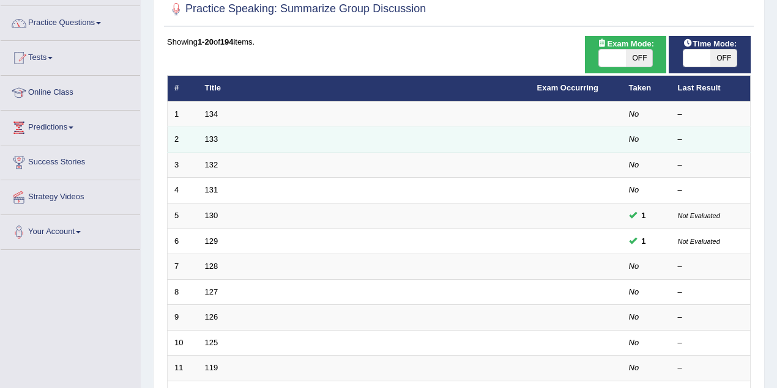
scroll to position [163, 0]
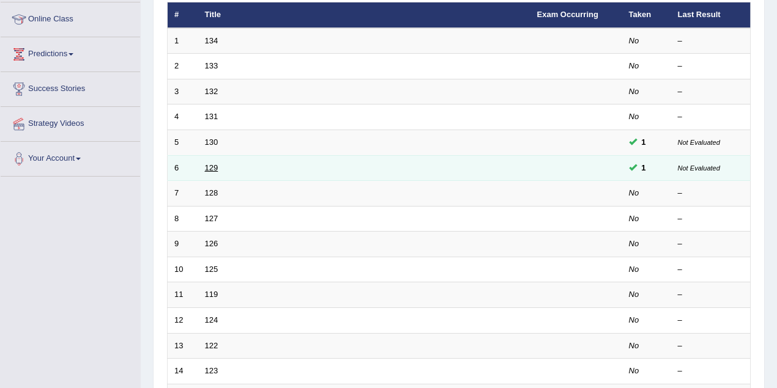
click at [216, 168] on link "129" at bounding box center [211, 167] width 13 height 9
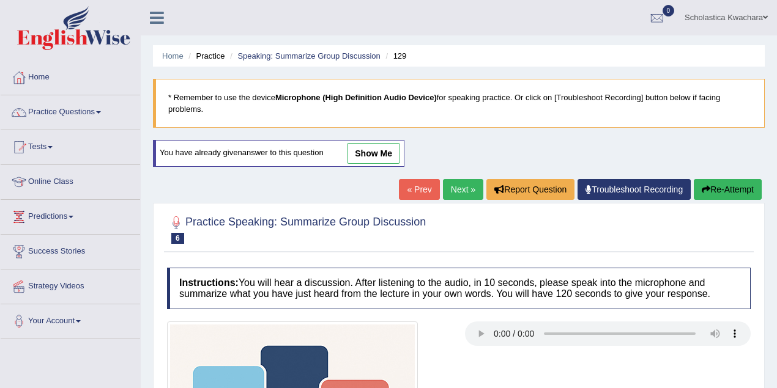
click at [378, 156] on link "show me" at bounding box center [373, 153] width 53 height 21
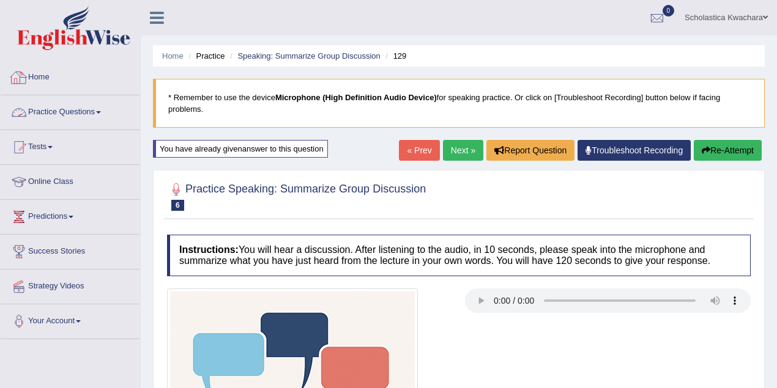
click at [83, 118] on link "Practice Questions" at bounding box center [70, 110] width 139 height 31
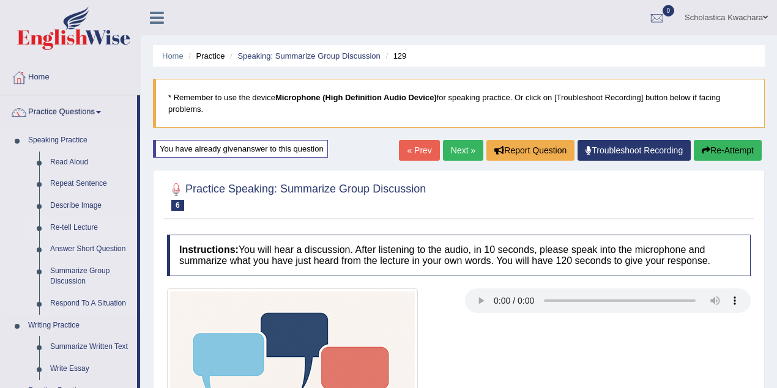
click at [81, 231] on link "Re-tell Lecture" at bounding box center [91, 228] width 92 height 22
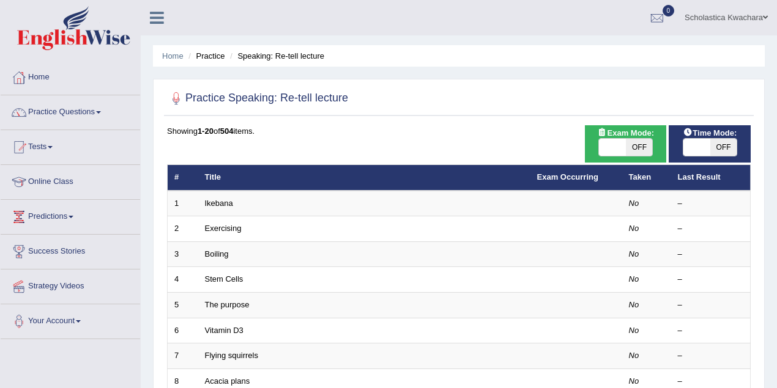
click at [607, 147] on span at bounding box center [612, 147] width 27 height 17
checkbox input "true"
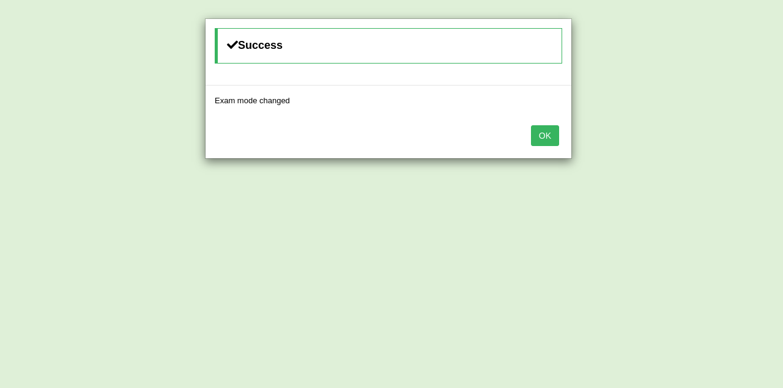
click at [536, 135] on button "OK" at bounding box center [545, 135] width 28 height 21
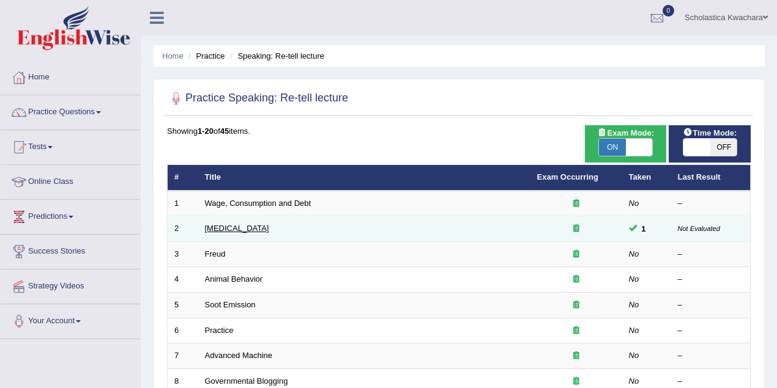
click at [232, 230] on link "[MEDICAL_DATA]" at bounding box center [237, 228] width 64 height 9
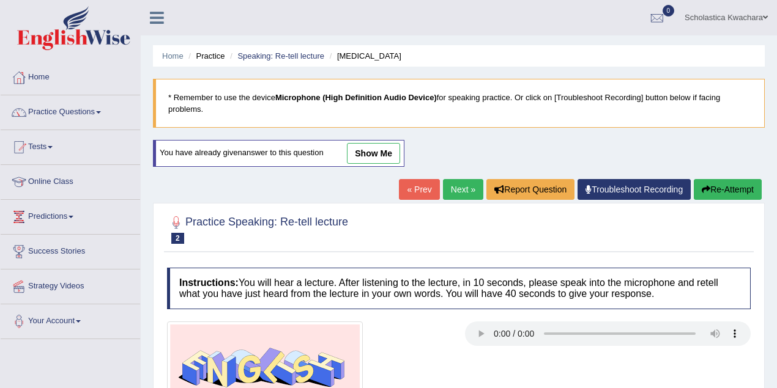
click at [376, 155] on link "show me" at bounding box center [373, 153] width 53 height 21
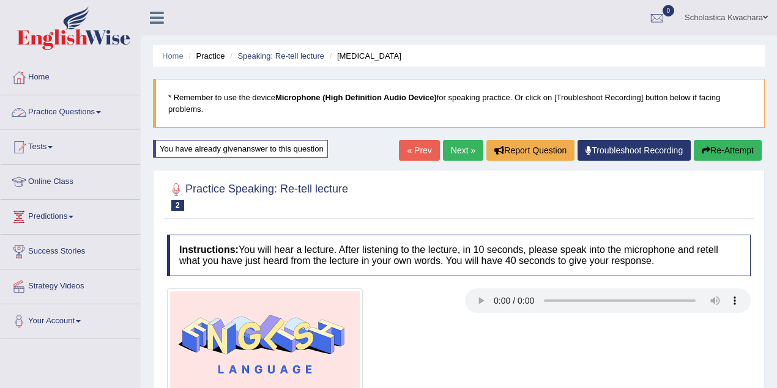
click at [57, 109] on link "Practice Questions" at bounding box center [70, 110] width 139 height 31
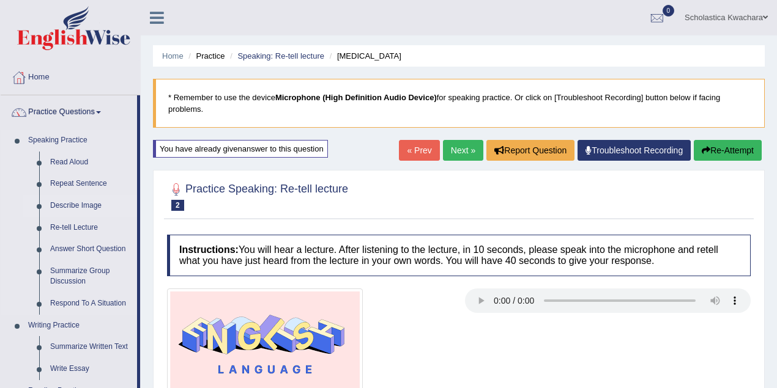
click at [75, 207] on link "Describe Image" at bounding box center [91, 206] width 92 height 22
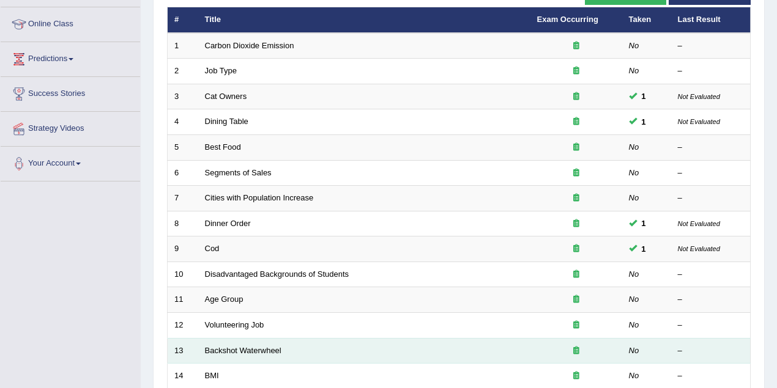
scroll to position [217, 0]
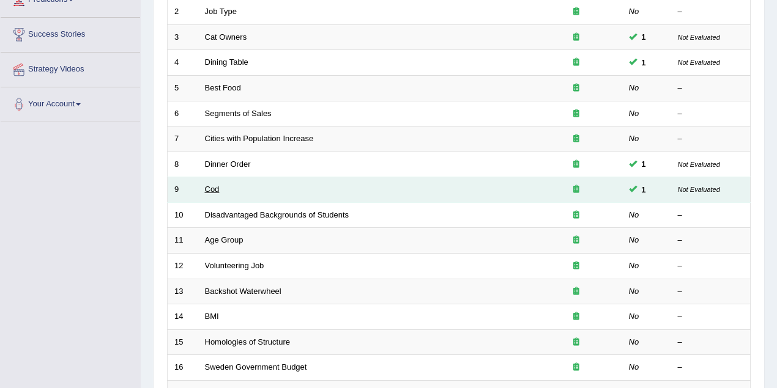
click at [218, 186] on link "Cod" at bounding box center [212, 189] width 15 height 9
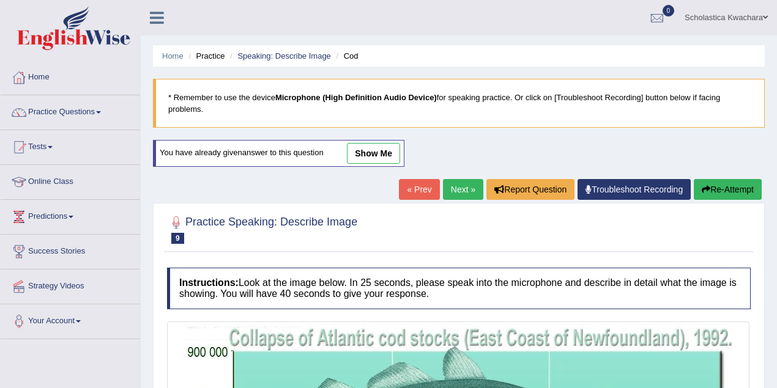
click at [387, 160] on link "show me" at bounding box center [373, 153] width 53 height 21
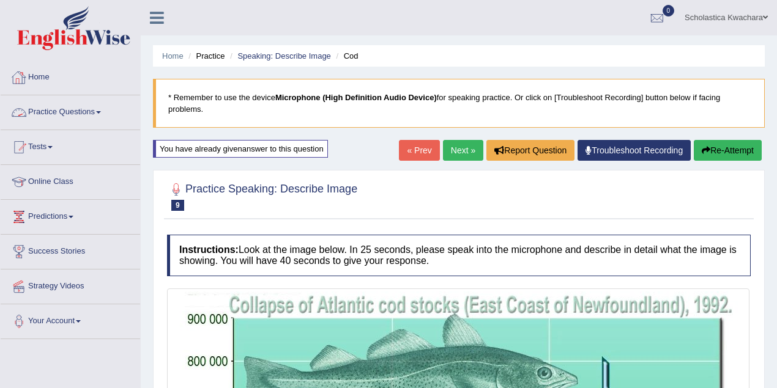
click at [56, 113] on link "Practice Questions" at bounding box center [70, 110] width 139 height 31
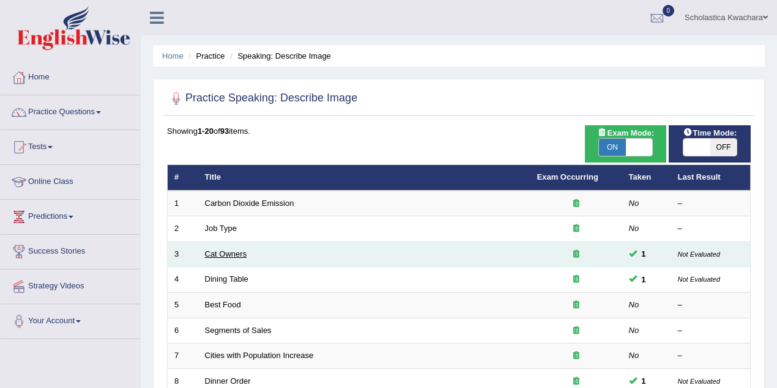
click at [231, 254] on link "Cat Owners" at bounding box center [226, 254] width 42 height 9
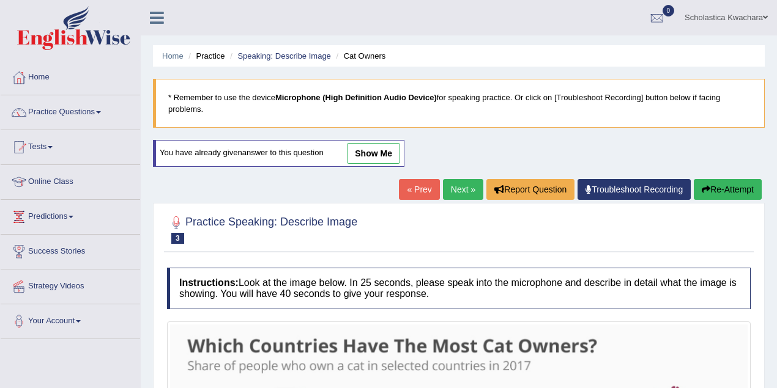
click at [388, 154] on link "show me" at bounding box center [373, 153] width 53 height 21
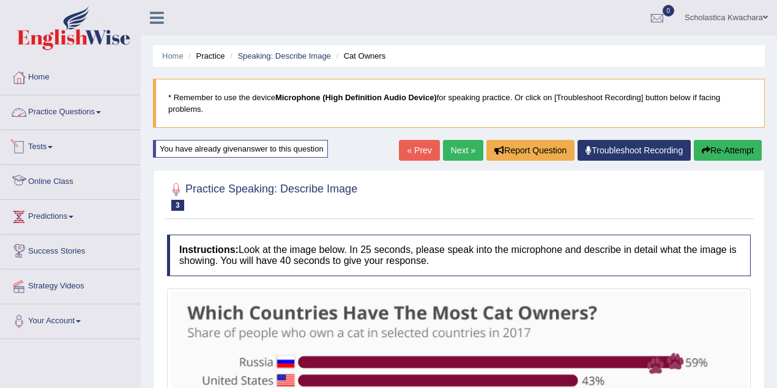
click at [80, 116] on link "Practice Questions" at bounding box center [70, 110] width 139 height 31
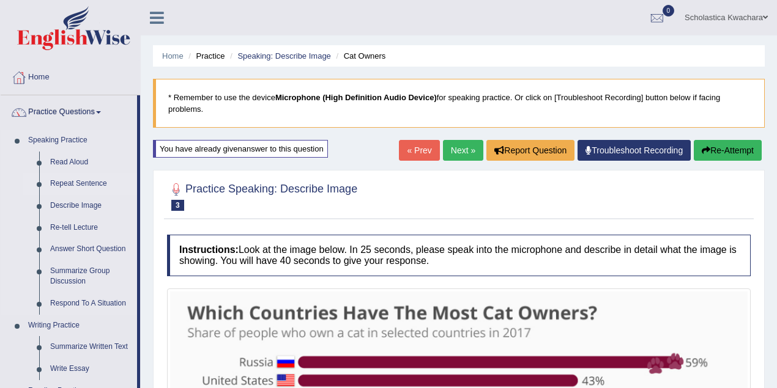
click at [83, 180] on link "Repeat Sentence" at bounding box center [91, 184] width 92 height 22
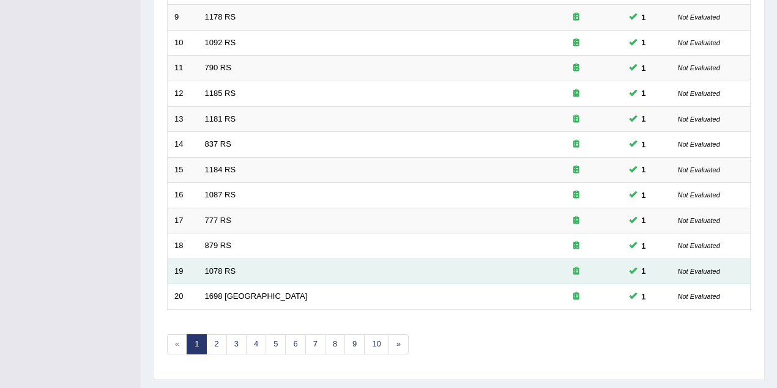
scroll to position [415, 0]
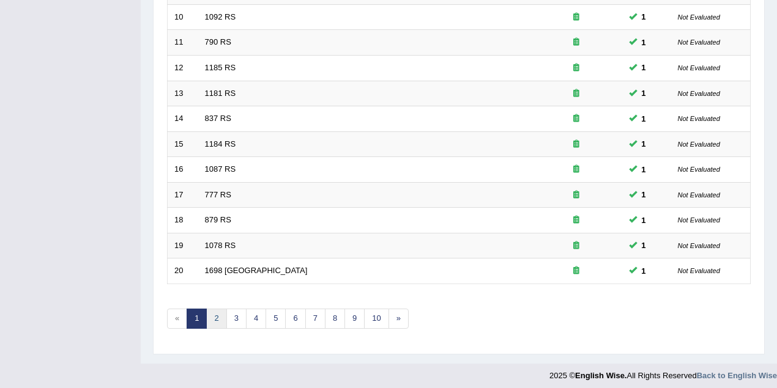
click at [222, 312] on link "2" at bounding box center [216, 319] width 20 height 20
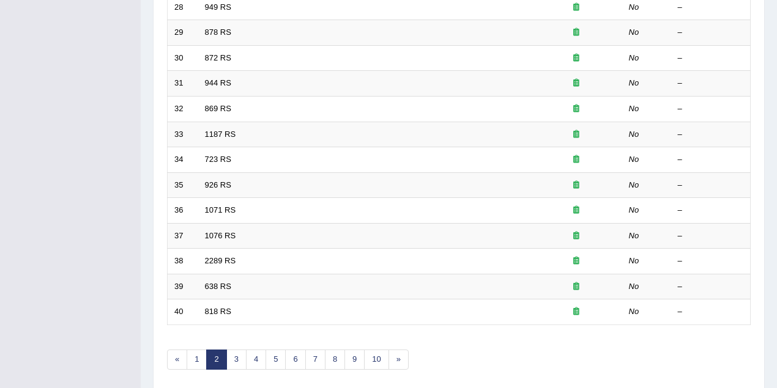
scroll to position [415, 0]
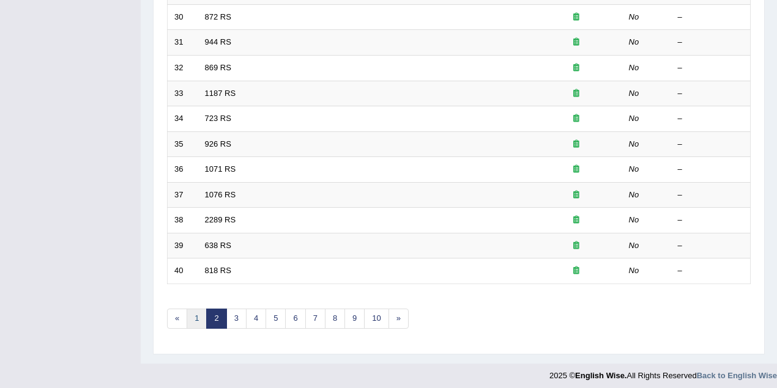
click at [197, 316] on link "1" at bounding box center [197, 319] width 20 height 20
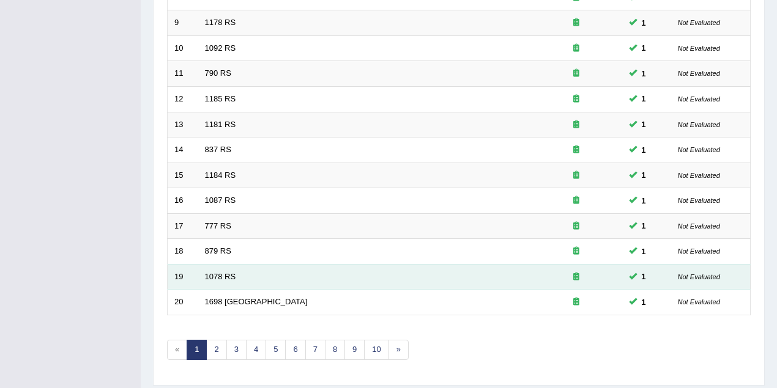
scroll to position [415, 0]
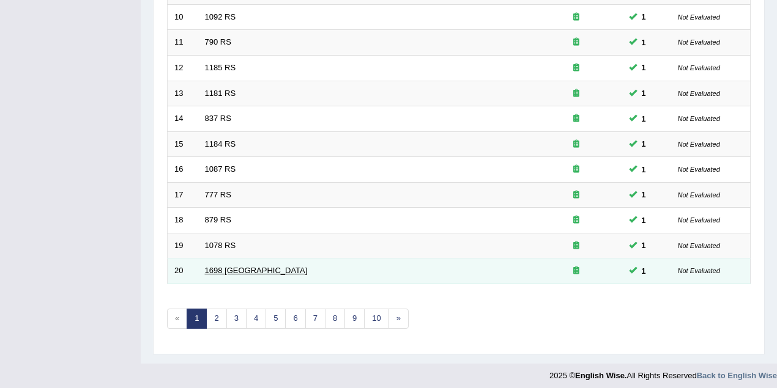
click at [219, 269] on link "1698 [GEOGRAPHIC_DATA]" at bounding box center [256, 270] width 103 height 9
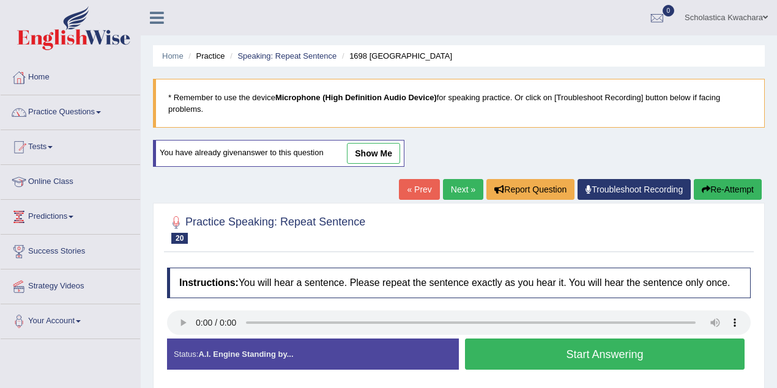
click at [377, 159] on link "show me" at bounding box center [373, 153] width 53 height 21
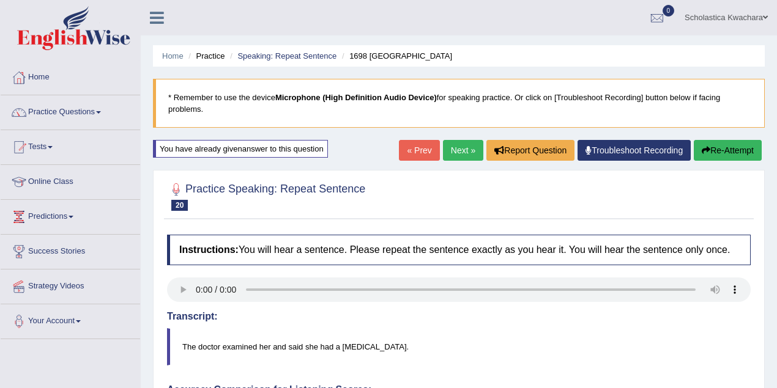
click at [414, 144] on link "« Prev" at bounding box center [419, 150] width 40 height 21
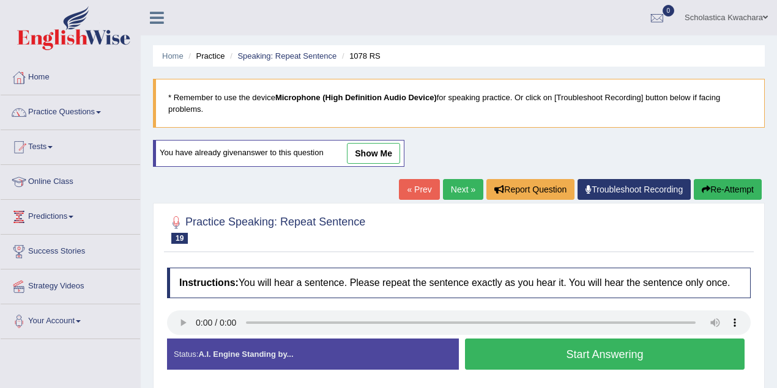
click at [374, 148] on link "show me" at bounding box center [373, 153] width 53 height 21
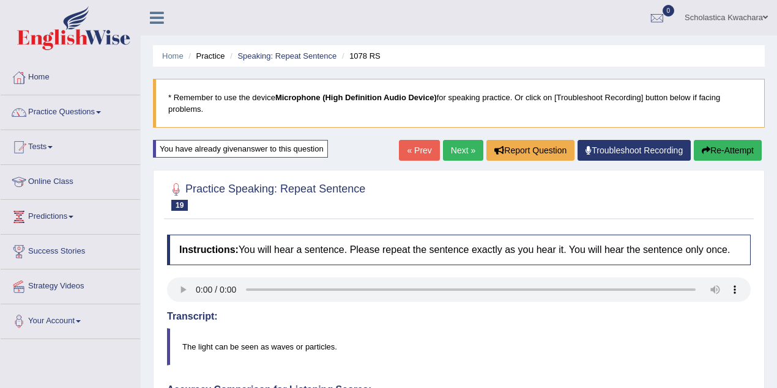
click at [416, 155] on link "« Prev" at bounding box center [419, 150] width 40 height 21
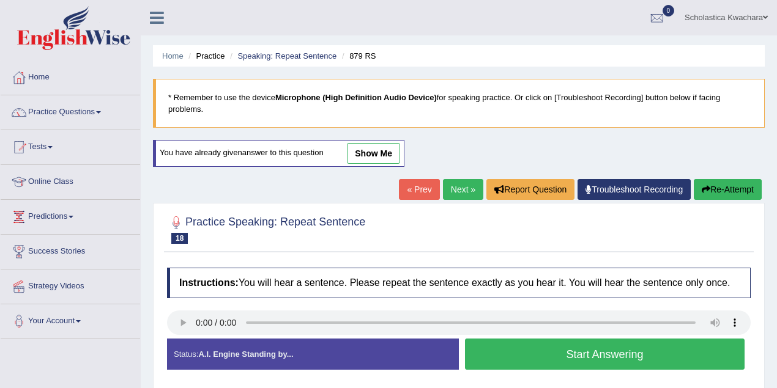
click at [367, 157] on link "show me" at bounding box center [373, 153] width 53 height 21
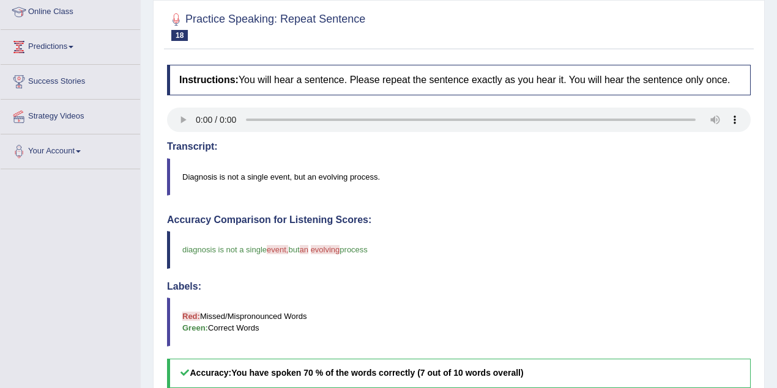
scroll to position [109, 0]
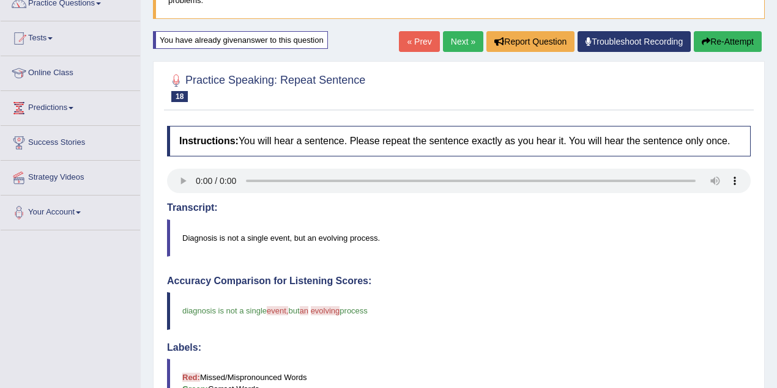
click at [417, 48] on link "« Prev" at bounding box center [419, 41] width 40 height 21
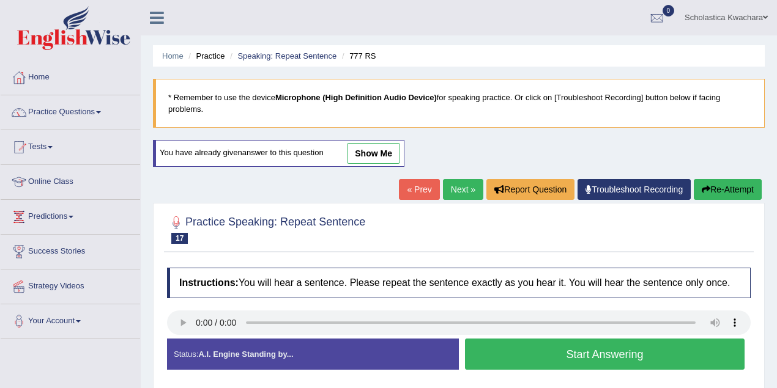
click at [372, 150] on link "show me" at bounding box center [373, 153] width 53 height 21
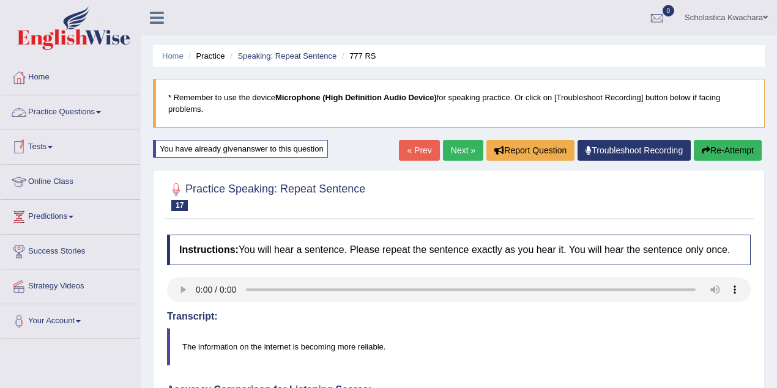
click at [105, 115] on link "Practice Questions" at bounding box center [70, 110] width 139 height 31
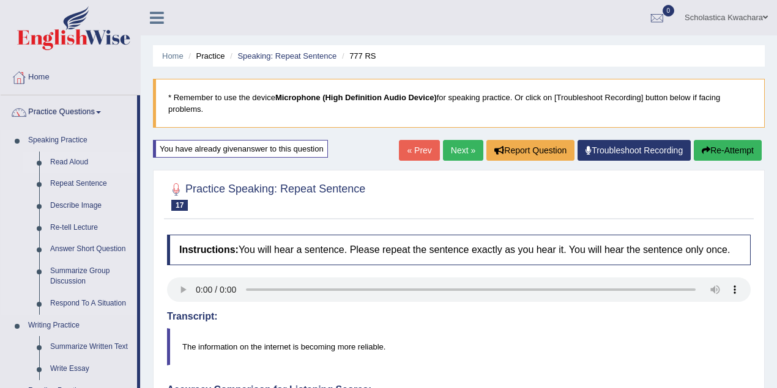
click at [73, 160] on link "Read Aloud" at bounding box center [91, 163] width 92 height 22
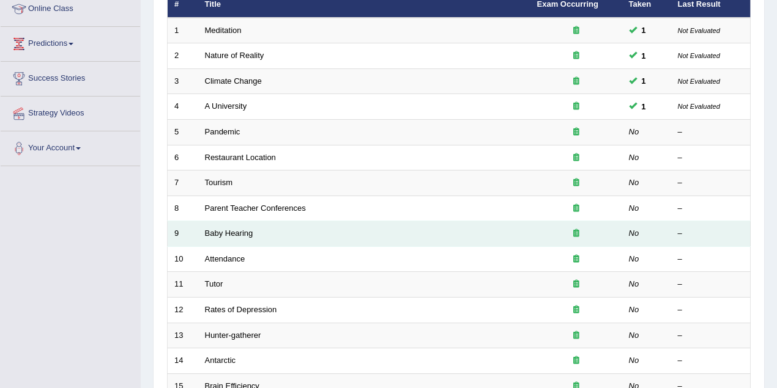
scroll to position [143, 0]
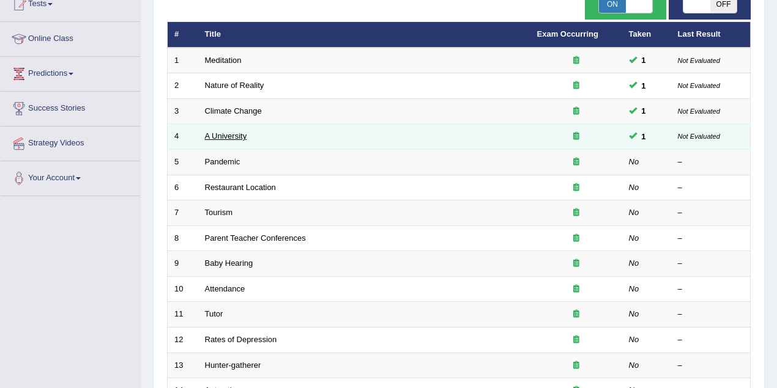
click at [228, 135] on link "A University" at bounding box center [226, 135] width 42 height 9
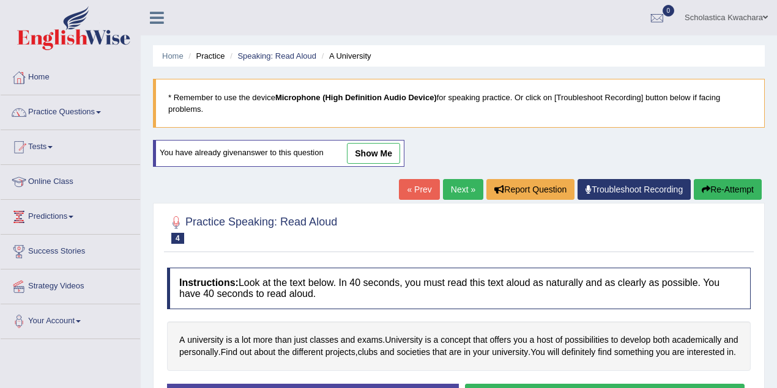
click at [374, 159] on link "show me" at bounding box center [373, 153] width 53 height 21
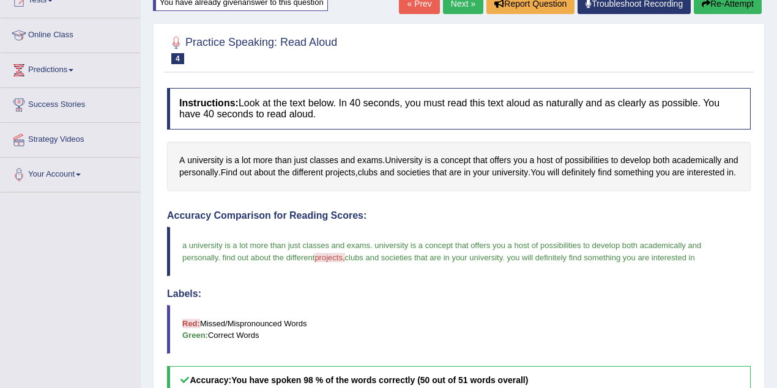
scroll to position [111, 0]
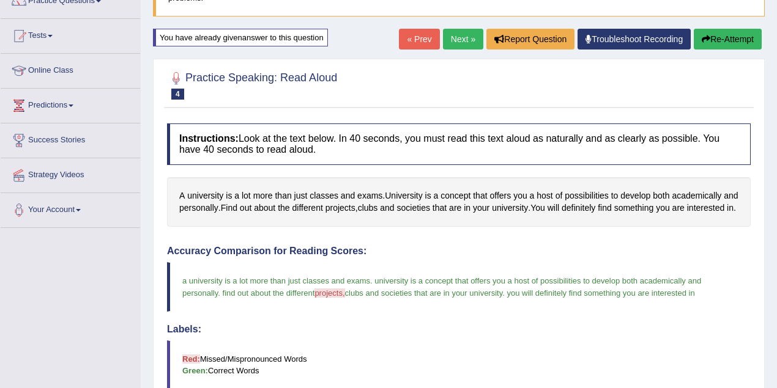
click at [410, 36] on link "« Prev" at bounding box center [419, 39] width 40 height 21
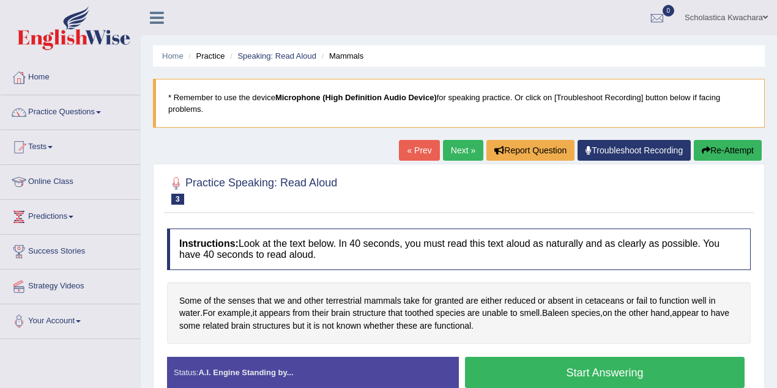
click at [448, 144] on link "Next »" at bounding box center [463, 150] width 40 height 21
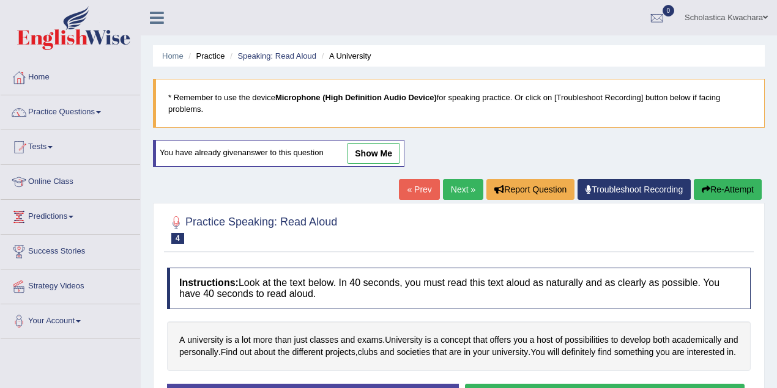
click at [464, 190] on link "Next »" at bounding box center [463, 189] width 40 height 21
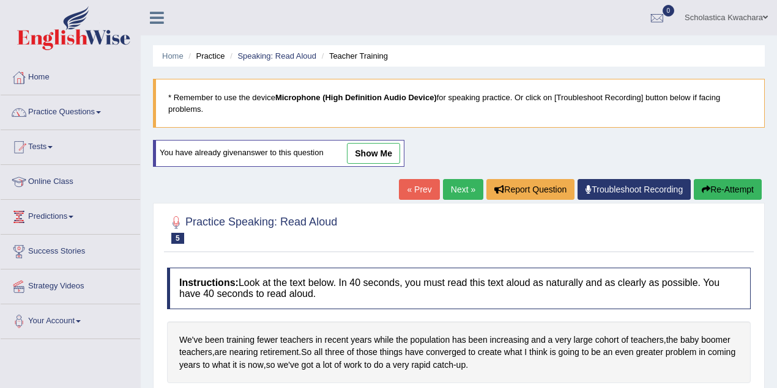
click at [383, 161] on link "show me" at bounding box center [373, 153] width 53 height 21
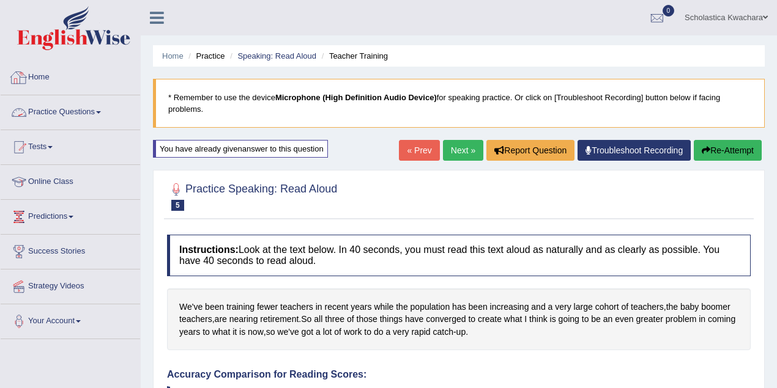
click at [34, 73] on link "Home" at bounding box center [70, 76] width 139 height 31
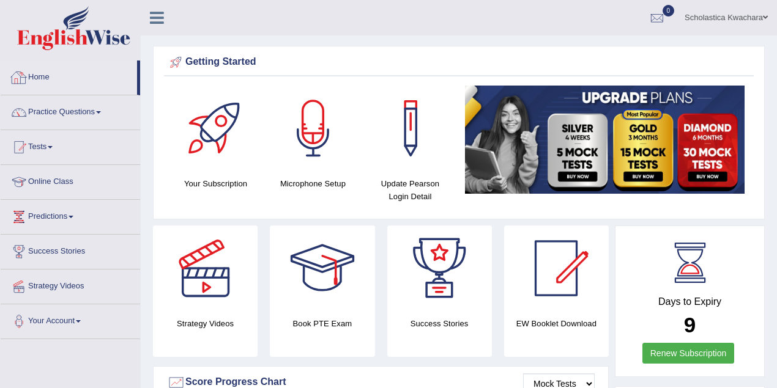
click at [39, 76] on link "Home" at bounding box center [69, 76] width 136 height 31
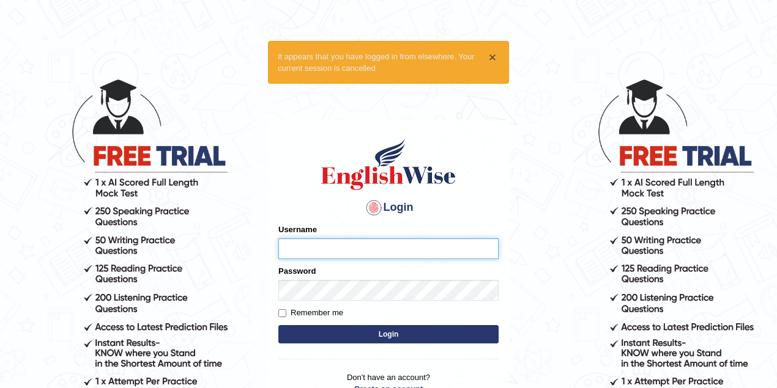
type input "nikitakoirala_parramatta"
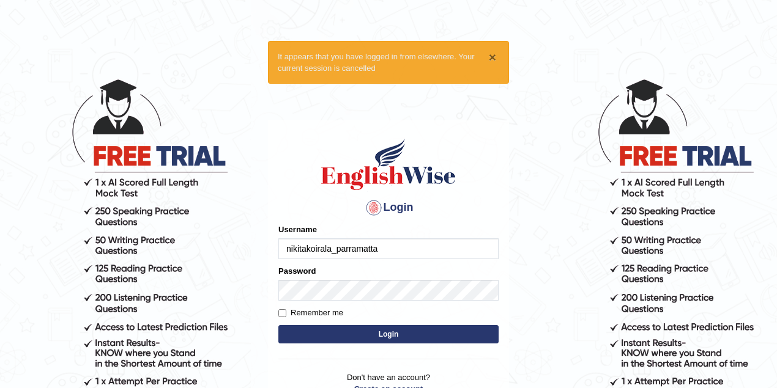
click at [490, 57] on button "×" at bounding box center [492, 57] width 7 height 13
